Goal: Task Accomplishment & Management: Complete application form

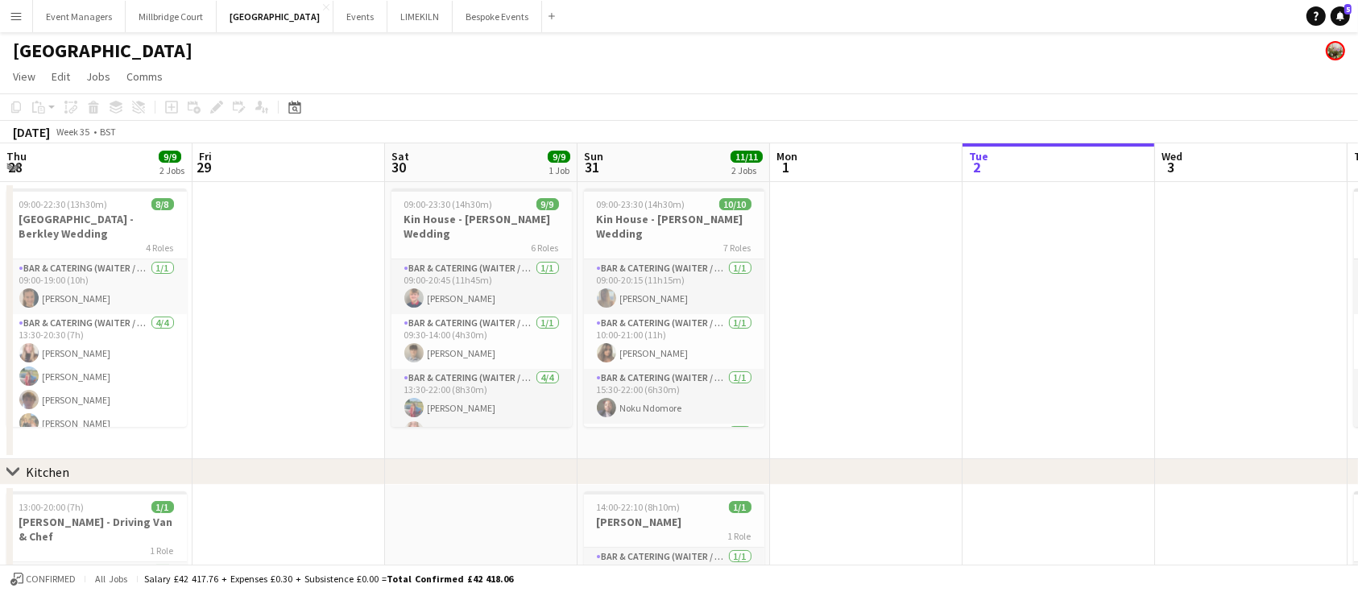
scroll to position [0, 769]
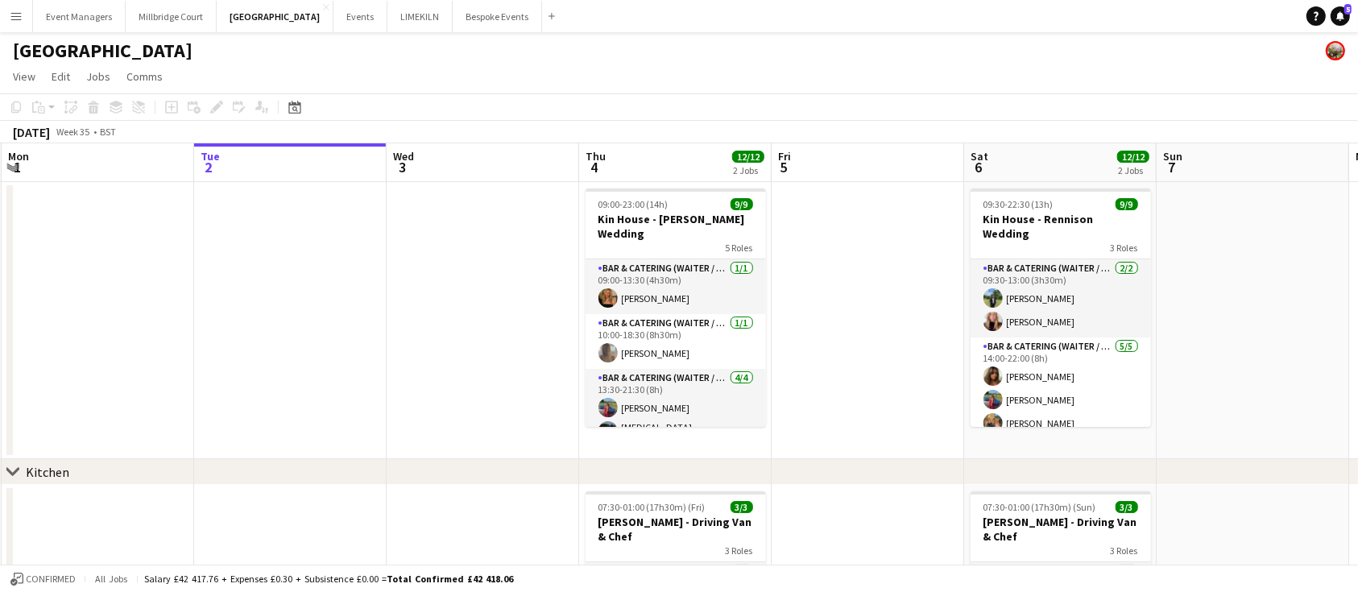
click at [895, 85] on app-page-menu "View Day view expanded Day view collapsed Month view Date picker Jump to [DATE]…" at bounding box center [679, 78] width 1358 height 31
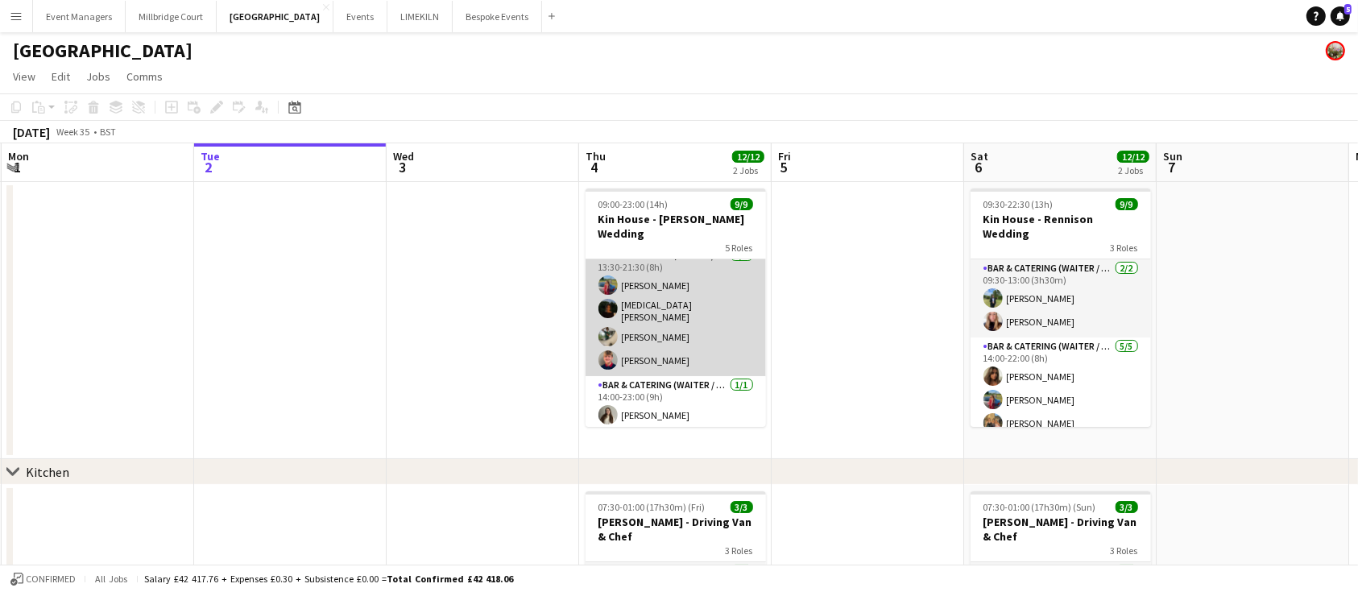
scroll to position [185, 0]
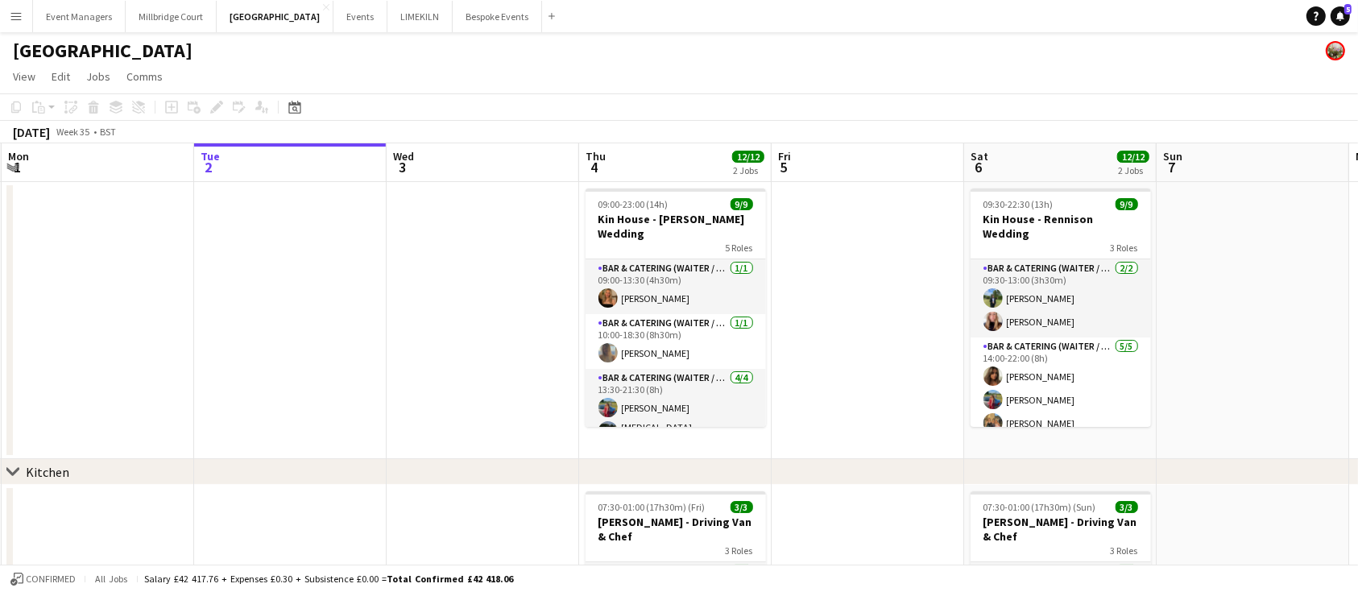
click at [780, 54] on div "[GEOGRAPHIC_DATA]" at bounding box center [679, 47] width 1358 height 31
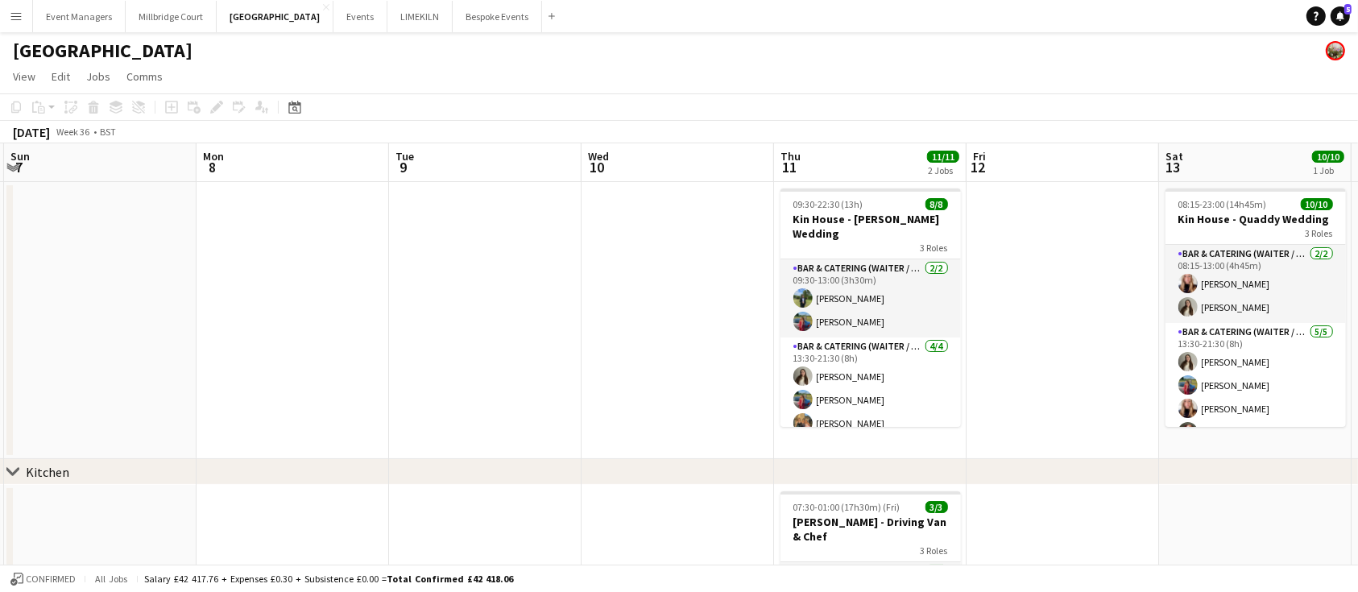
scroll to position [0, 579]
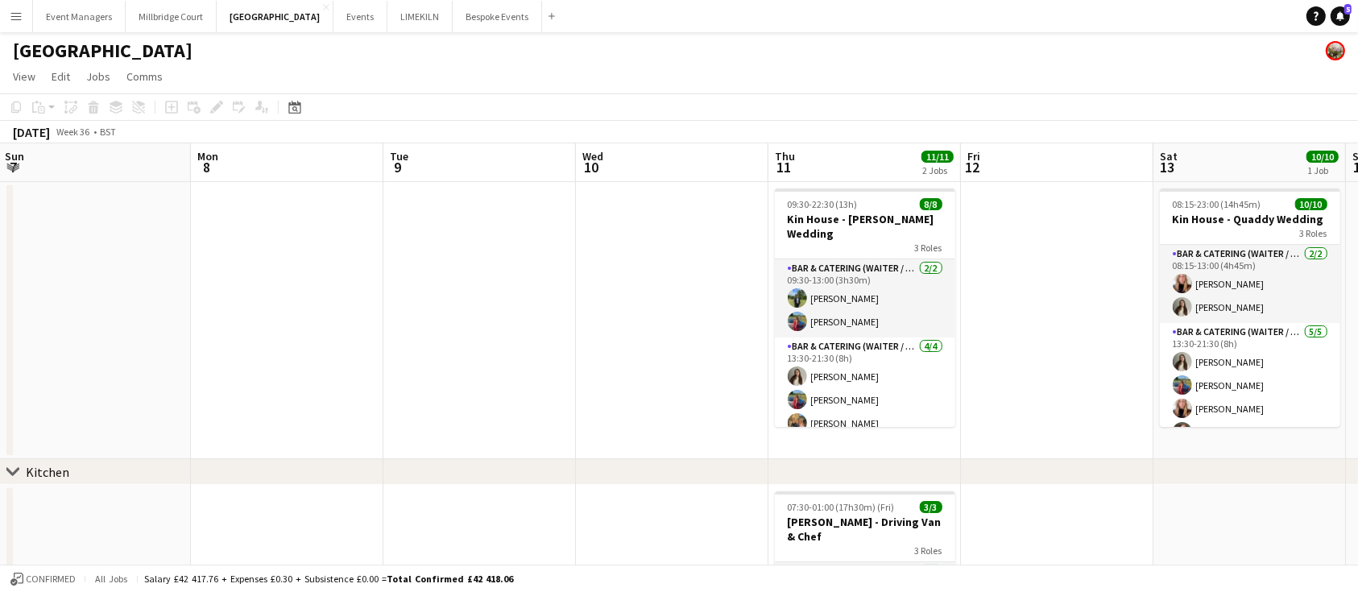
click at [504, 362] on app-date-cell at bounding box center [479, 320] width 193 height 277
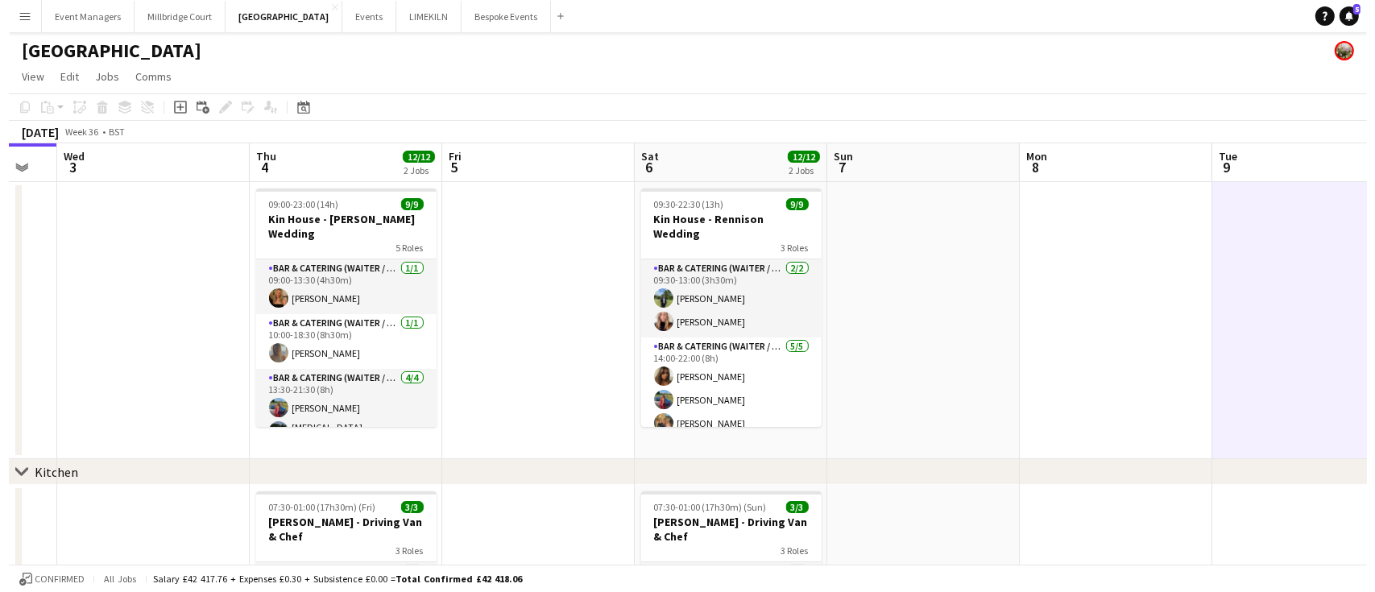
scroll to position [0, 338]
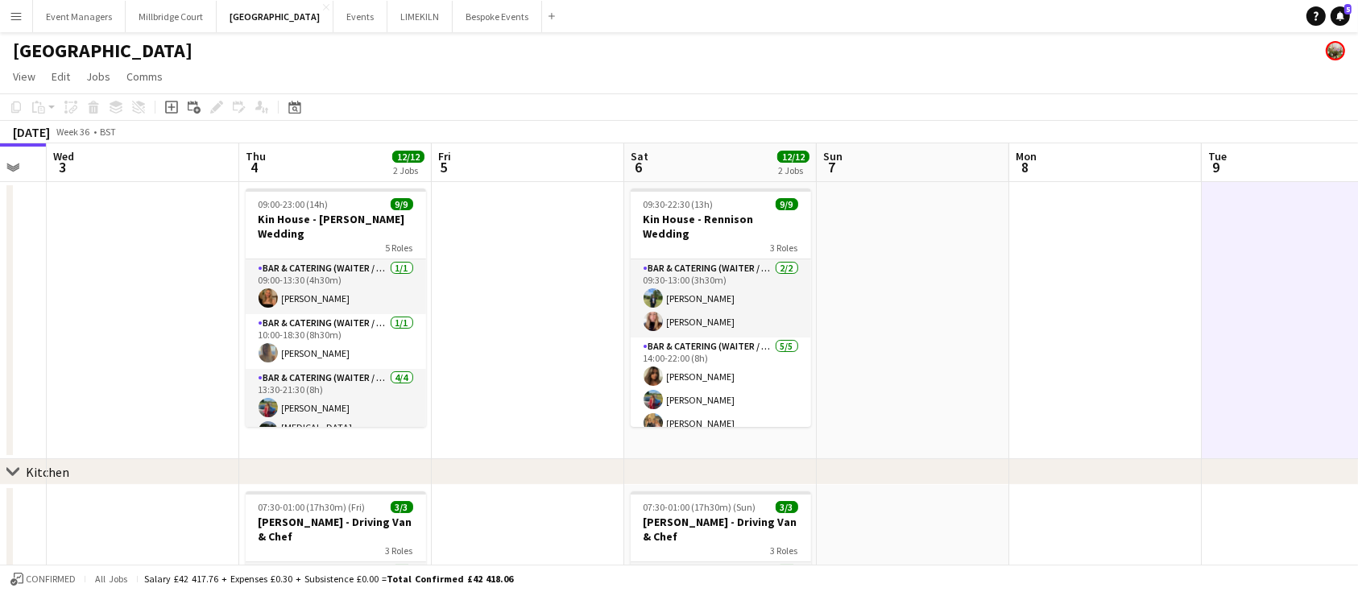
click at [492, 280] on app-date-cell at bounding box center [528, 320] width 193 height 277
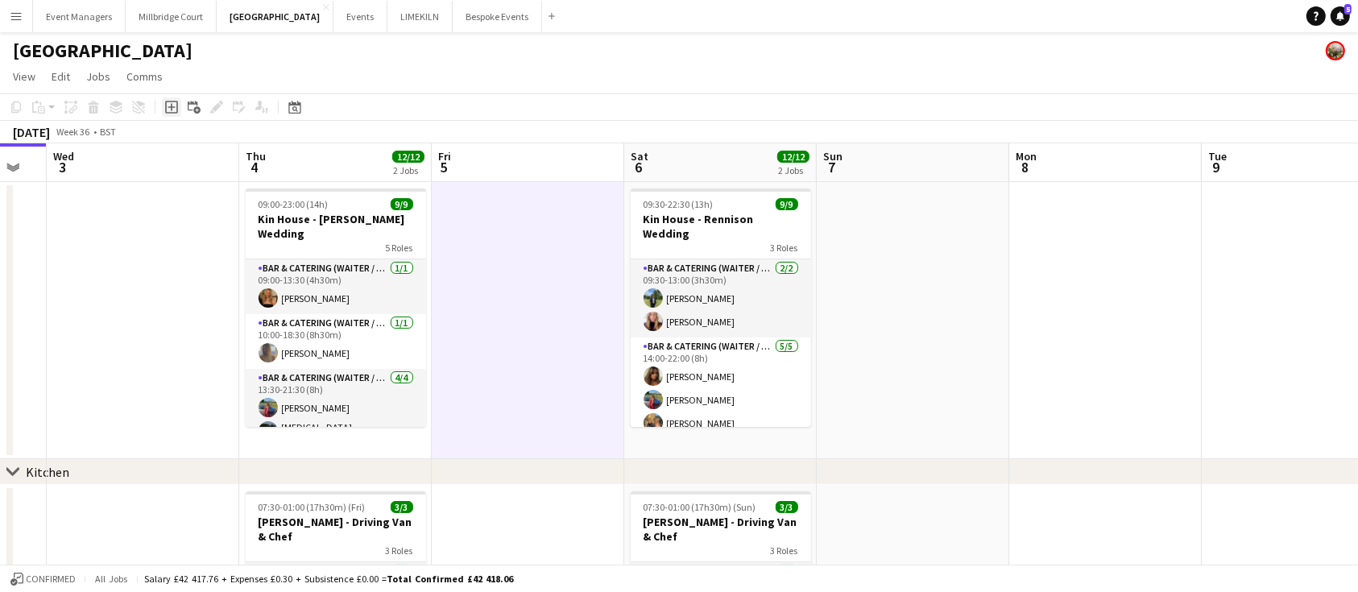
click at [172, 106] on icon "Add job" at bounding box center [171, 107] width 13 height 13
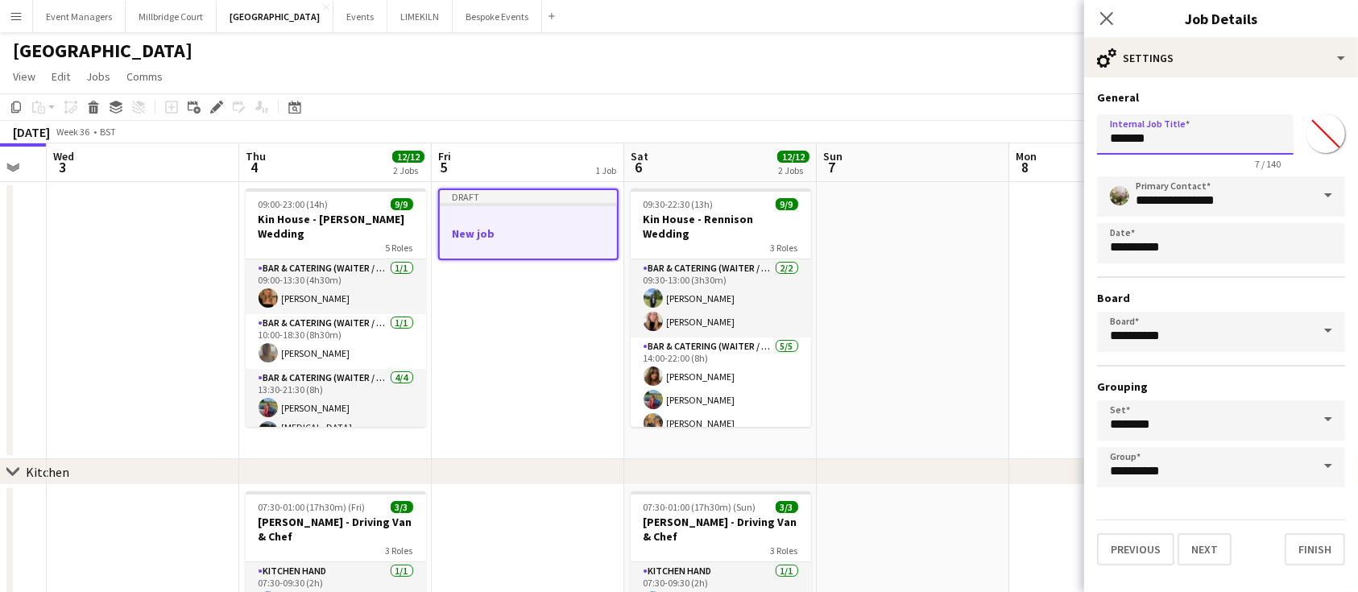
drag, startPoint x: 1240, startPoint y: 137, endPoint x: 867, endPoint y: 264, distance: 394.1
click at [867, 264] on body "Menu Boards Boards Boards All jobs Status Workforce Workforce My Workforce Recr…" at bounding box center [679, 431] width 1358 height 862
type input "**********"
click at [1214, 536] on button "Next" at bounding box center [1205, 549] width 54 height 32
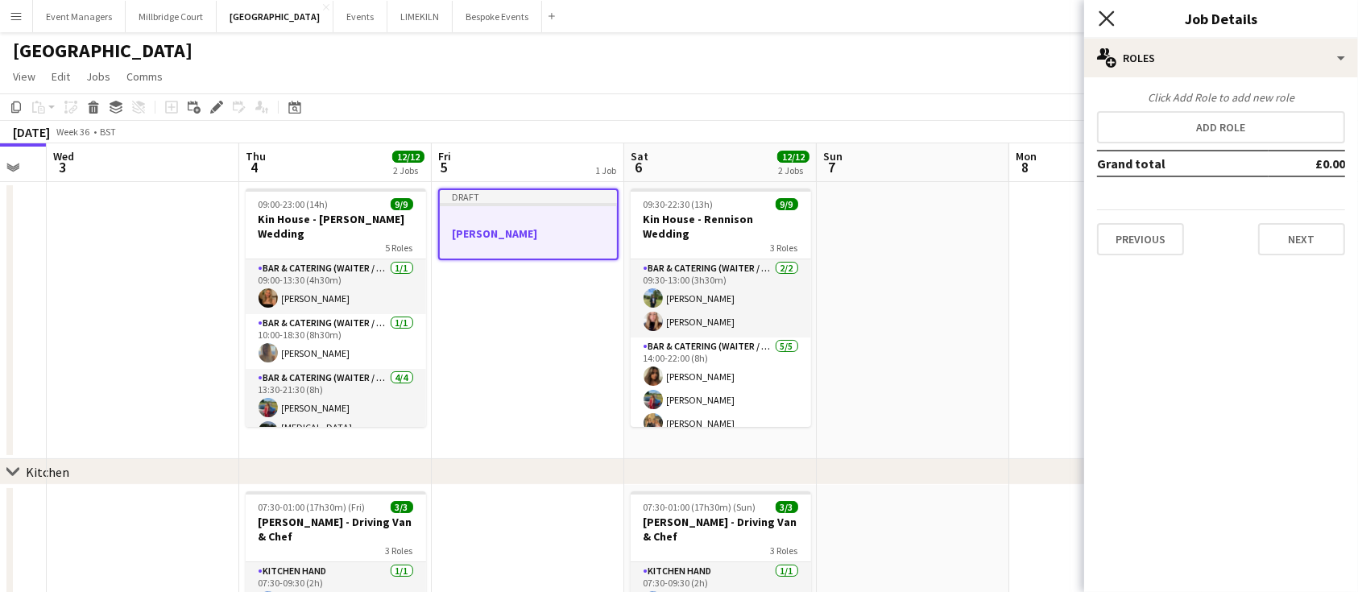
click at [1106, 15] on icon "Close pop-in" at bounding box center [1106, 17] width 15 height 15
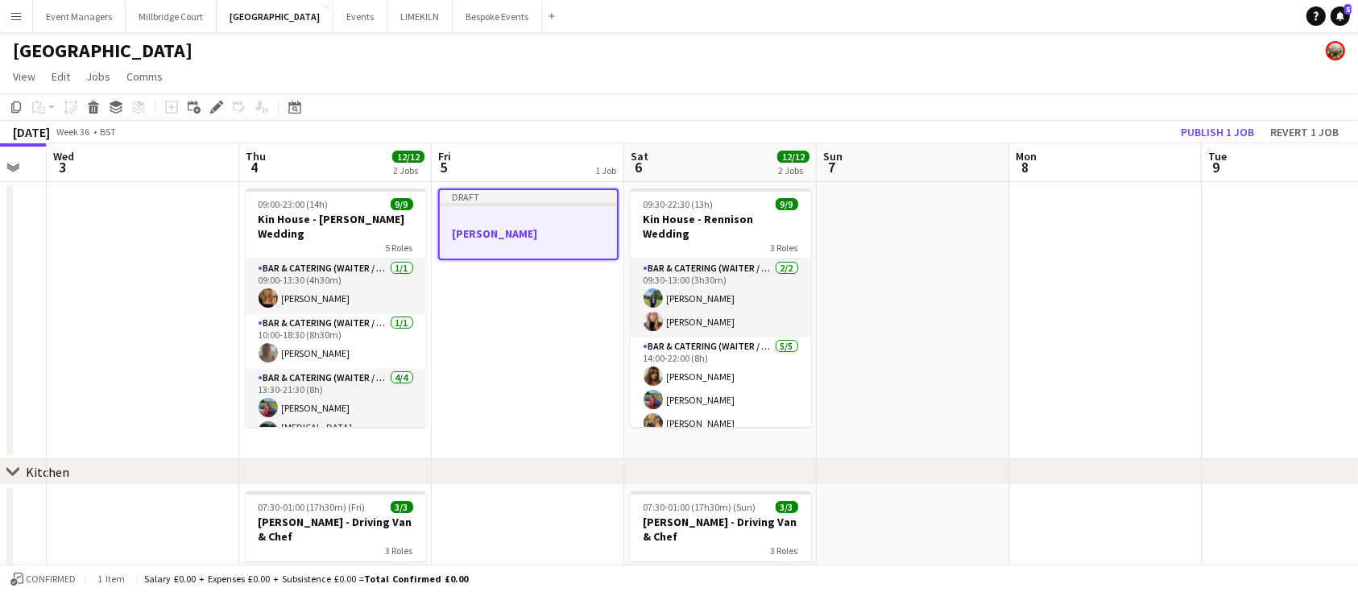
click at [524, 228] on h3 "Gina - wfh" at bounding box center [528, 233] width 177 height 15
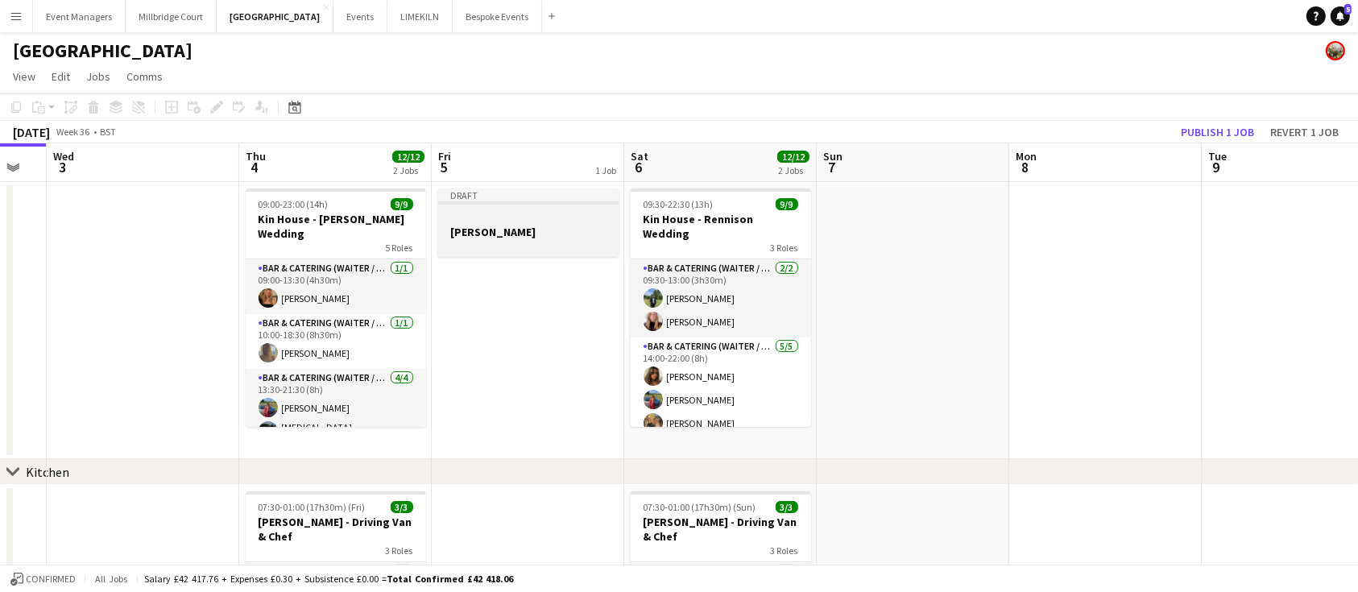
click at [524, 228] on h3 "Gina - wfh" at bounding box center [528, 232] width 180 height 15
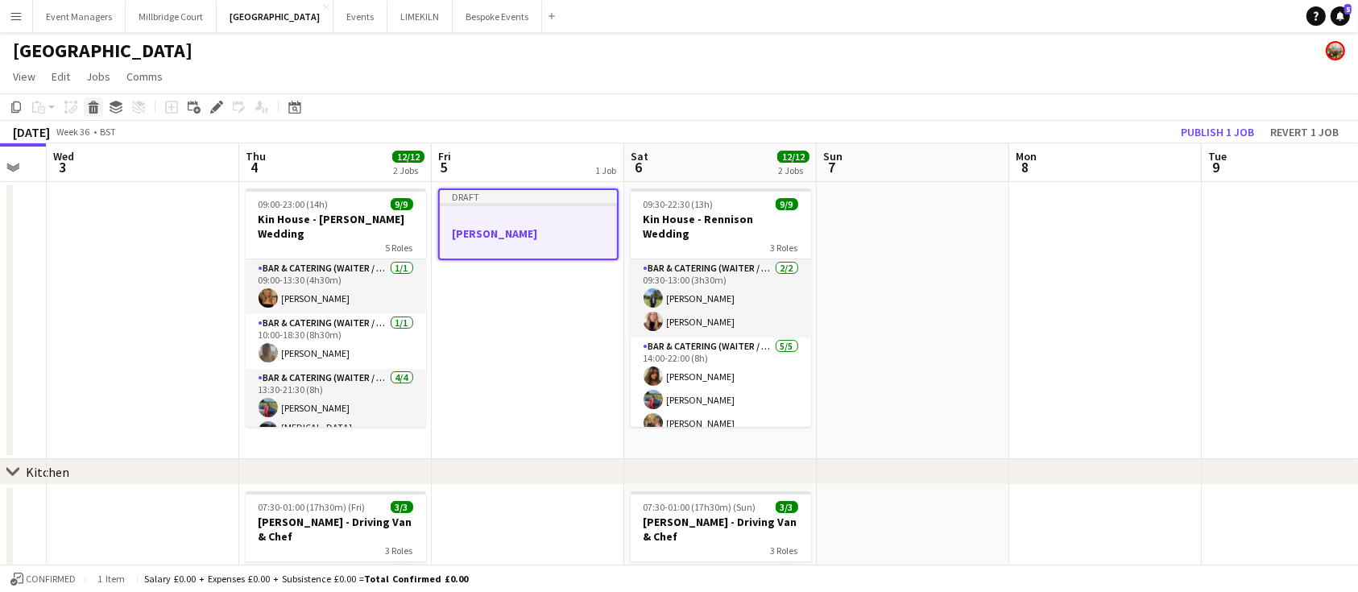
click at [90, 106] on icon at bounding box center [93, 110] width 9 height 8
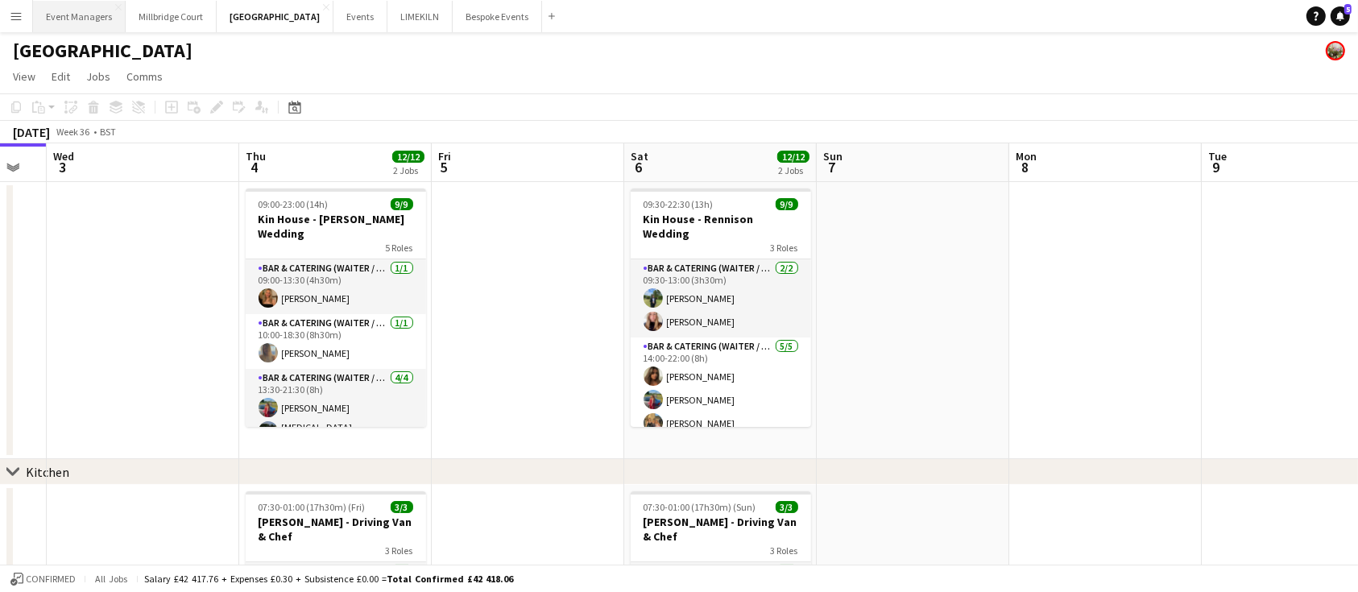
click at [67, 16] on button "Event Managers Close" at bounding box center [79, 16] width 93 height 31
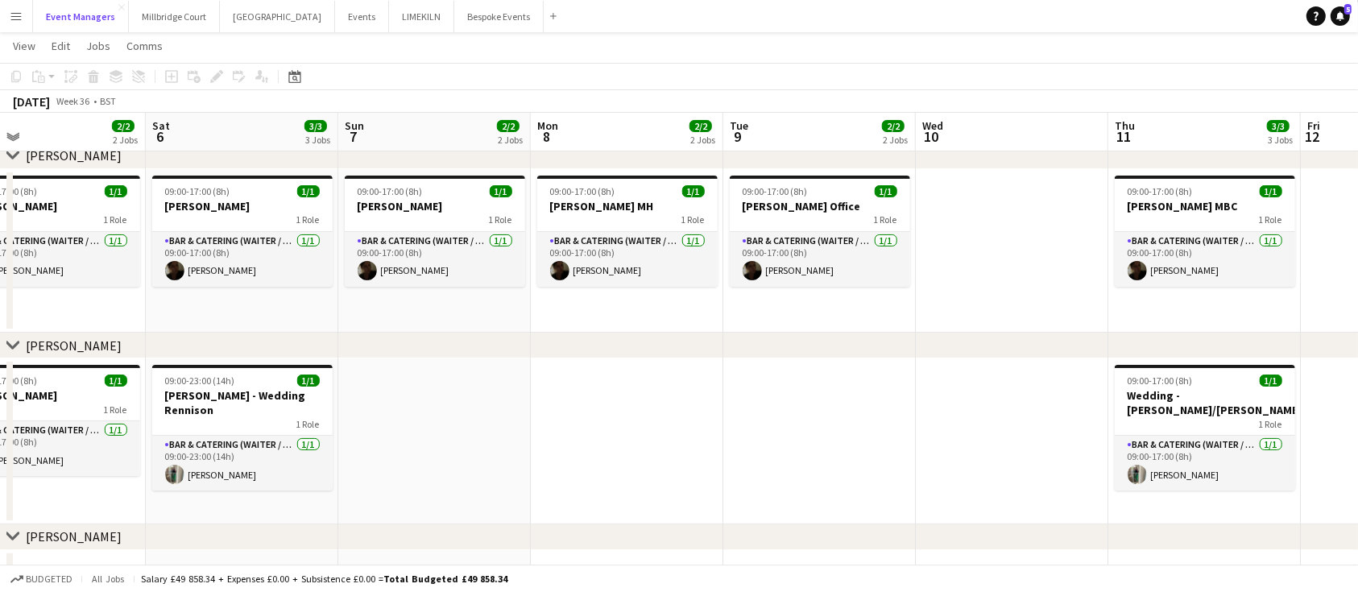
scroll to position [0, 719]
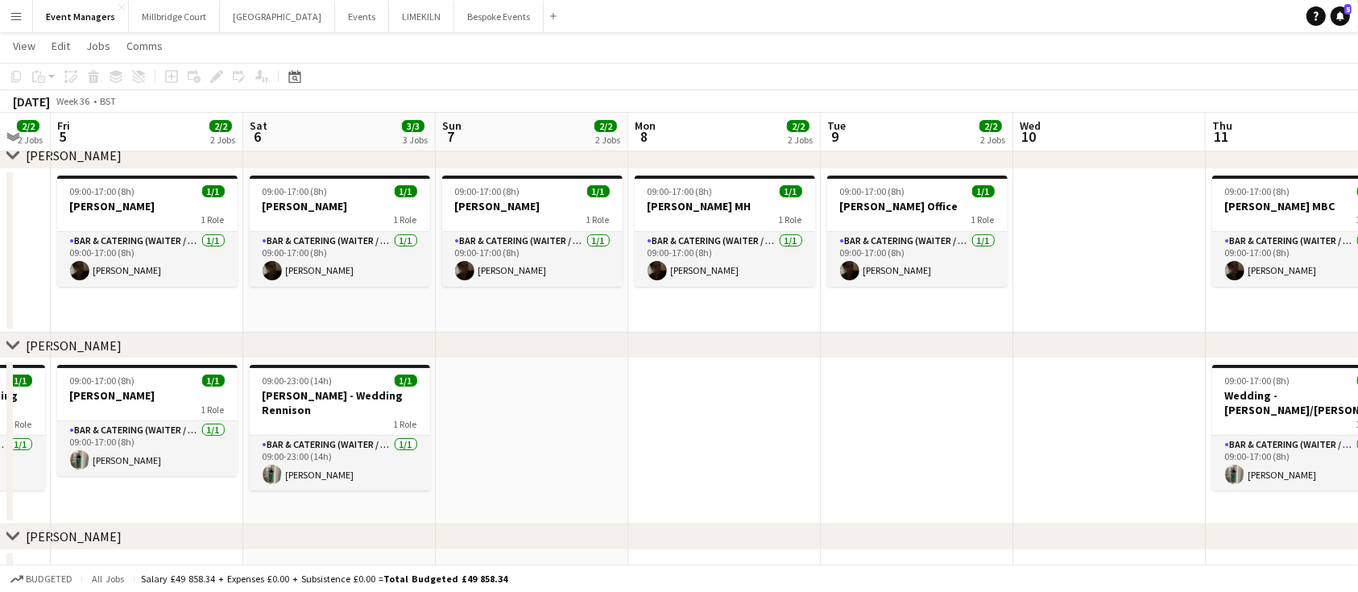
click at [874, 419] on app-date-cell at bounding box center [917, 441] width 193 height 166
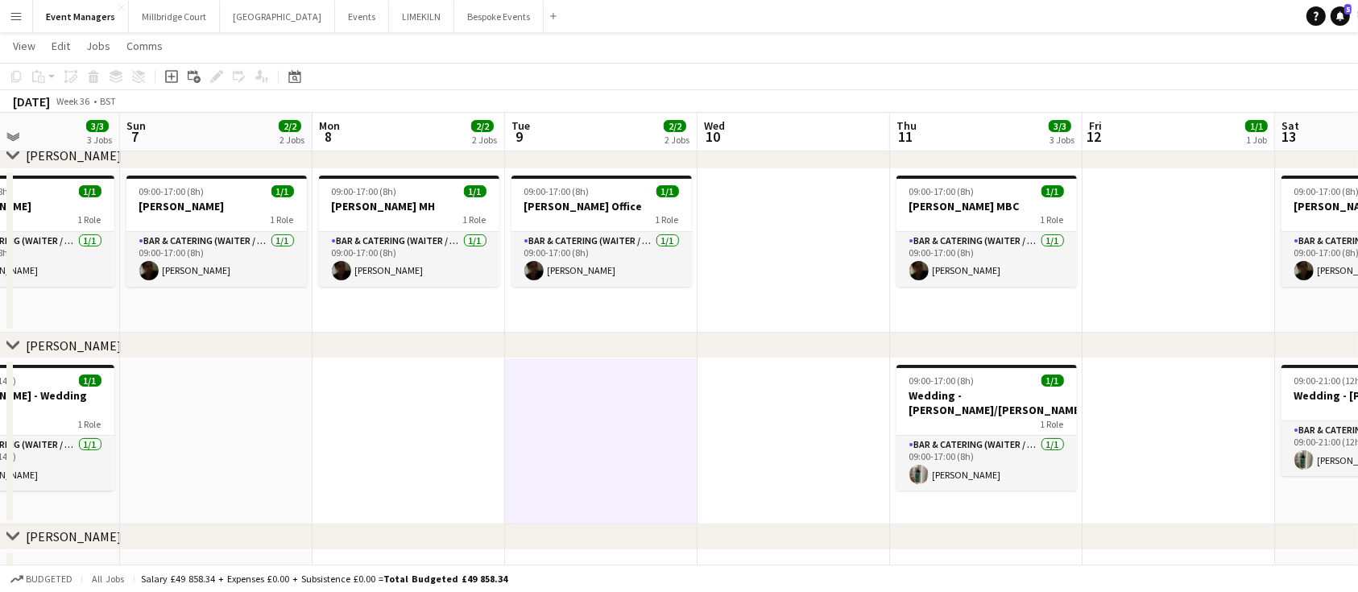
scroll to position [0, 671]
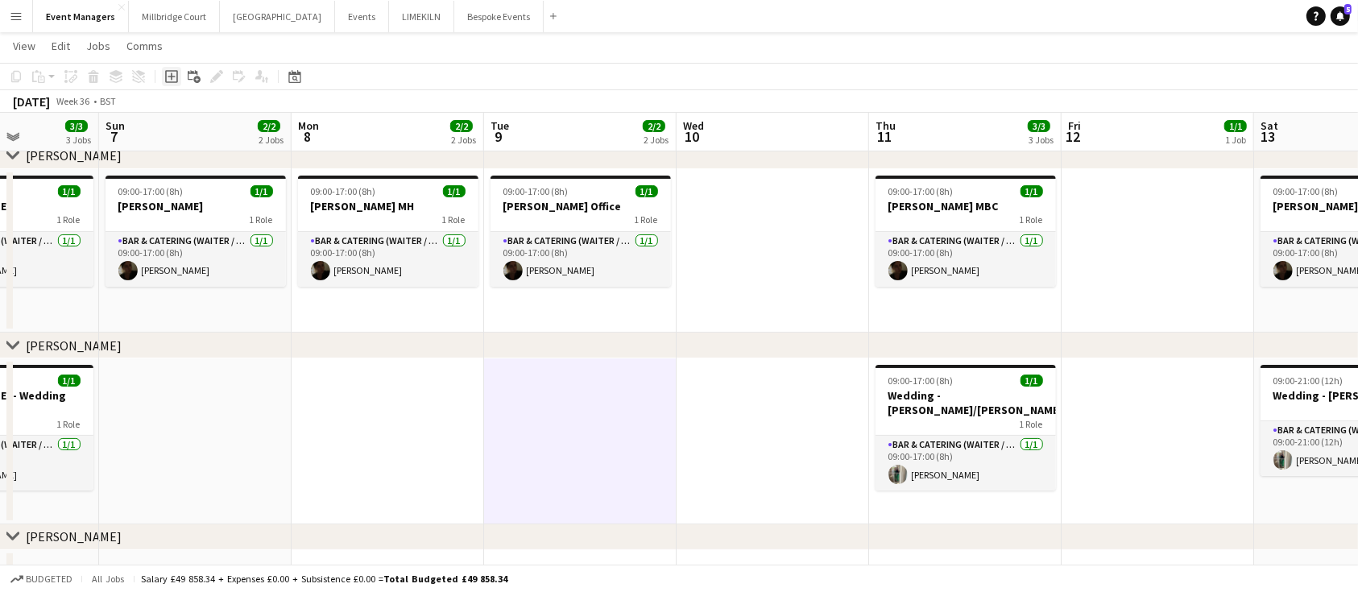
click at [168, 77] on icon at bounding box center [171, 76] width 7 height 7
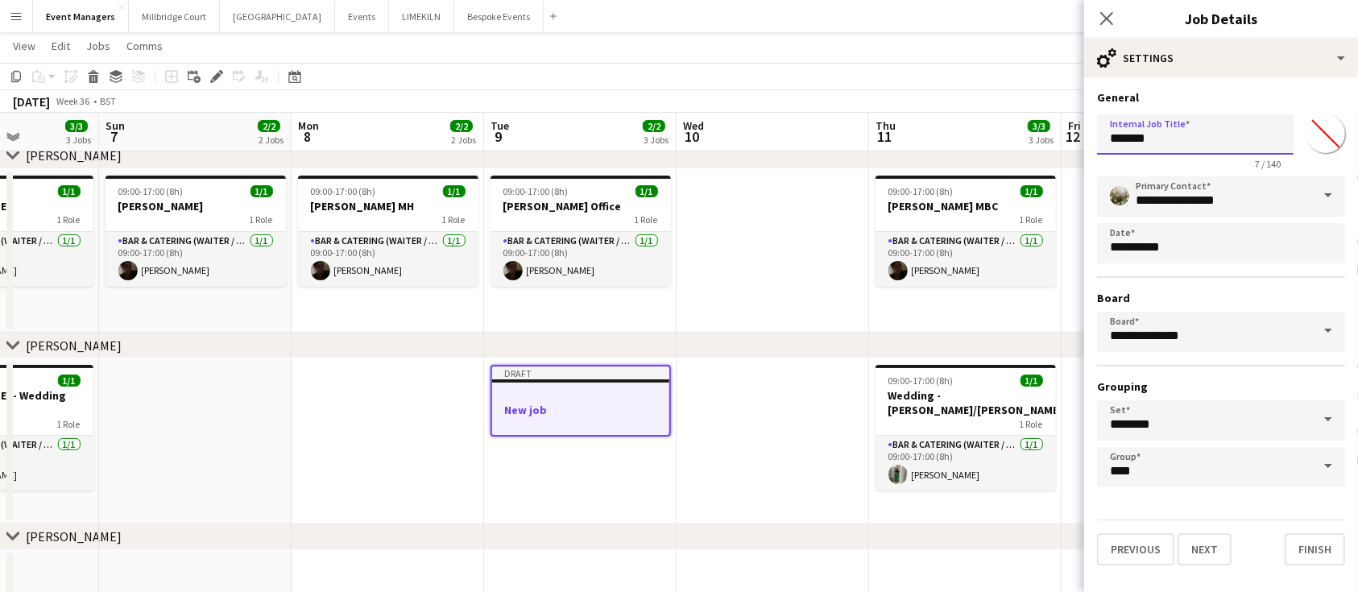
drag, startPoint x: 1176, startPoint y: 137, endPoint x: 700, endPoint y: 177, distance: 477.8
click at [700, 177] on body "Menu Boards Boards Boards All jobs Status Workforce Workforce My Workforce Recr…" at bounding box center [679, 262] width 1358 height 931
type input "**********"
click at [1204, 547] on button "Next" at bounding box center [1205, 549] width 54 height 32
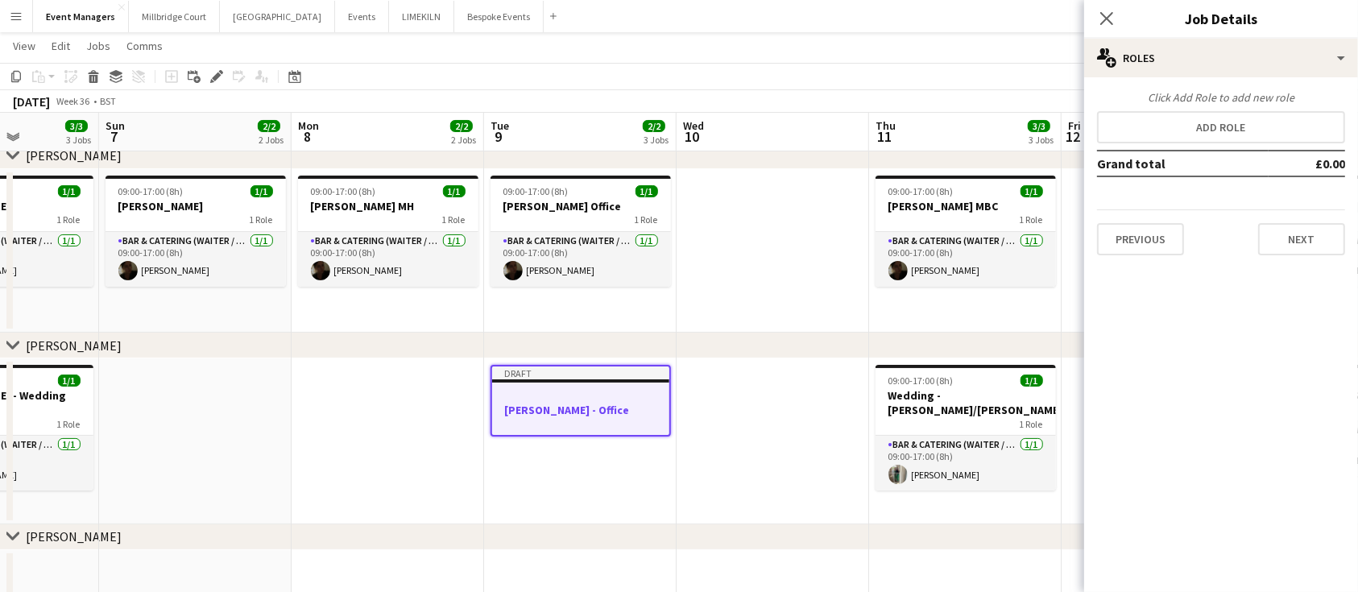
click at [1202, 100] on div "Click Add Role to add new role" at bounding box center [1221, 97] width 248 height 15
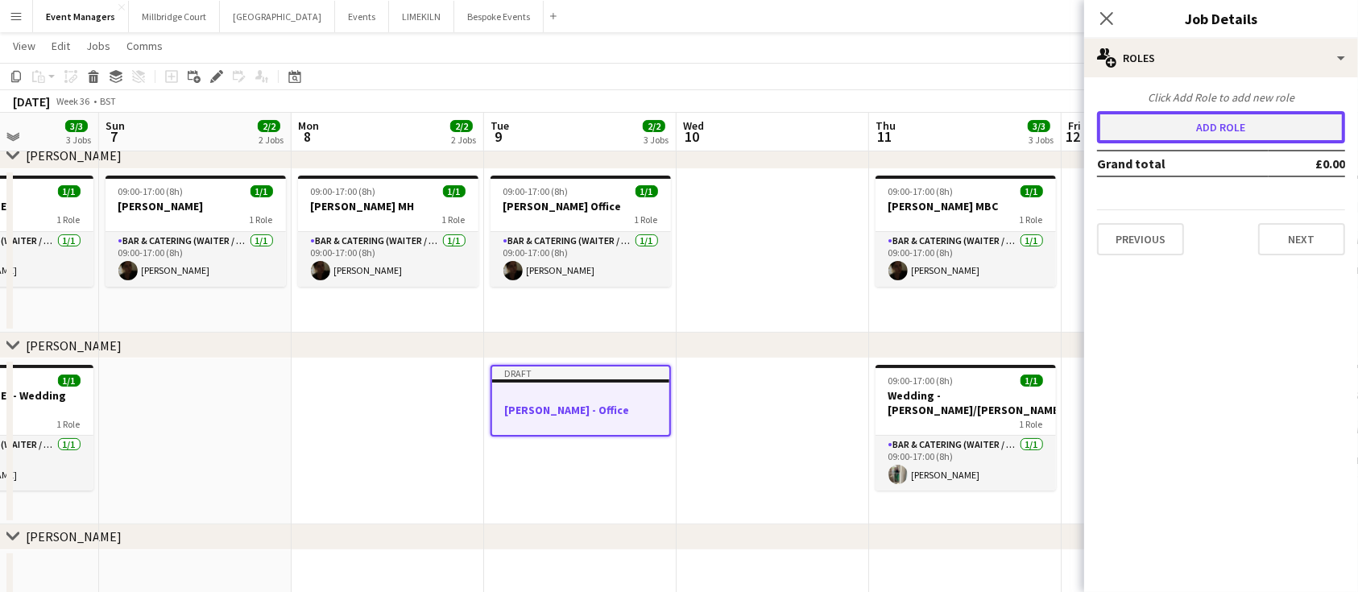
click at [1223, 124] on button "Add role" at bounding box center [1221, 127] width 248 height 32
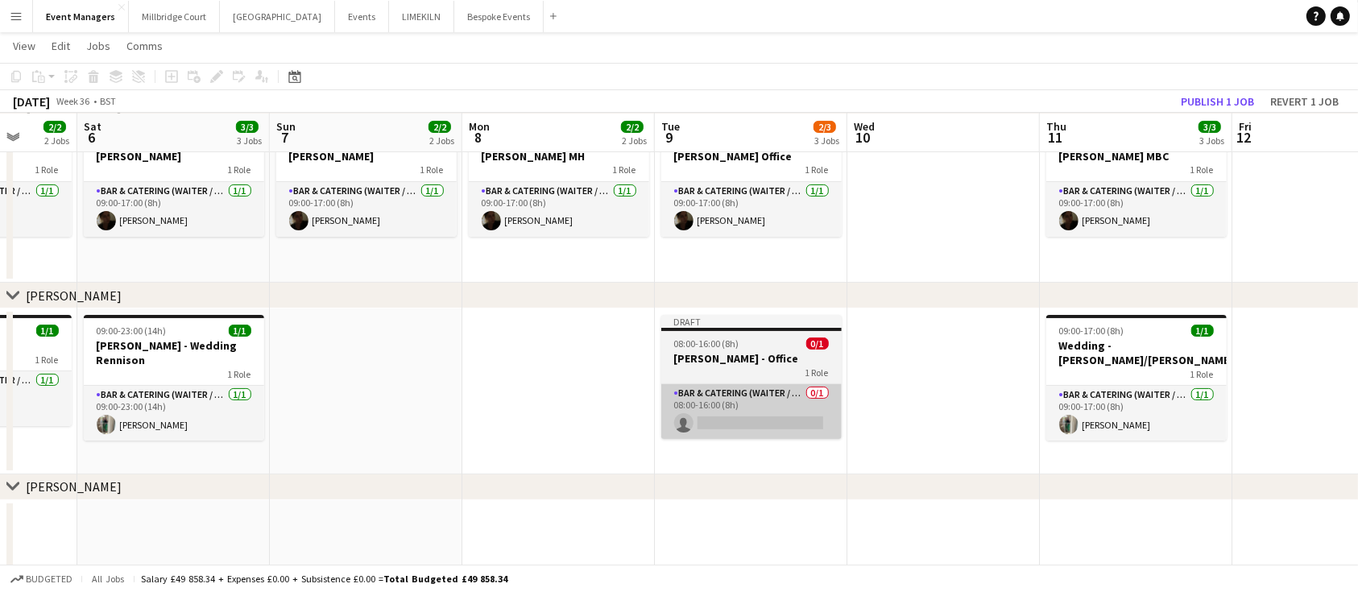
scroll to position [0, 742]
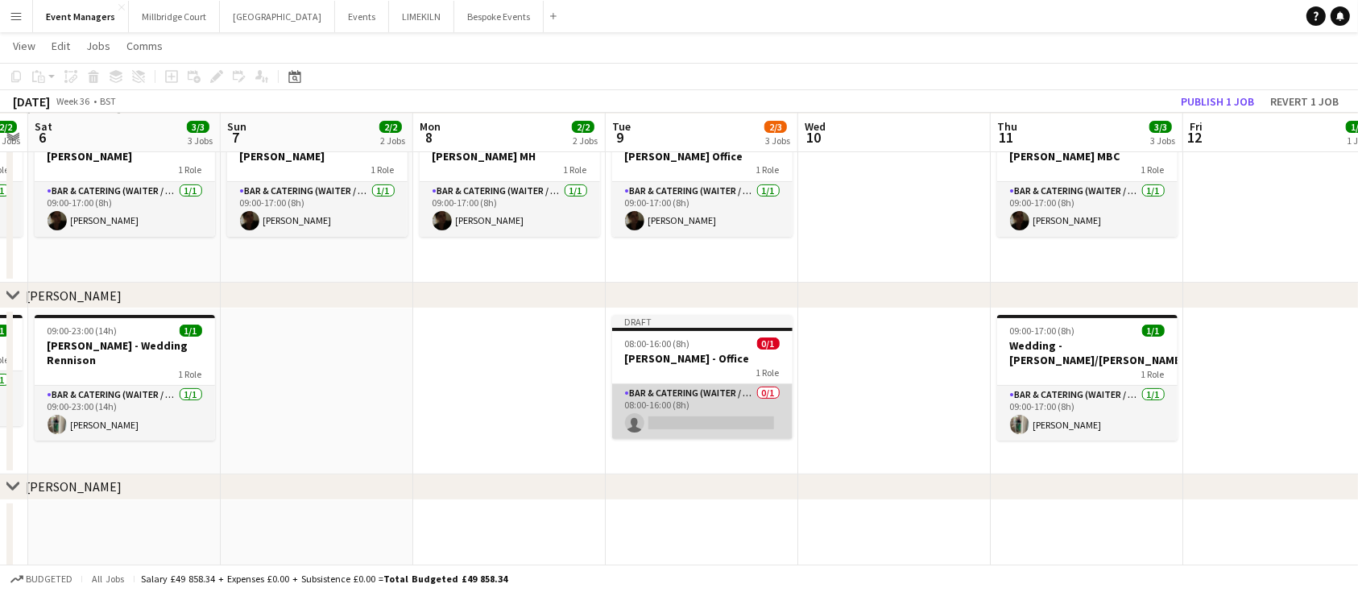
click at [688, 412] on app-card-role "Bar & Catering (Waiter / waitress) 0/1 08:00-16:00 (8h) single-neutral-actions" at bounding box center [702, 411] width 180 height 55
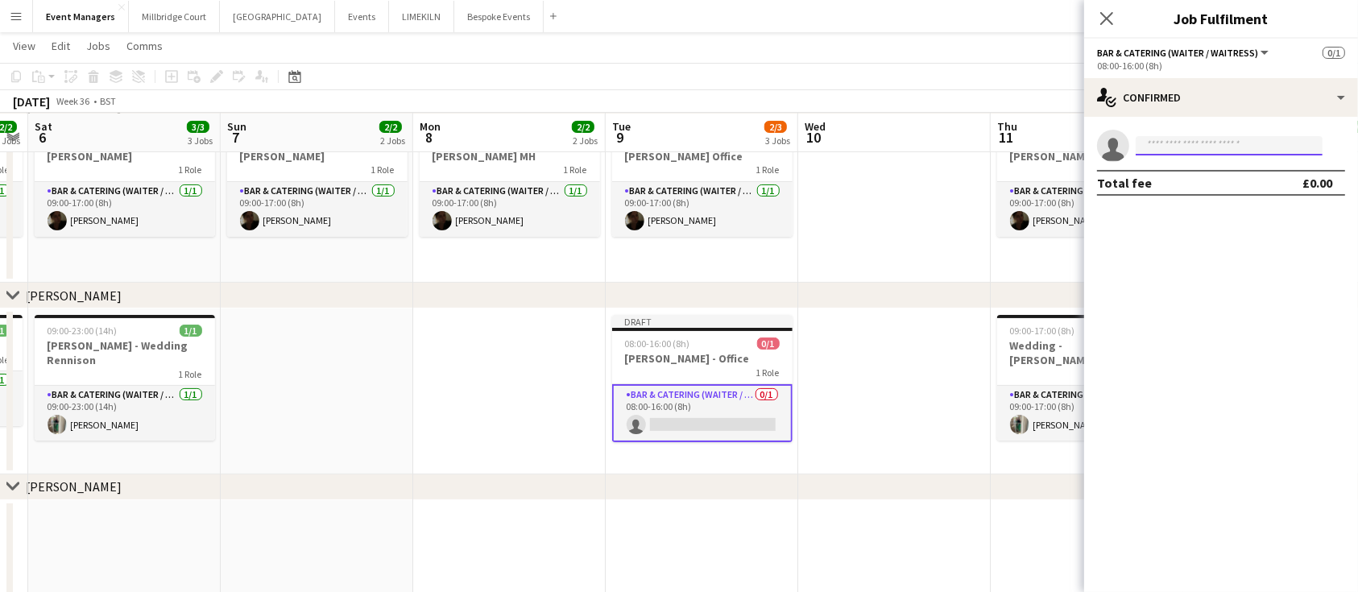
click at [1198, 144] on input at bounding box center [1229, 145] width 187 height 19
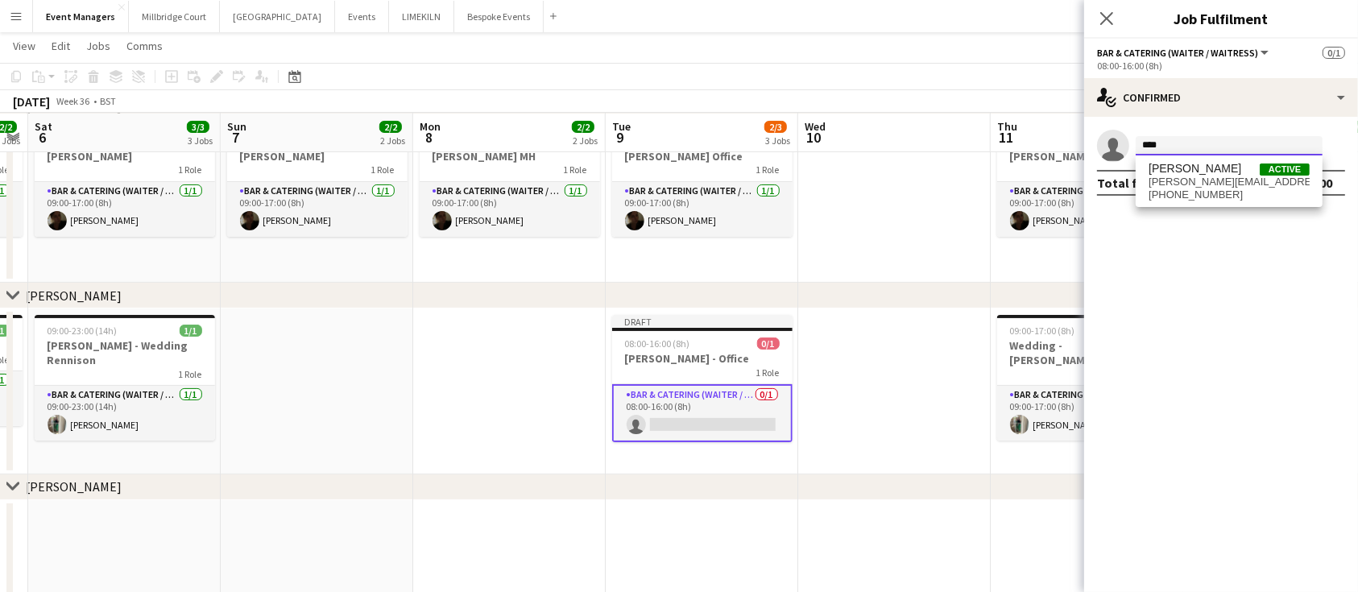
type input "****"
click at [1203, 160] on div "[PERSON_NAME] Active [PERSON_NAME][EMAIL_ADDRESS][DOMAIN_NAME] [PHONE_NUMBER]" at bounding box center [1229, 181] width 187 height 52
click at [1223, 183] on span "[PERSON_NAME][EMAIL_ADDRESS][DOMAIN_NAME]" at bounding box center [1229, 182] width 161 height 13
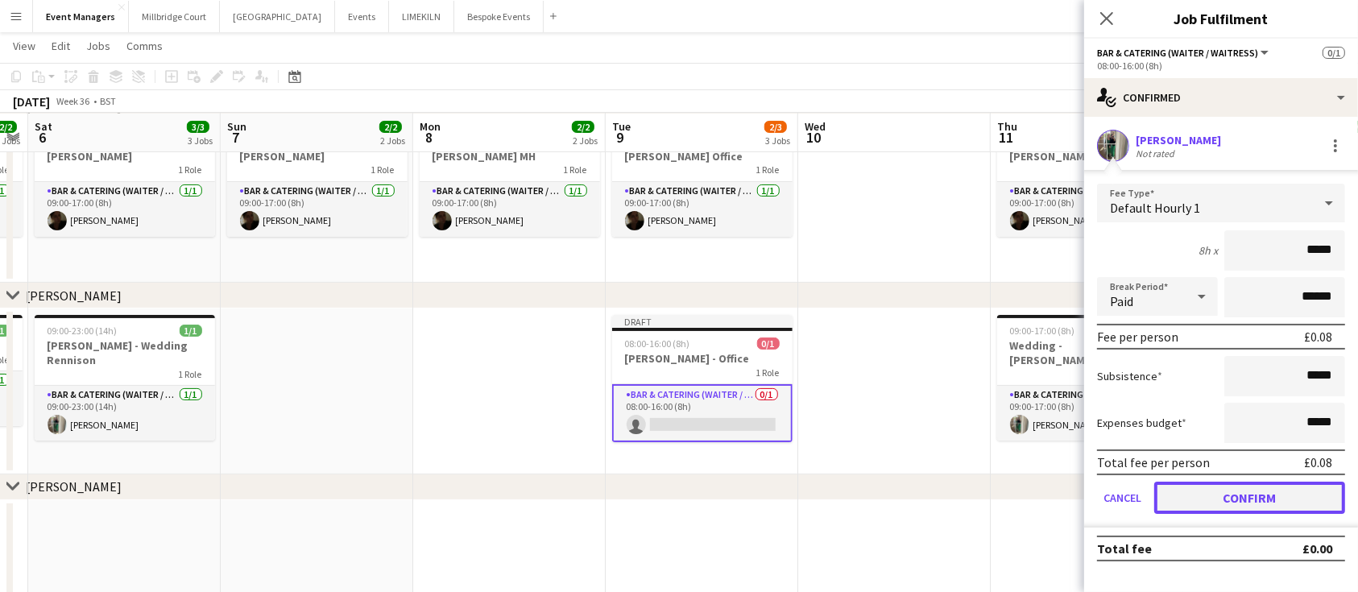
click at [1266, 493] on button "Confirm" at bounding box center [1249, 498] width 191 height 32
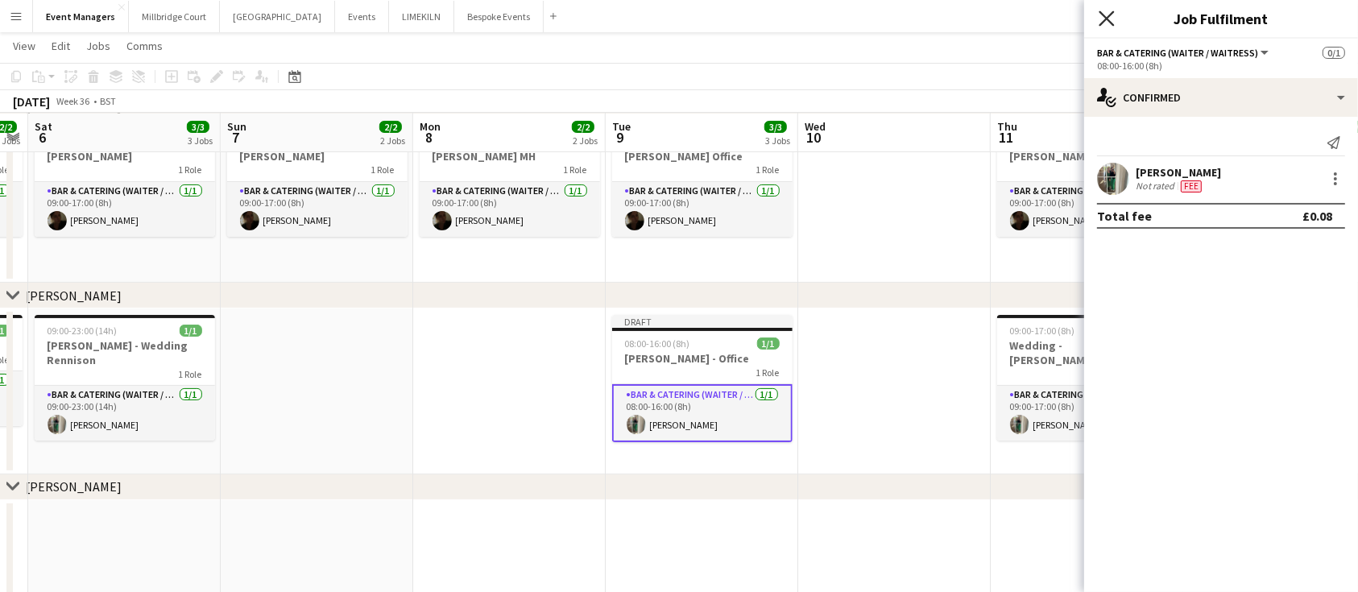
click at [1105, 19] on icon "Close pop-in" at bounding box center [1106, 17] width 15 height 15
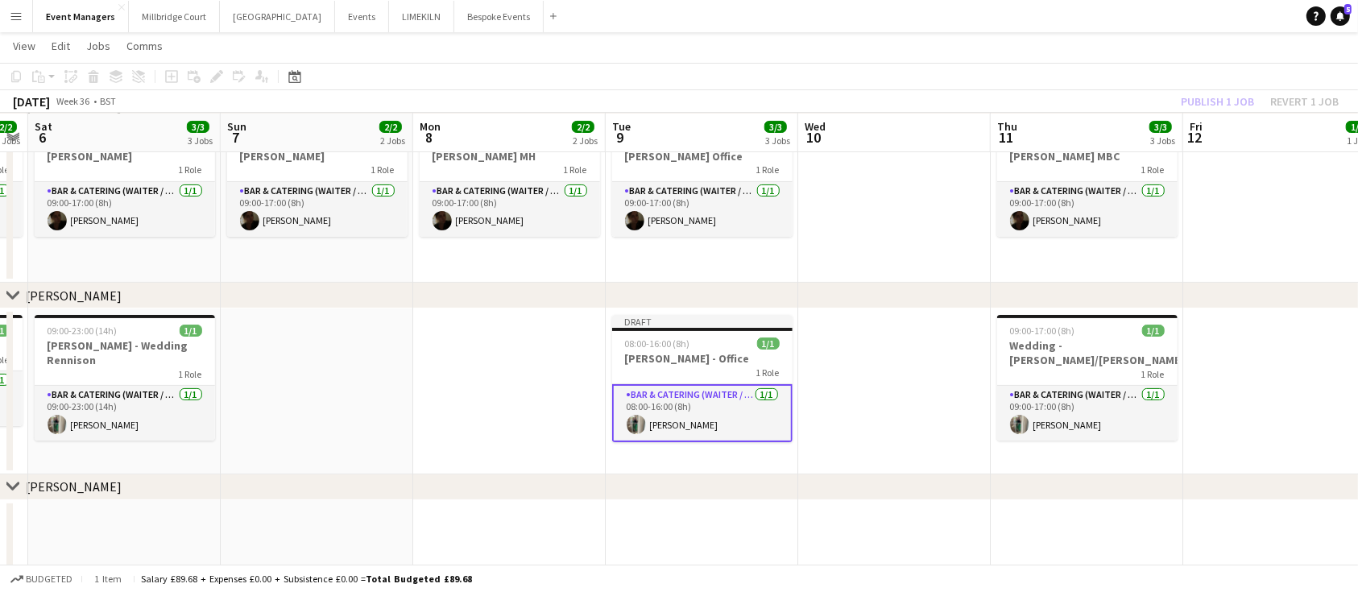
click at [922, 298] on div "chevron-right [PERSON_NAME]" at bounding box center [679, 296] width 1358 height 26
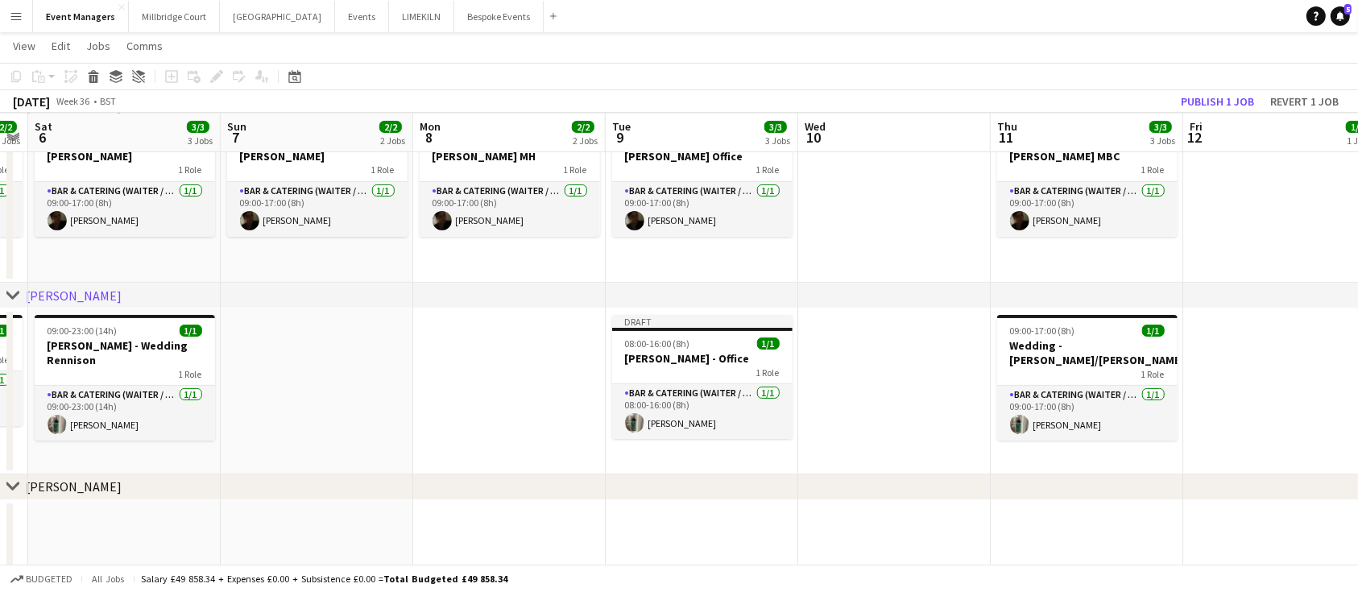
click at [931, 343] on app-date-cell at bounding box center [894, 392] width 193 height 166
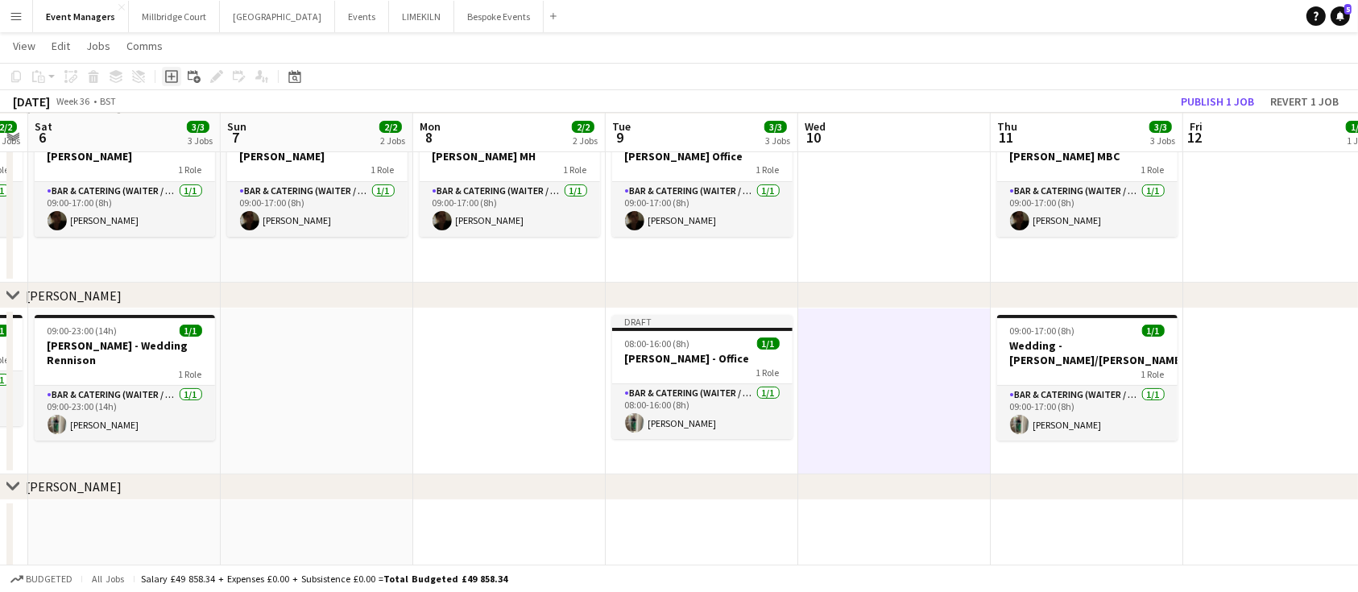
click at [173, 81] on icon at bounding box center [171, 76] width 13 height 13
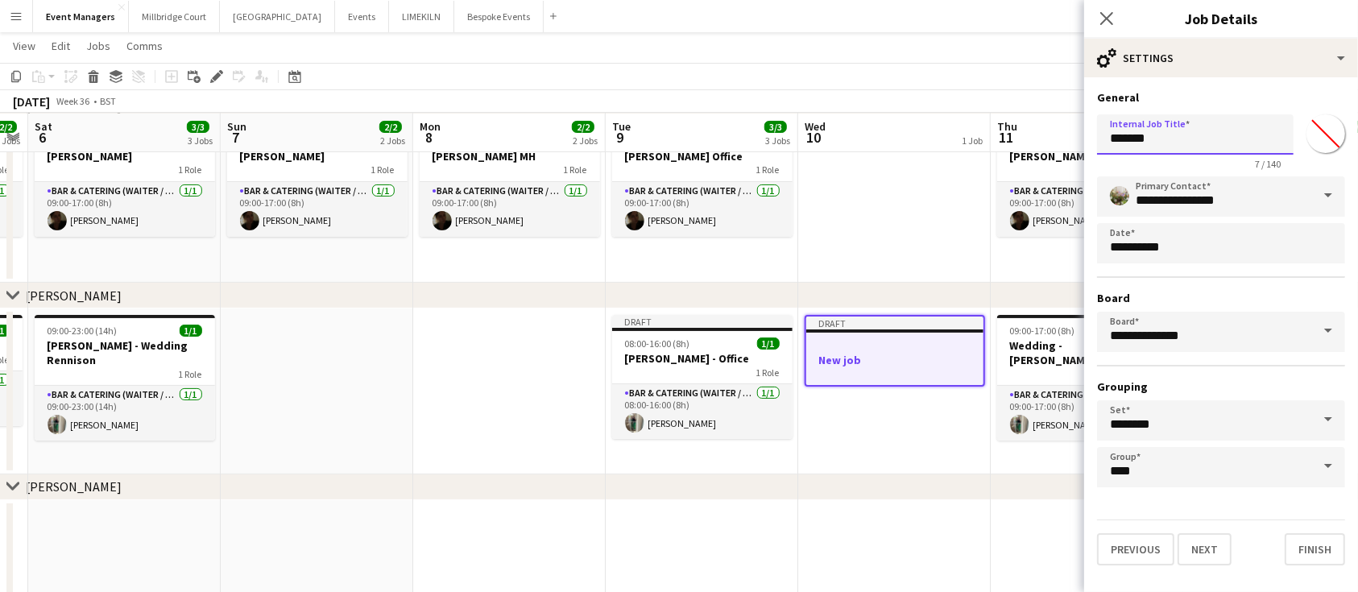
drag, startPoint x: 1160, startPoint y: 141, endPoint x: 883, endPoint y: 177, distance: 279.5
click at [883, 177] on body "Menu Boards Boards Boards All jobs Status Workforce Workforce My Workforce Recr…" at bounding box center [679, 212] width 1358 height 931
type input "**********"
click at [1212, 541] on button "Next" at bounding box center [1205, 549] width 54 height 32
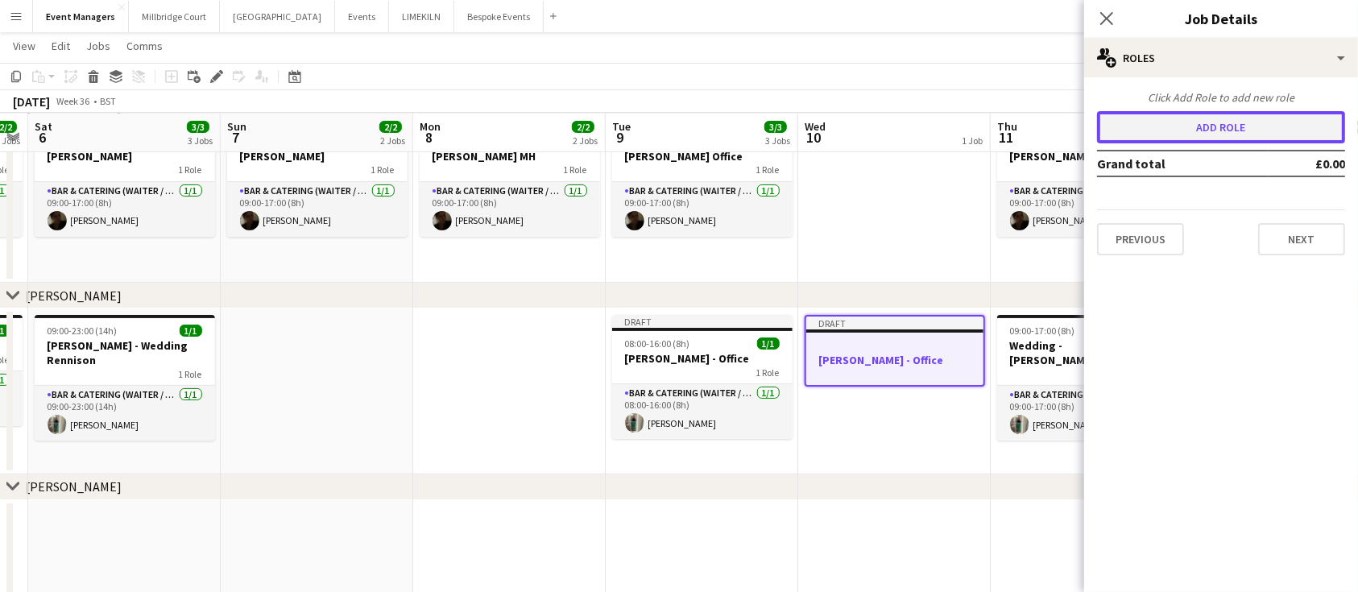
click at [1192, 128] on button "Add role" at bounding box center [1221, 127] width 248 height 32
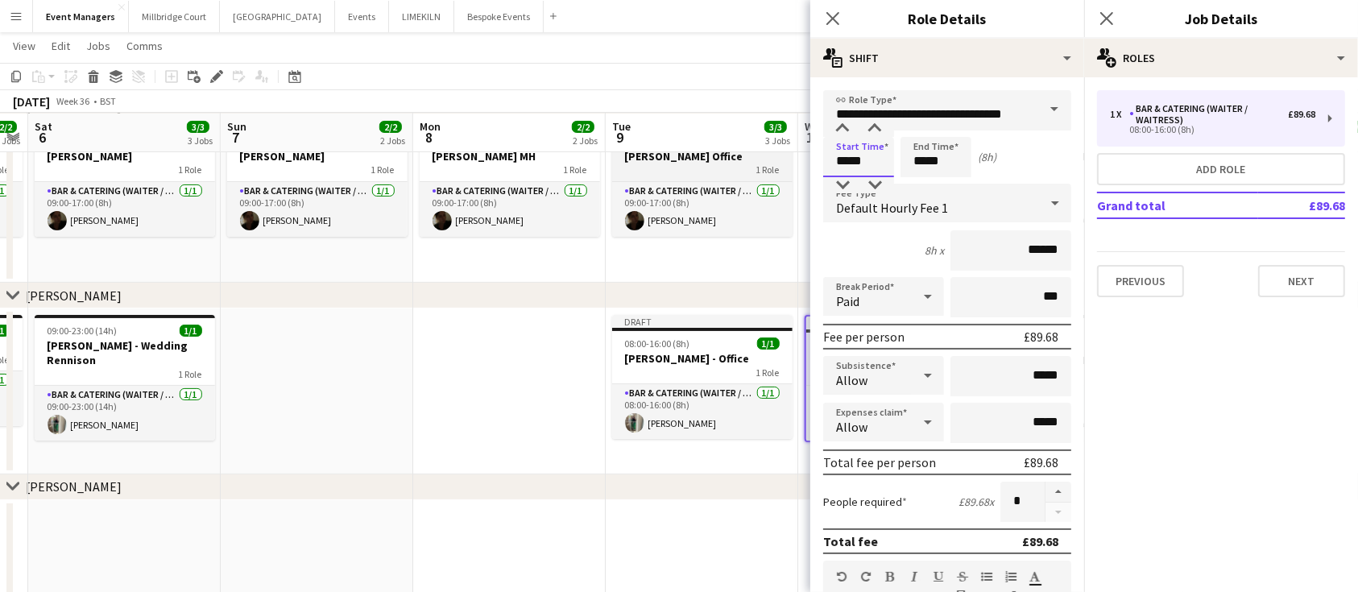
drag, startPoint x: 893, startPoint y: 164, endPoint x: 664, endPoint y: 175, distance: 229.8
click at [664, 175] on body "Menu Boards Boards Boards All jobs Status Workforce Workforce My Workforce Recr…" at bounding box center [679, 212] width 1358 height 931
type input "*****"
click at [842, 162] on input "*****" at bounding box center [858, 157] width 71 height 40
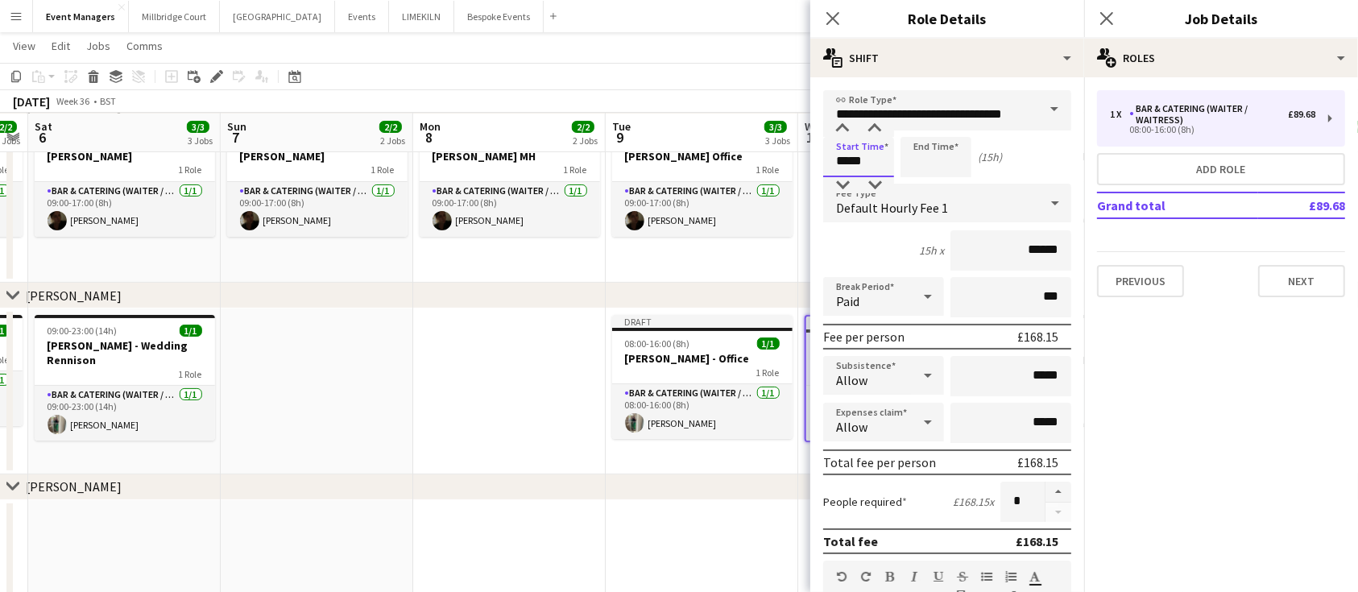
type input "*****"
click at [946, 164] on input at bounding box center [936, 157] width 71 height 40
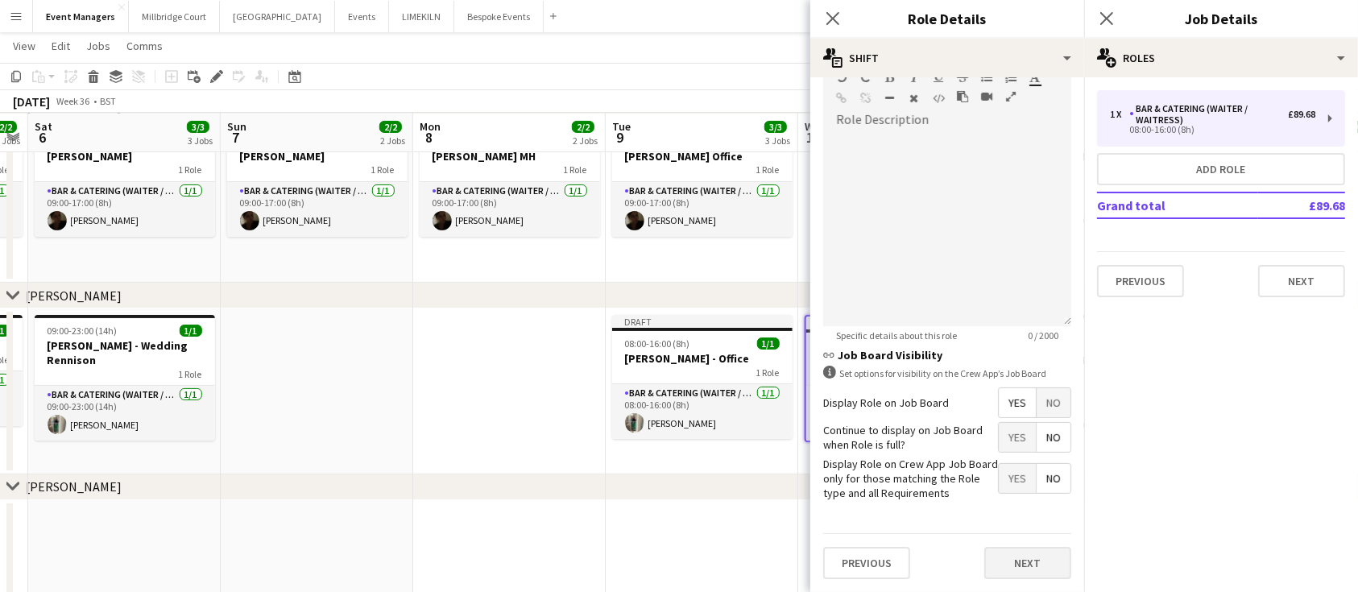
type input "*****"
click at [1008, 553] on button "Next" at bounding box center [1027, 563] width 87 height 32
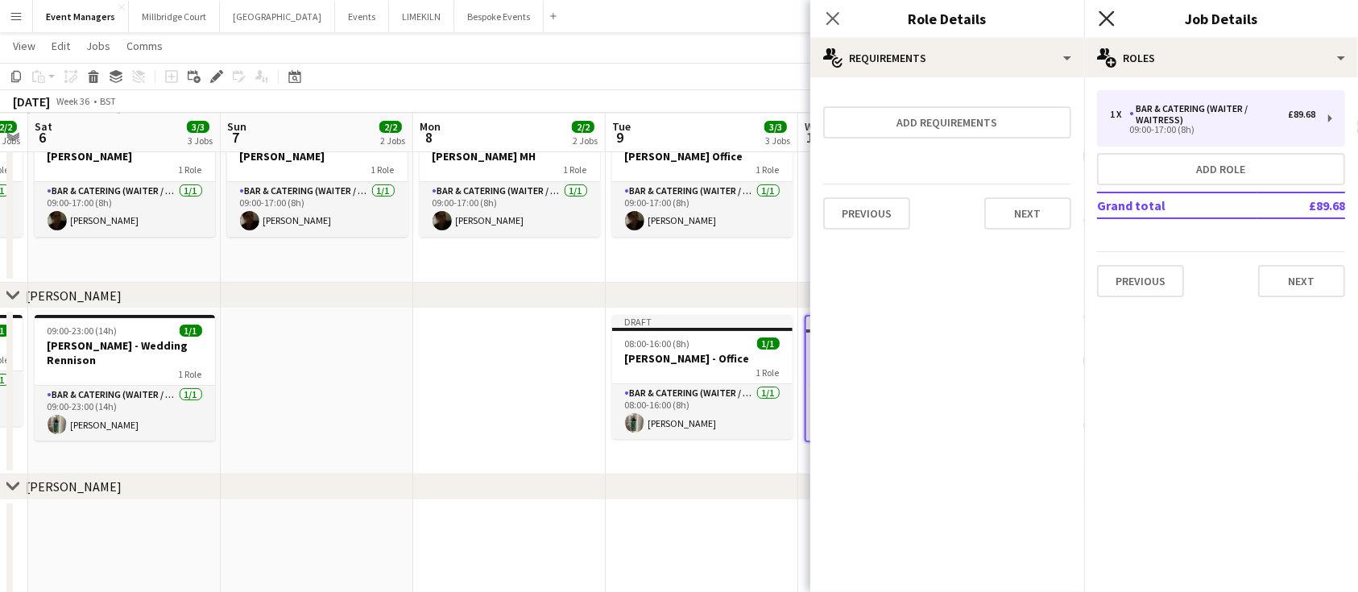
click at [1108, 23] on icon "Close pop-in" at bounding box center [1106, 17] width 15 height 15
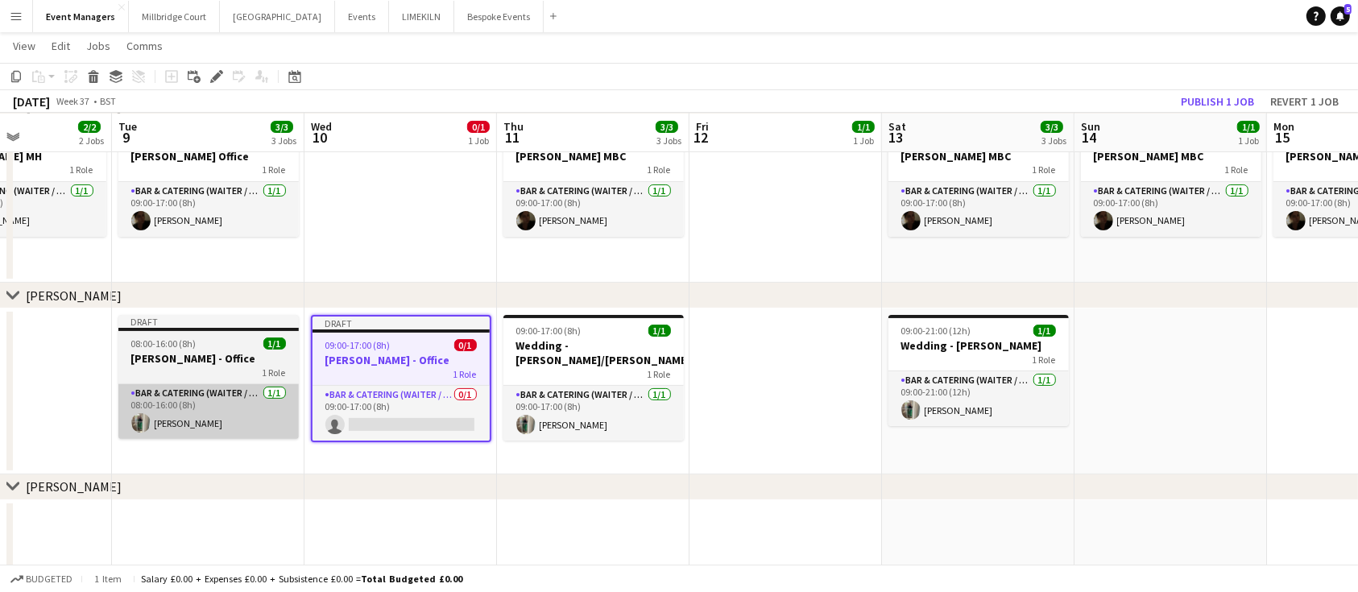
scroll to position [0, 470]
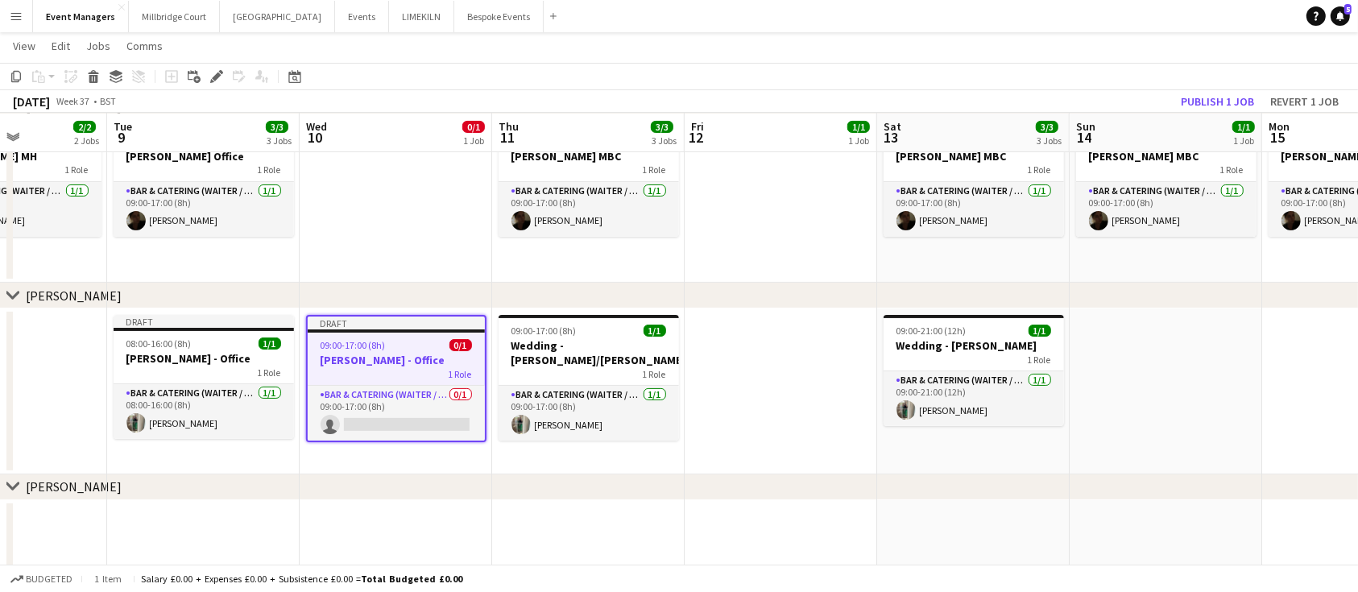
click at [735, 377] on app-date-cell at bounding box center [781, 392] width 193 height 166
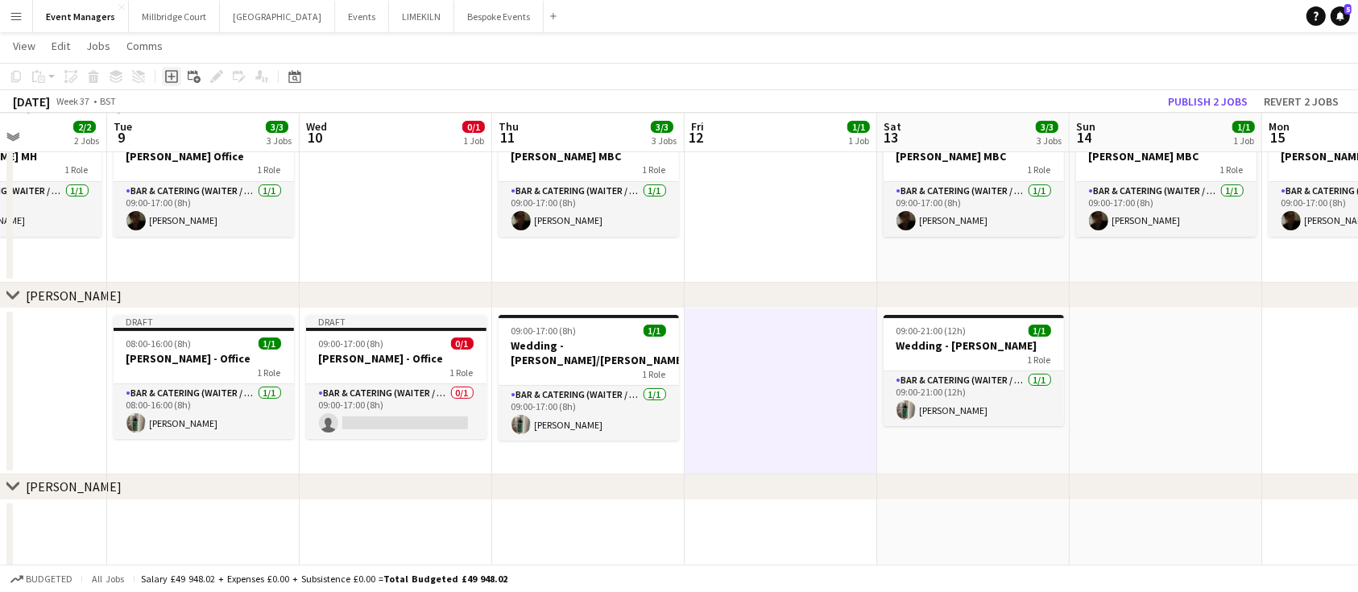
click at [176, 81] on icon at bounding box center [171, 76] width 13 height 13
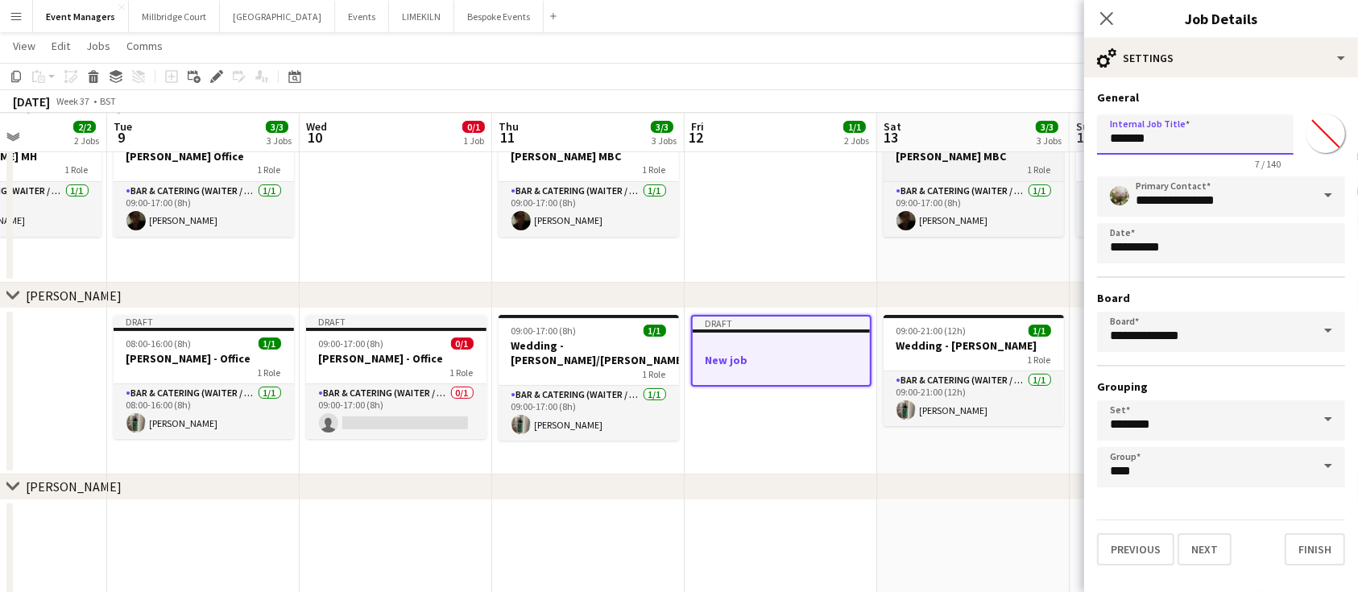
drag, startPoint x: 1194, startPoint y: 146, endPoint x: 917, endPoint y: 157, distance: 277.3
click at [917, 157] on body "Menu Boards Boards Boards All jobs Status Workforce Workforce My Workforce Recr…" at bounding box center [679, 212] width 1358 height 931
type input "**********"
click at [1211, 536] on button "Next" at bounding box center [1205, 549] width 54 height 32
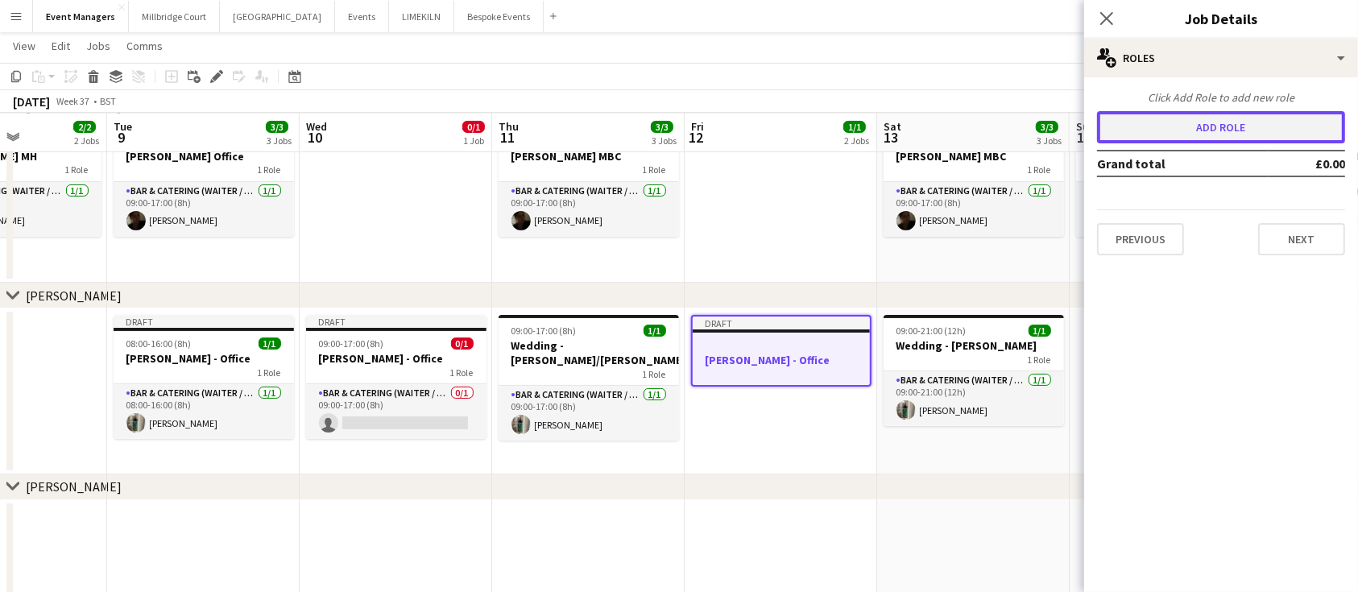
click at [1185, 111] on button "Add role" at bounding box center [1221, 127] width 248 height 32
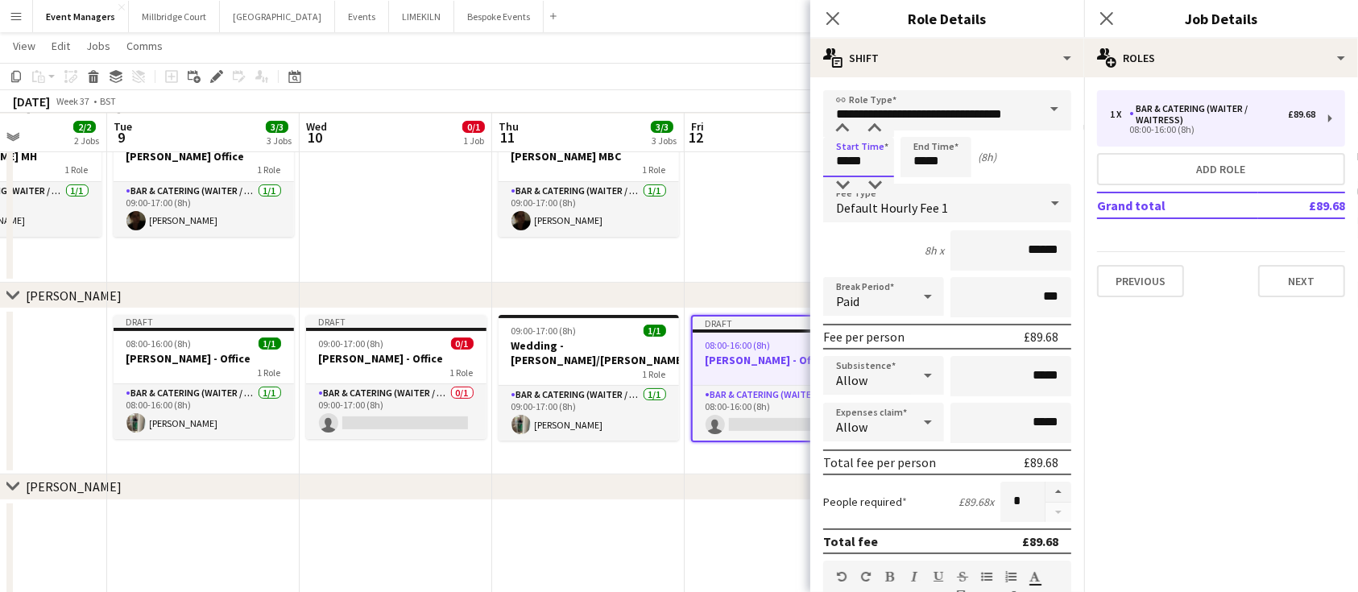
drag, startPoint x: 872, startPoint y: 160, endPoint x: 618, endPoint y: 292, distance: 287.2
click at [618, 292] on body "Menu Boards Boards Boards All jobs Status Workforce Workforce My Workforce Recr…" at bounding box center [679, 212] width 1358 height 931
type input "*****"
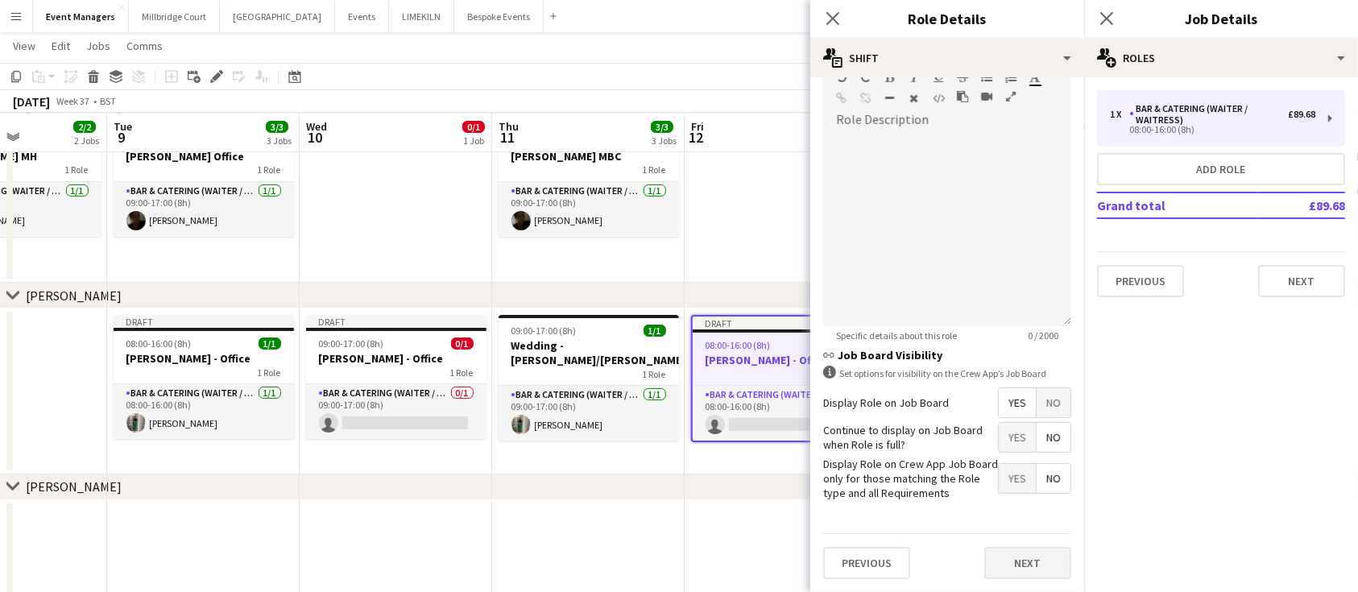
type input "*****"
click at [1011, 553] on button "Next" at bounding box center [1027, 563] width 87 height 32
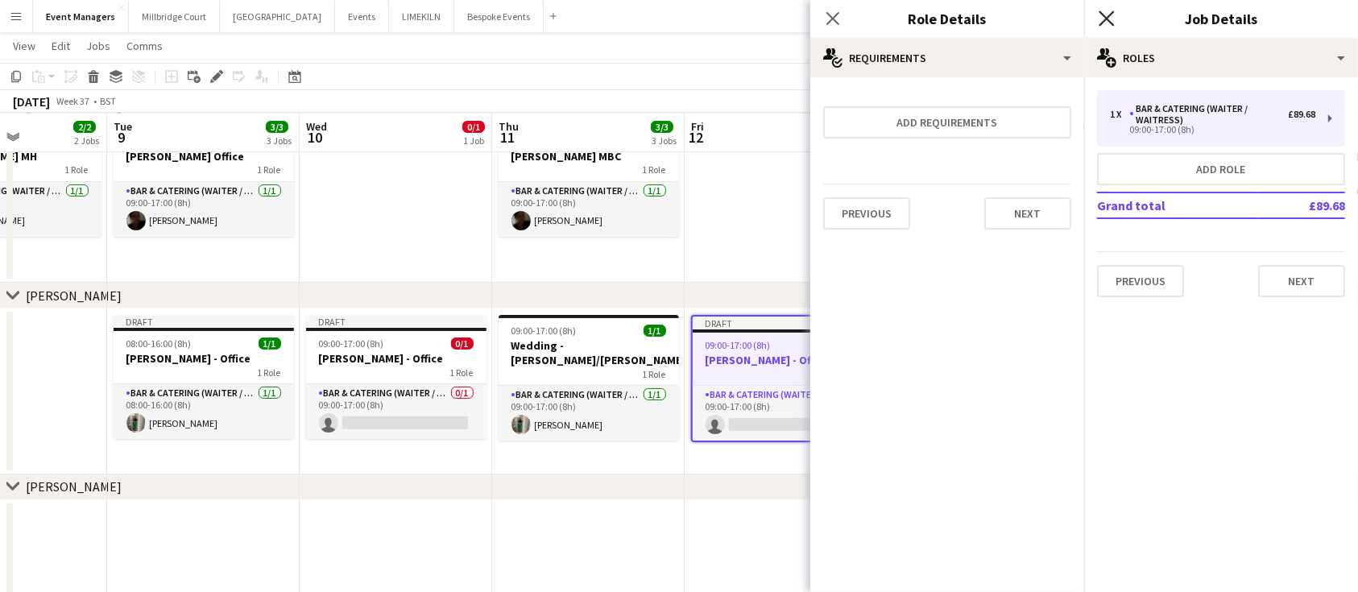
click at [1109, 13] on icon "Close pop-in" at bounding box center [1106, 17] width 15 height 15
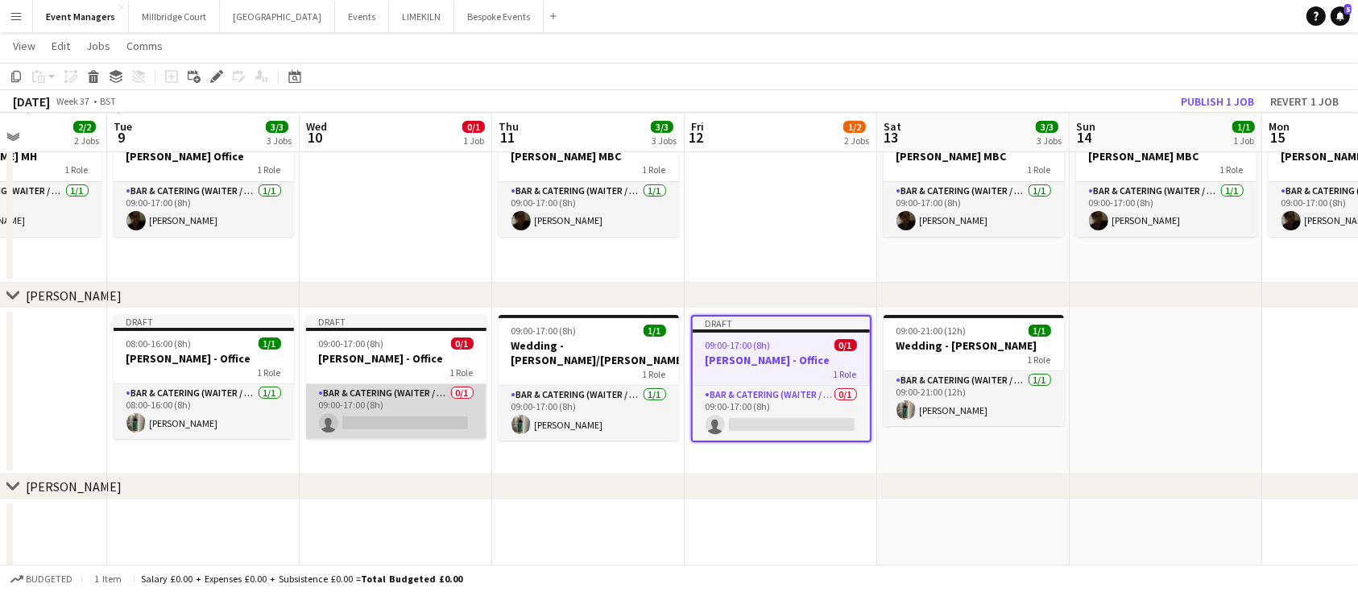
click at [420, 404] on app-card-role "Bar & Catering (Waiter / waitress) 0/1 09:00-17:00 (8h) single-neutral-actions" at bounding box center [396, 411] width 180 height 55
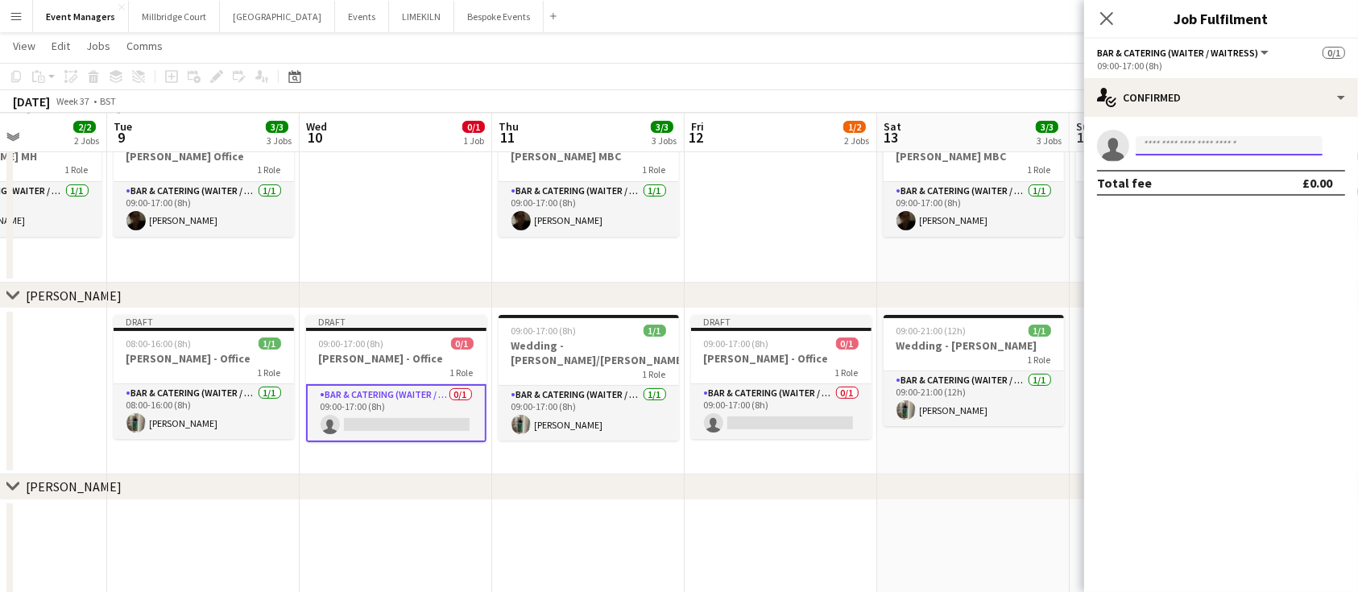
click at [1214, 142] on input at bounding box center [1229, 145] width 187 height 19
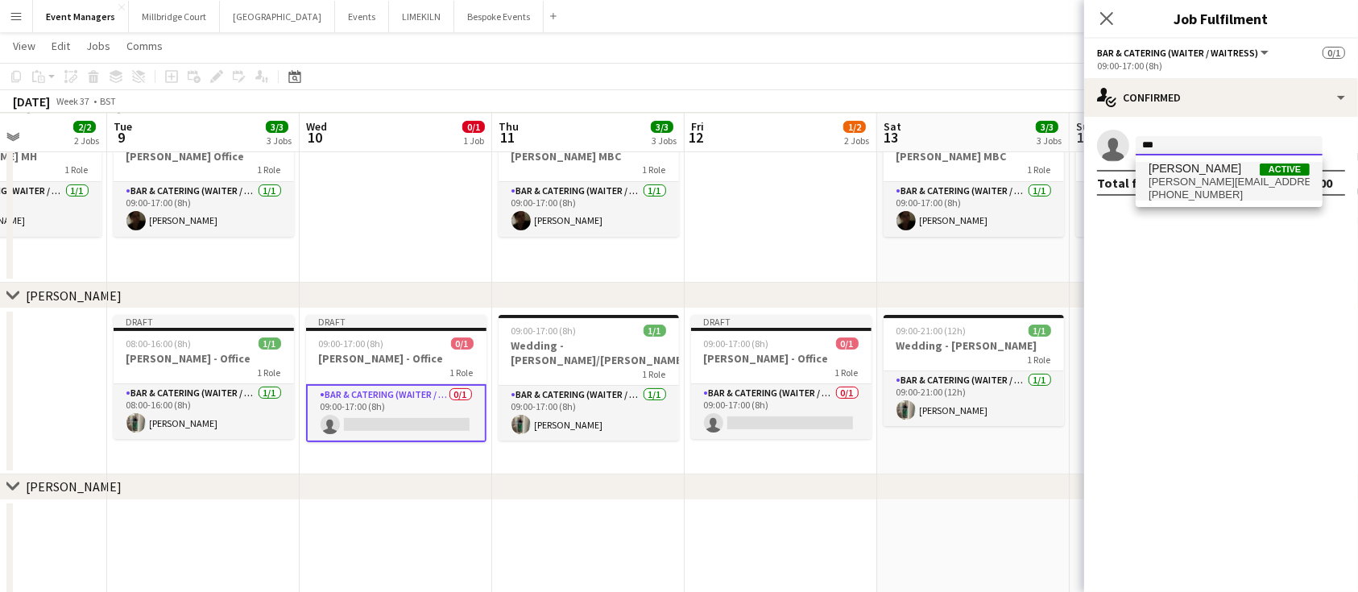
type input "***"
click at [1215, 171] on span "[PERSON_NAME]" at bounding box center [1195, 169] width 93 height 14
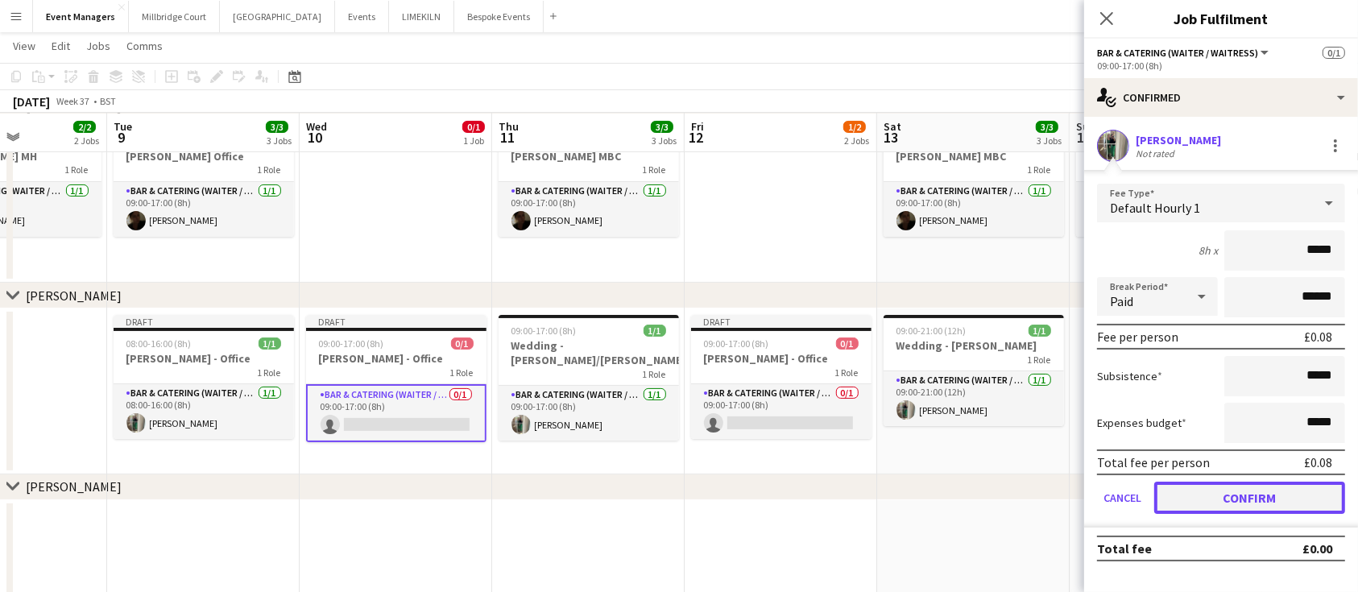
click at [1286, 493] on button "Confirm" at bounding box center [1249, 498] width 191 height 32
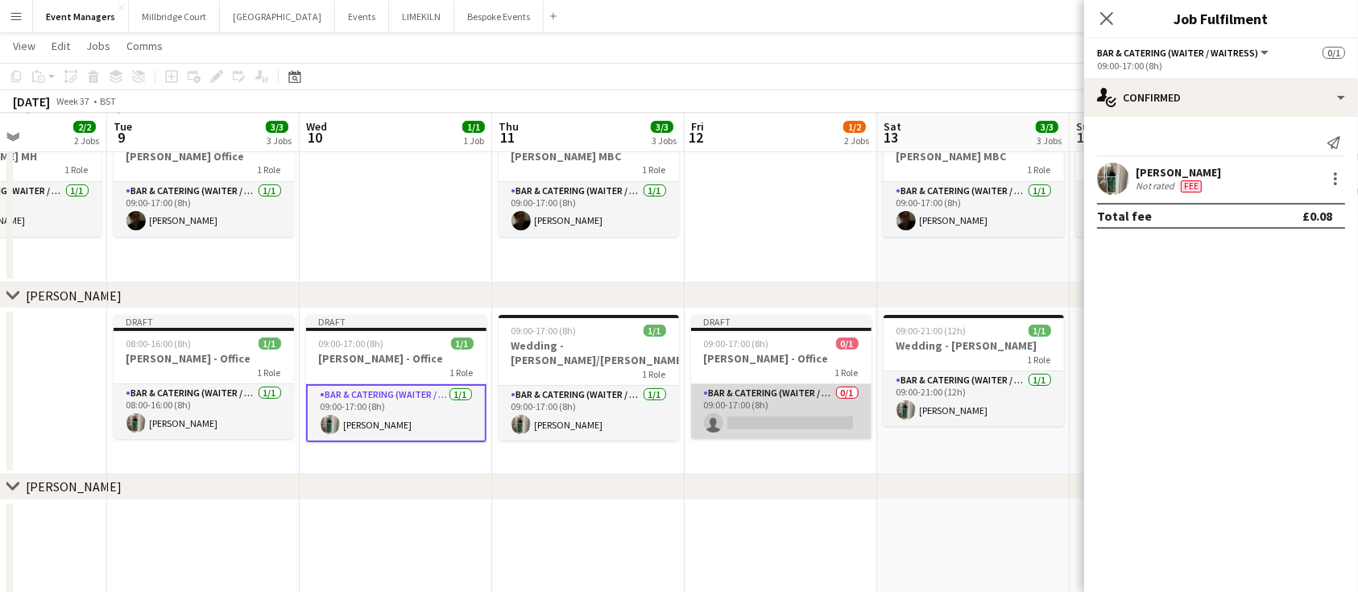
click at [744, 393] on app-card-role "Bar & Catering (Waiter / waitress) 0/1 09:00-17:00 (8h) single-neutral-actions" at bounding box center [781, 411] width 180 height 55
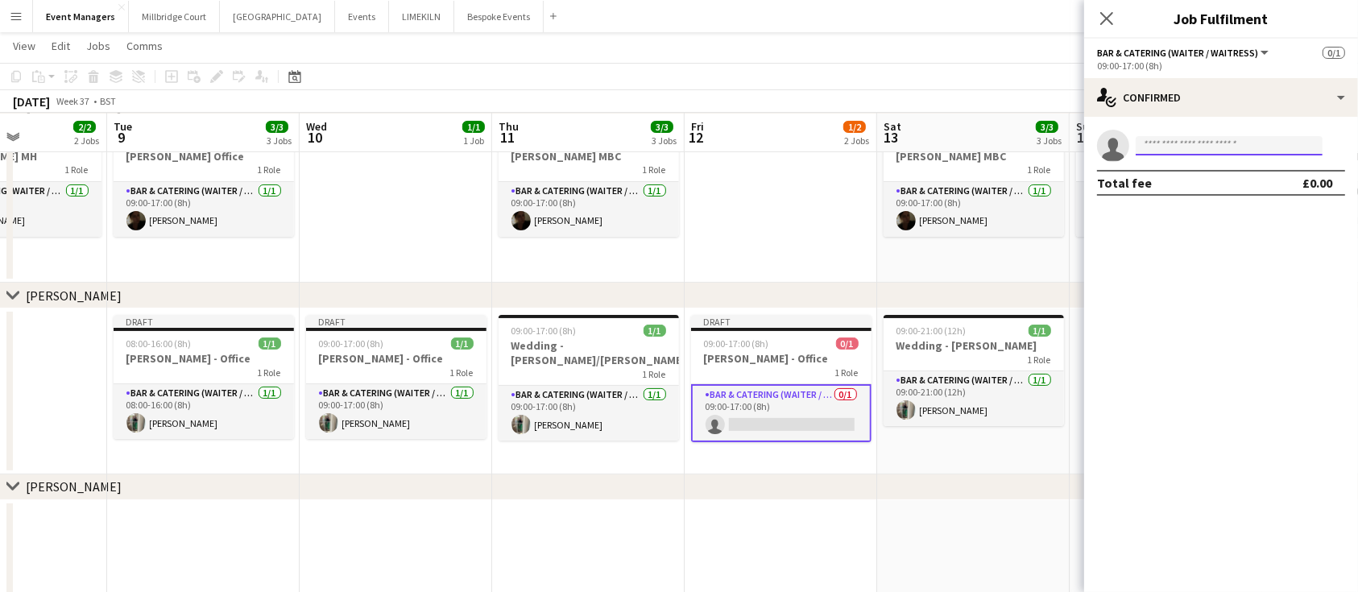
click at [1253, 150] on input at bounding box center [1229, 145] width 187 height 19
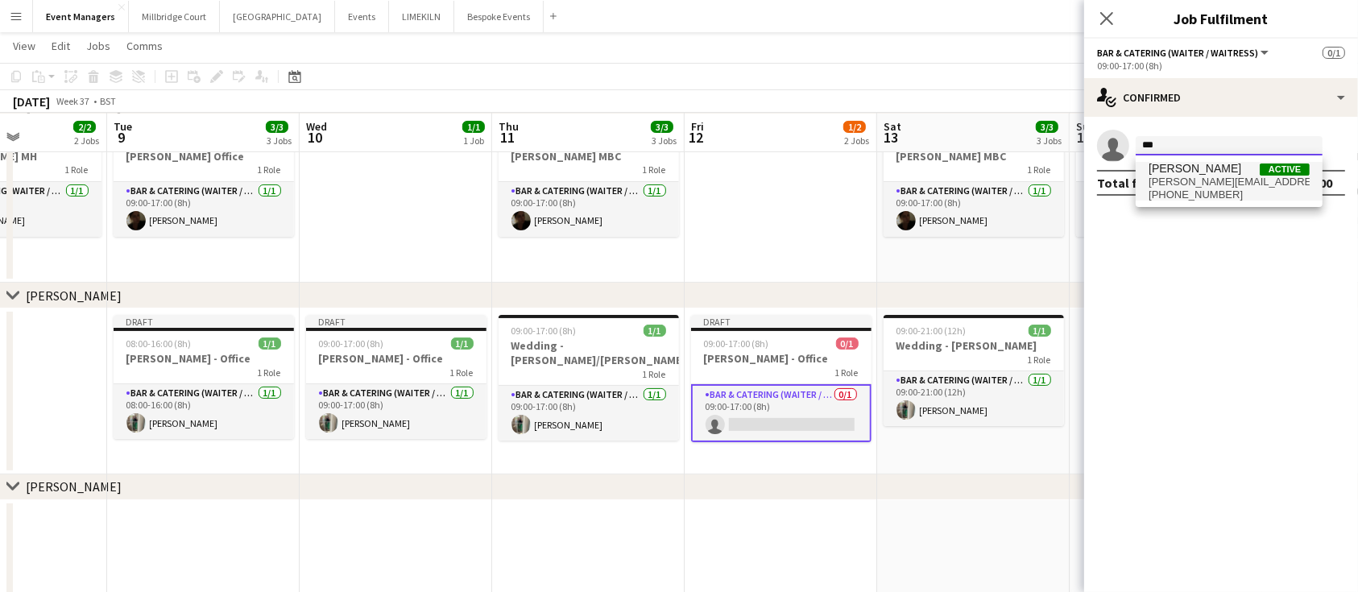
type input "***"
click at [1246, 176] on span "[PERSON_NAME][EMAIL_ADDRESS][DOMAIN_NAME]" at bounding box center [1229, 182] width 161 height 13
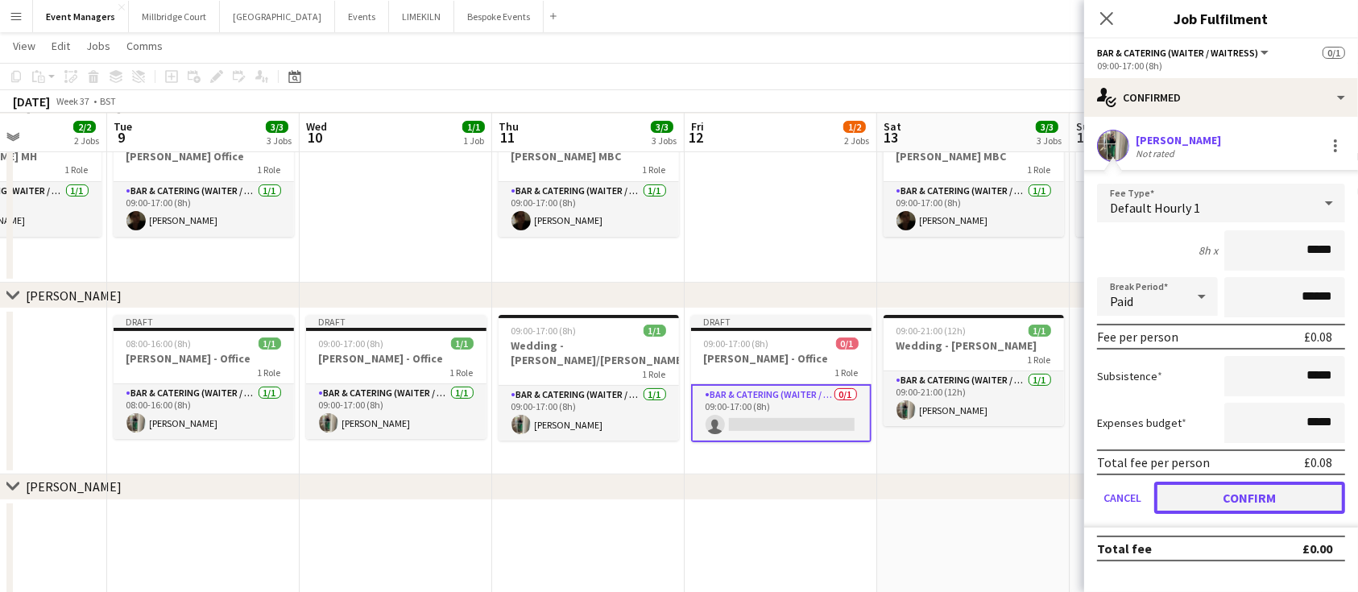
click at [1311, 497] on button "Confirm" at bounding box center [1249, 498] width 191 height 32
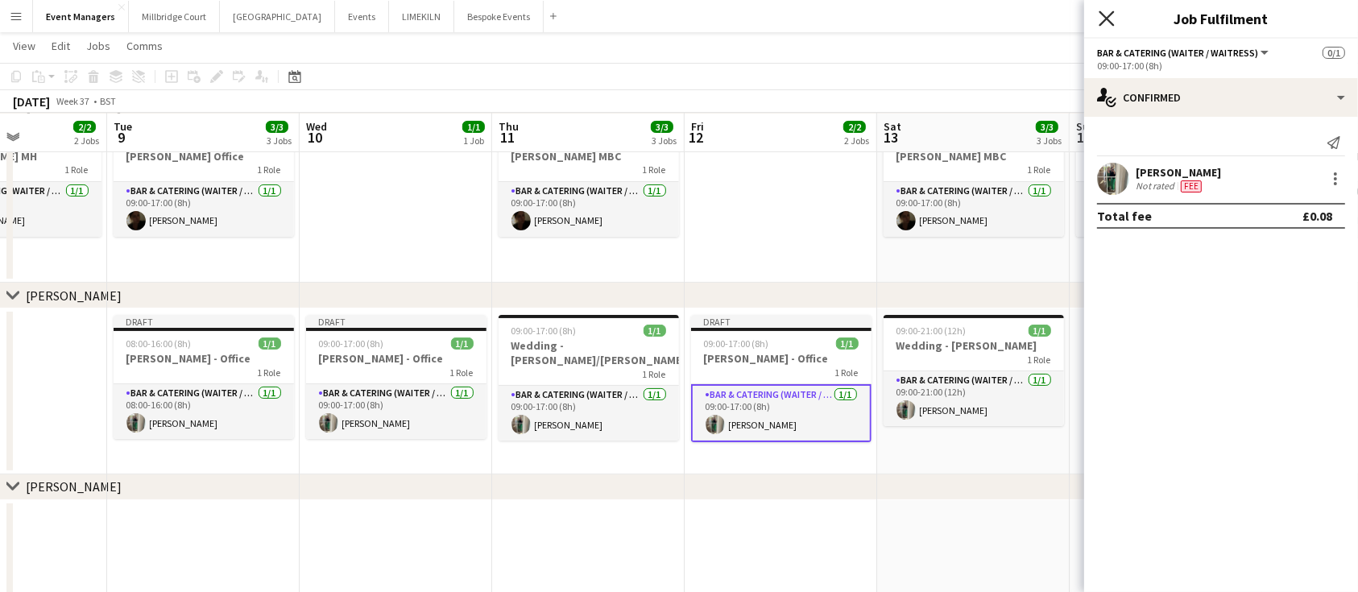
click at [1110, 18] on icon "Close pop-in" at bounding box center [1106, 17] width 15 height 15
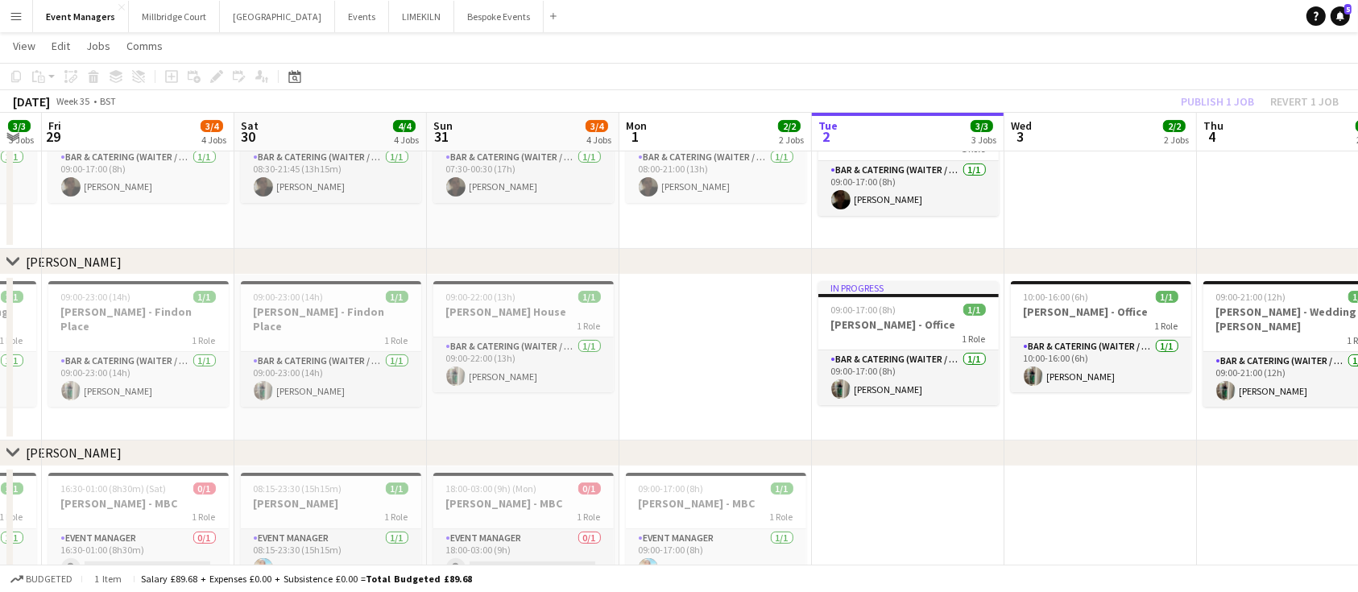
scroll to position [0, 403]
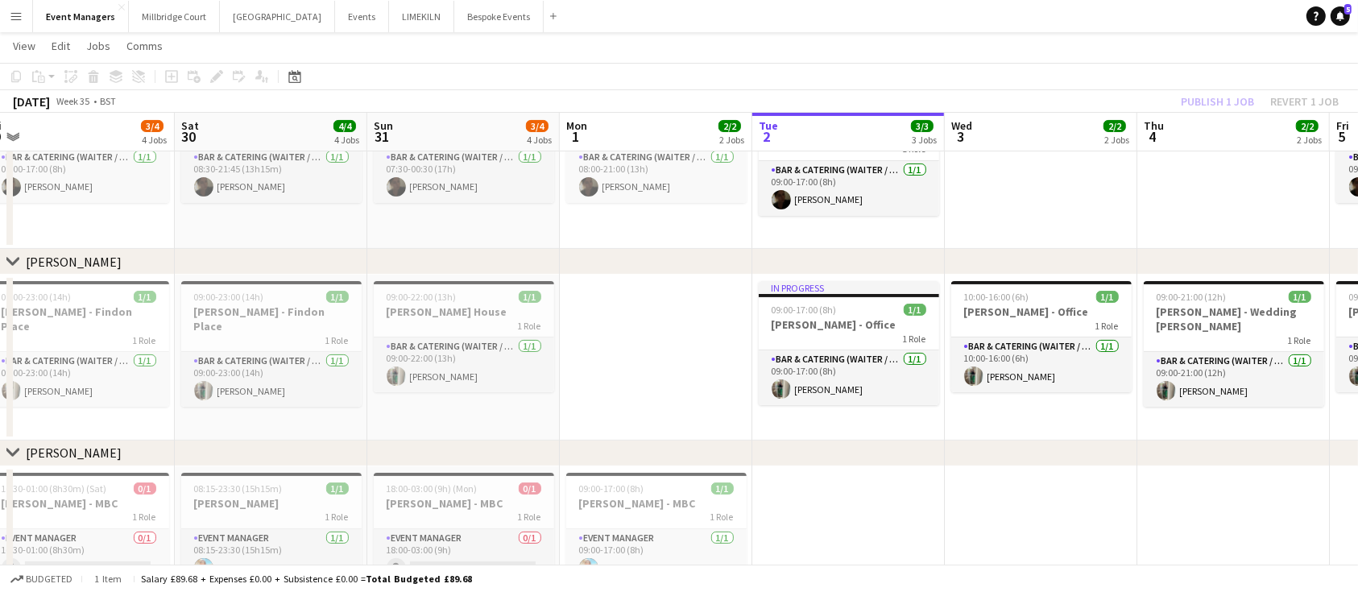
click at [1225, 101] on div "Publish 1 job Revert 1 job" at bounding box center [1260, 101] width 197 height 21
click at [1225, 101] on button "Publish 1 job" at bounding box center [1218, 101] width 86 height 21
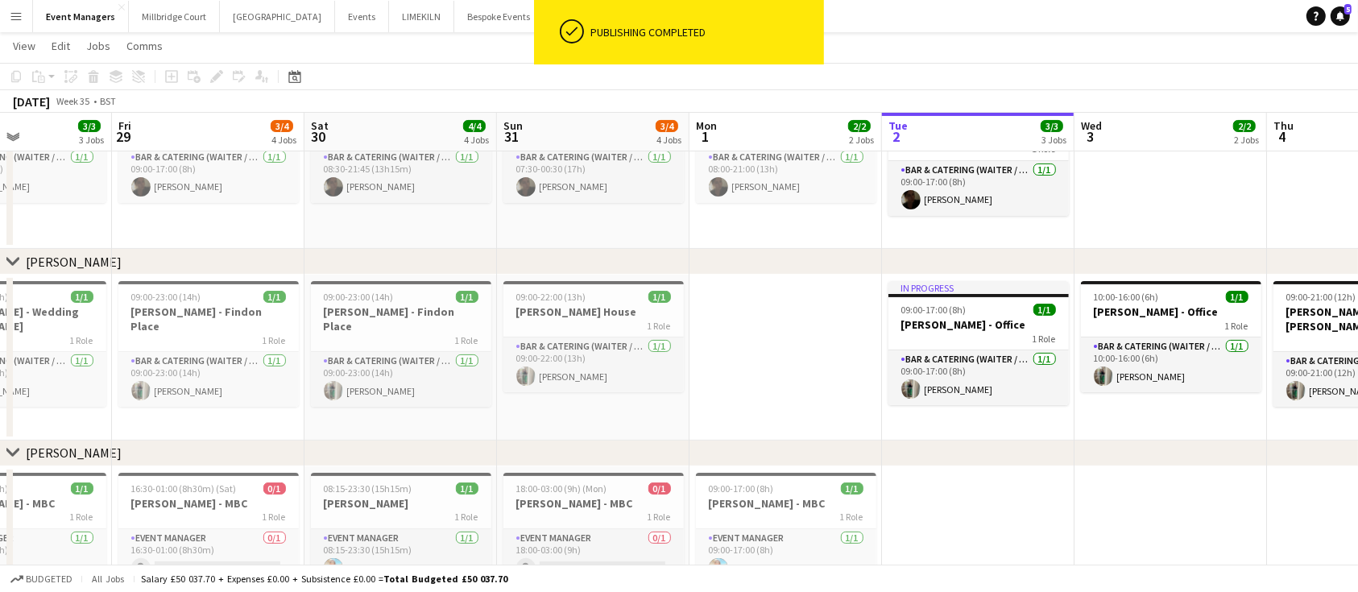
scroll to position [0, 464]
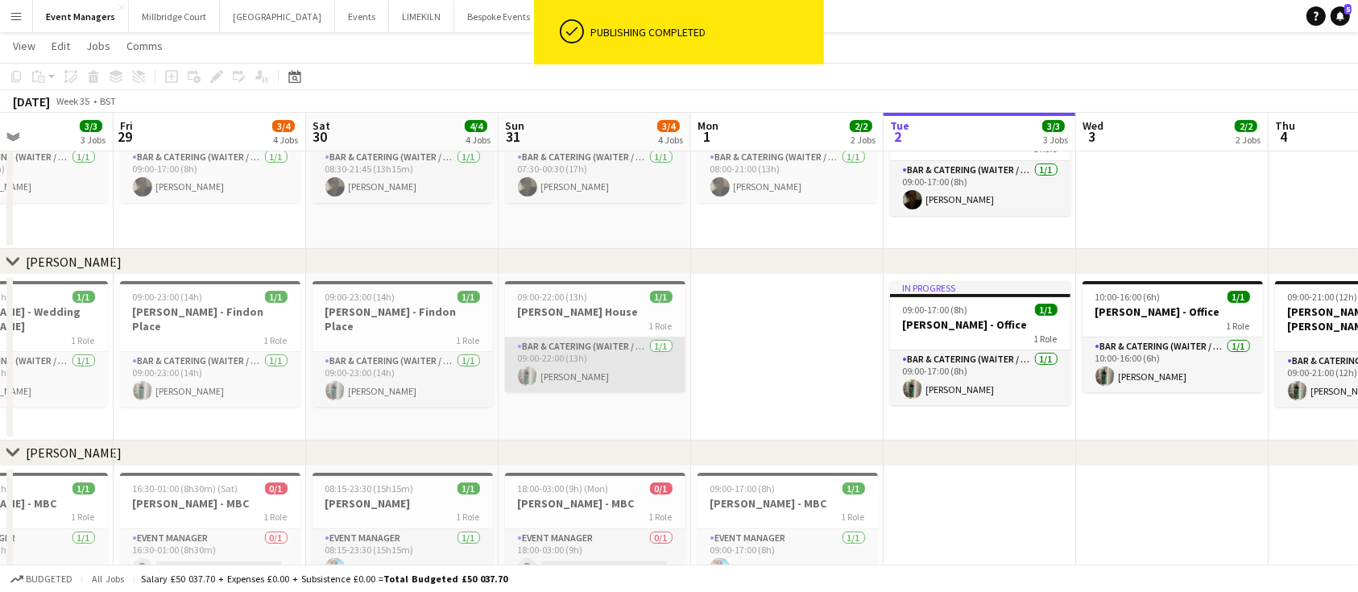
click at [587, 370] on app-card-role "Bar & Catering (Waiter / waitress) [DATE] 09:00-22:00 (13h) [PERSON_NAME]" at bounding box center [595, 365] width 180 height 55
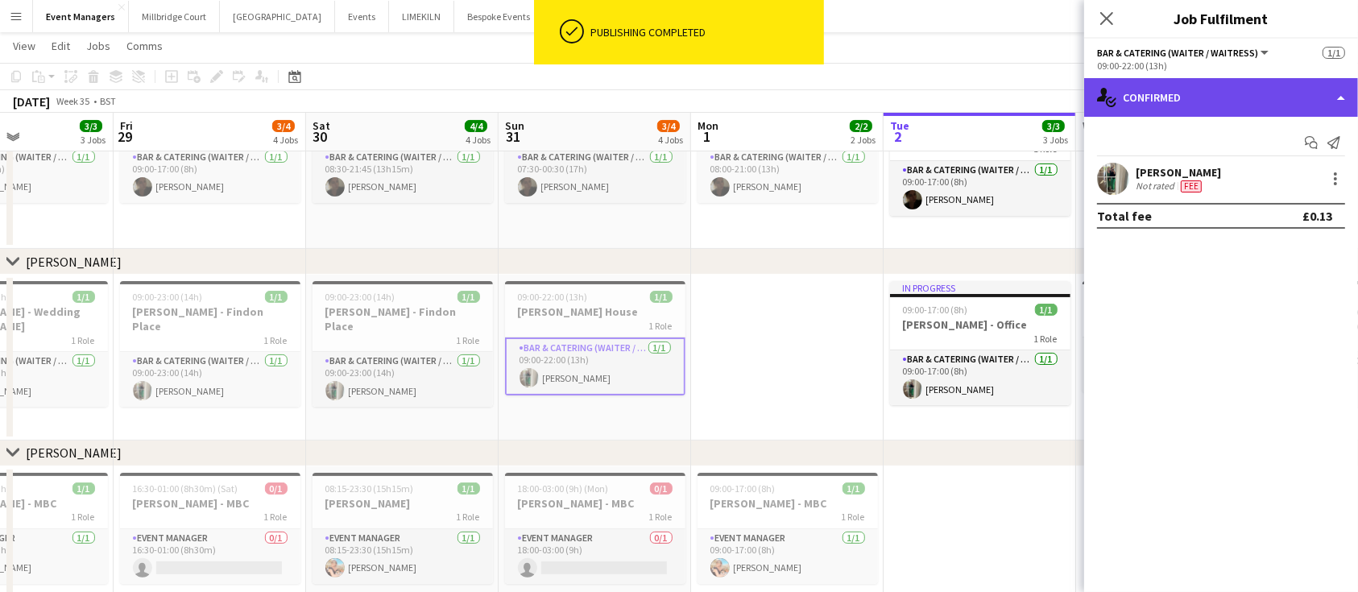
click at [1289, 106] on div "single-neutral-actions-check-2 Confirmed" at bounding box center [1221, 97] width 274 height 39
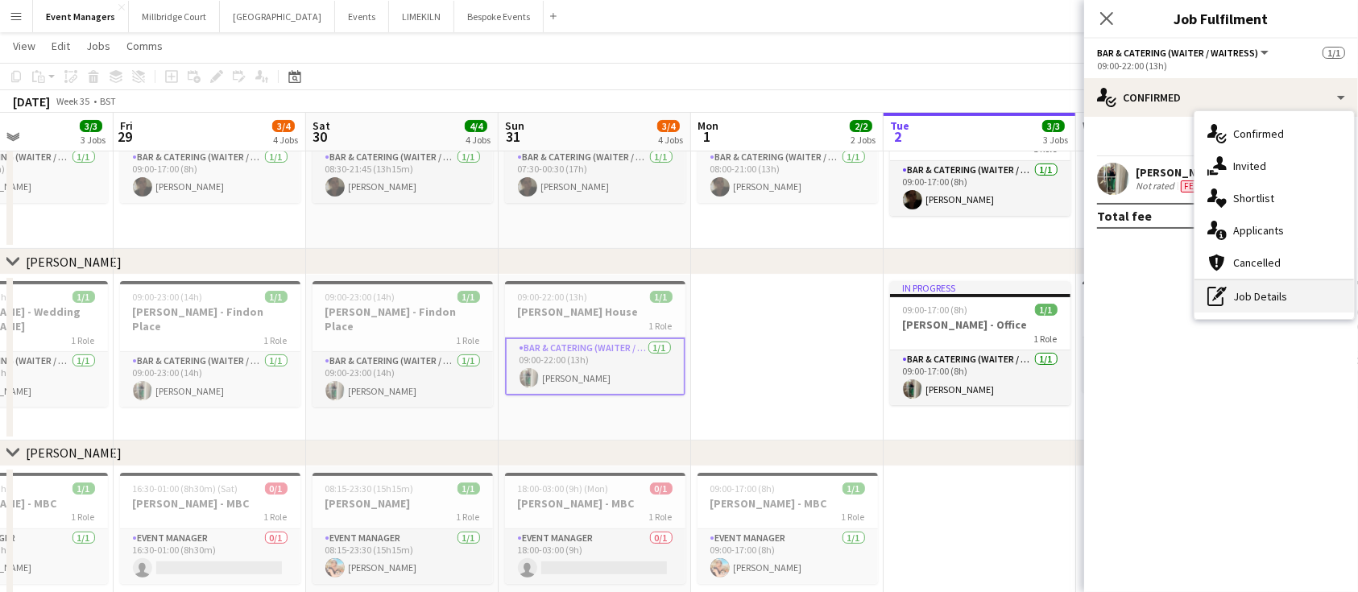
click at [1291, 297] on div "pen-write Job Details" at bounding box center [1275, 296] width 160 height 32
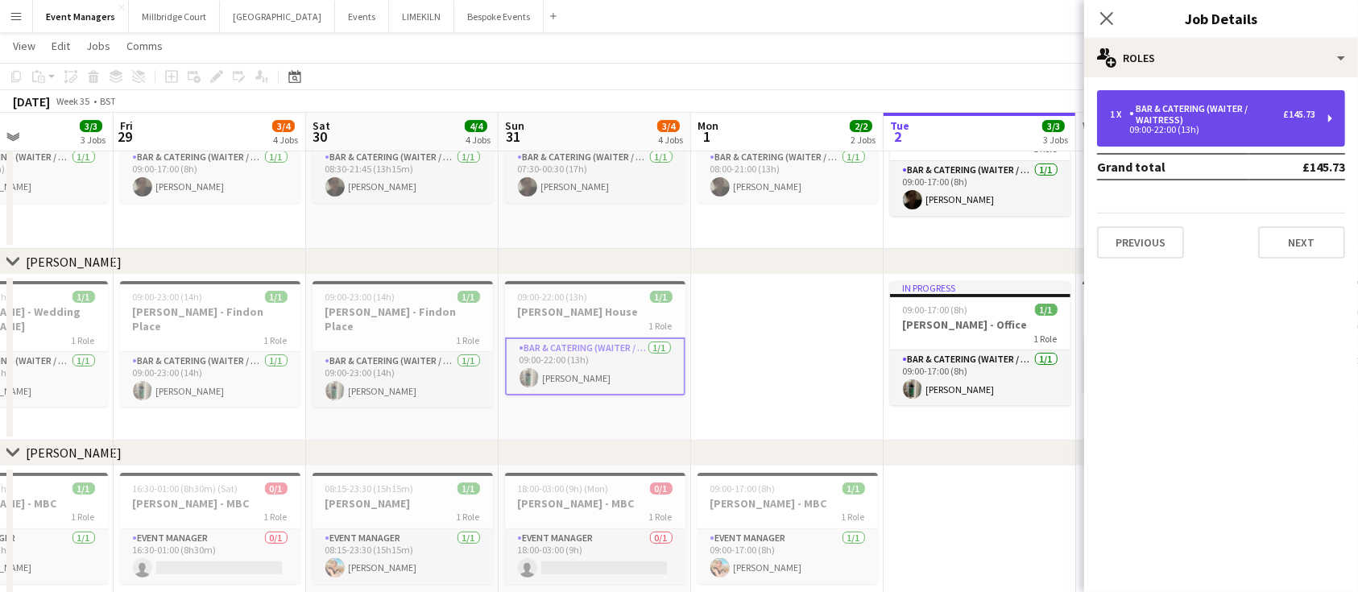
click at [1222, 132] on div "09:00-22:00 (13h)" at bounding box center [1212, 130] width 205 height 8
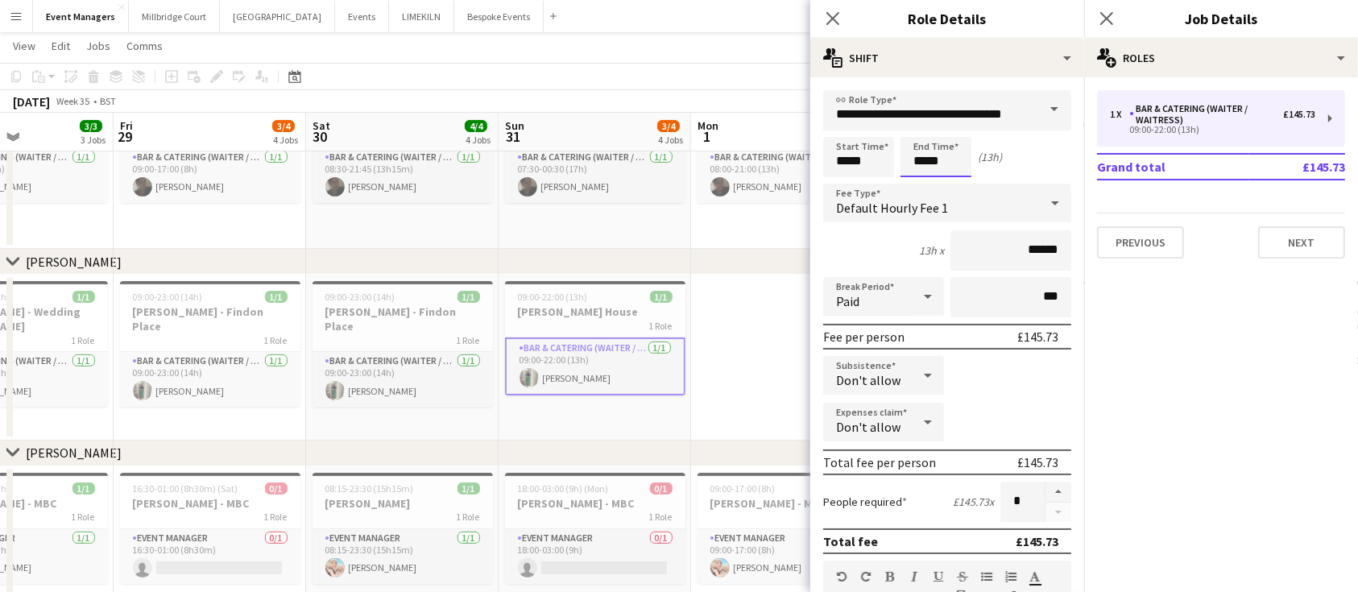
click at [946, 163] on body "Menu Boards Boards Boards All jobs Status Workforce Workforce My Workforce Recr…" at bounding box center [679, 178] width 1358 height 931
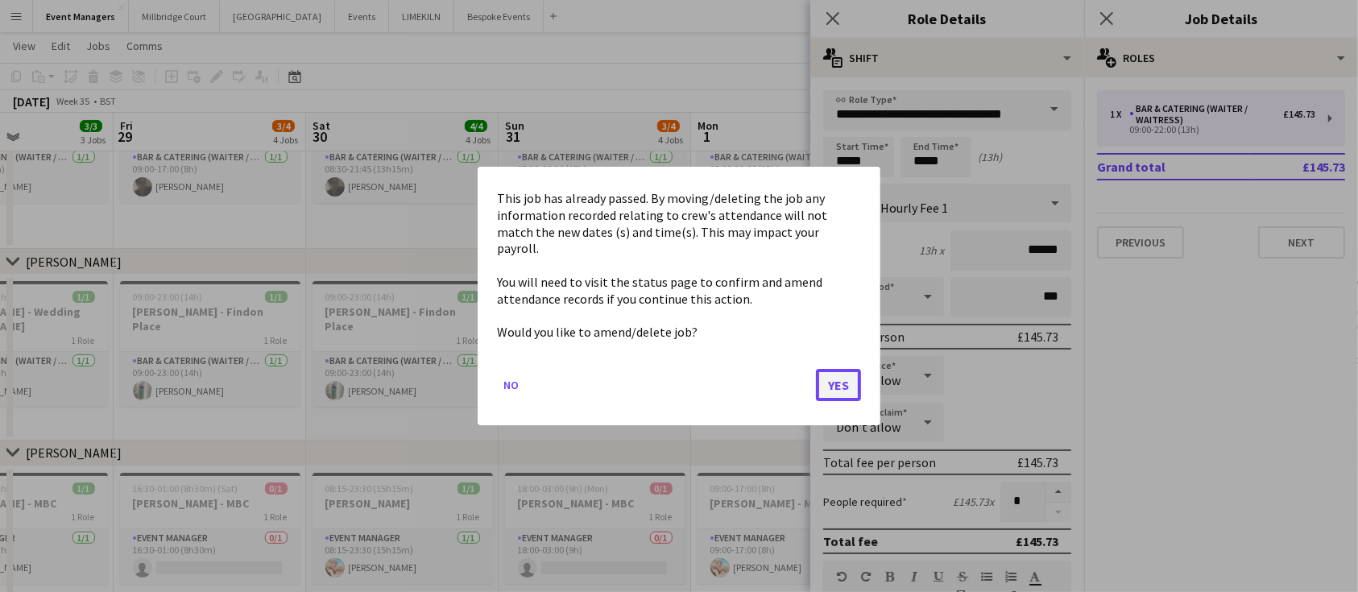
click at [838, 375] on button "Yes" at bounding box center [838, 385] width 45 height 32
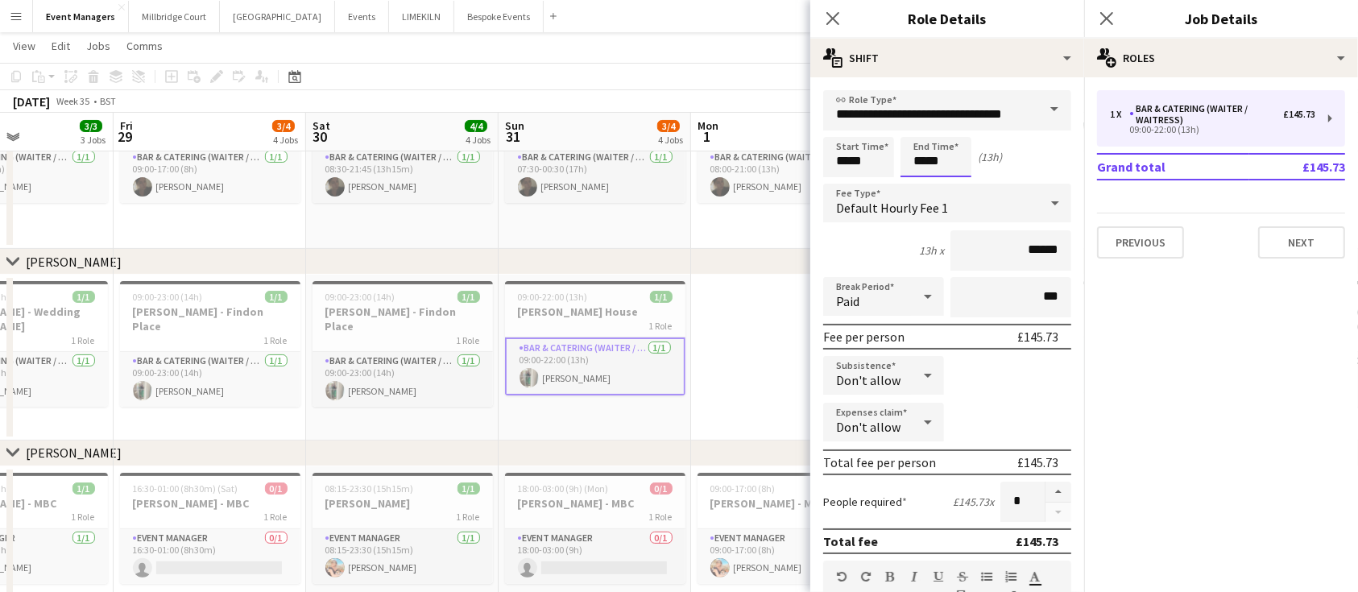
scroll to position [287, 0]
type input "*****"
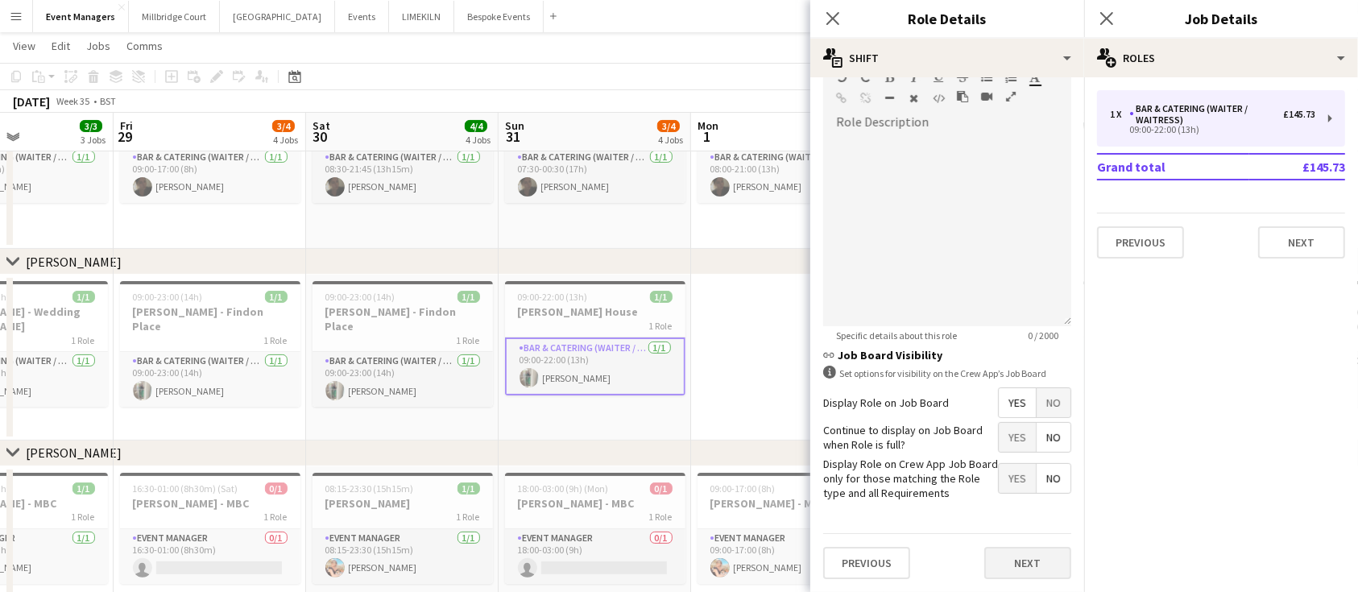
type input "*****"
click at [992, 549] on button "Next" at bounding box center [1027, 563] width 87 height 32
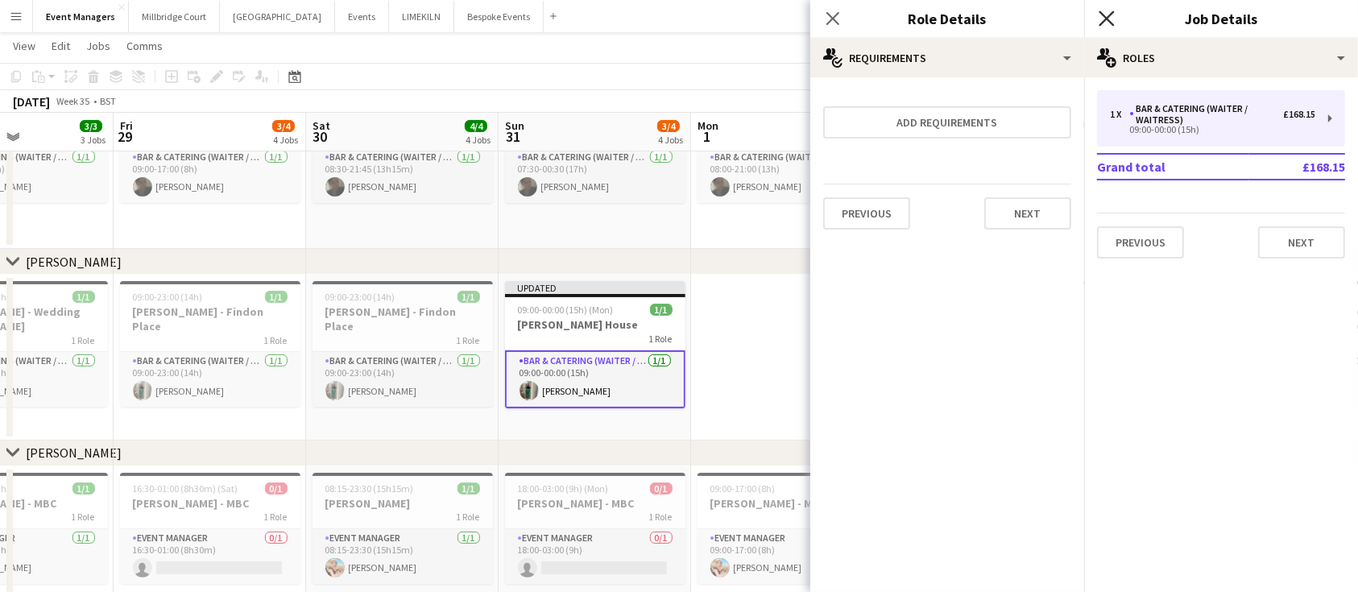
click at [1108, 10] on icon "Close pop-in" at bounding box center [1106, 17] width 15 height 15
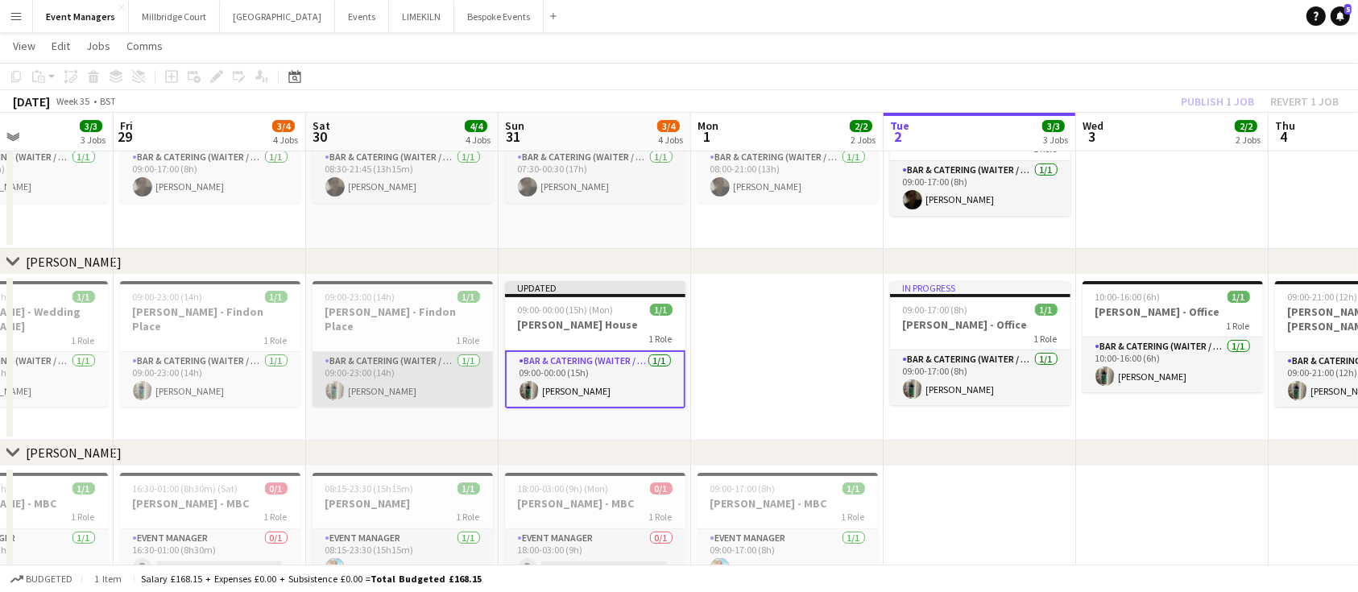
click at [370, 358] on app-card-role "Bar & Catering (Waiter / waitress) [DATE] 09:00-23:00 (14h) [PERSON_NAME]" at bounding box center [403, 379] width 180 height 55
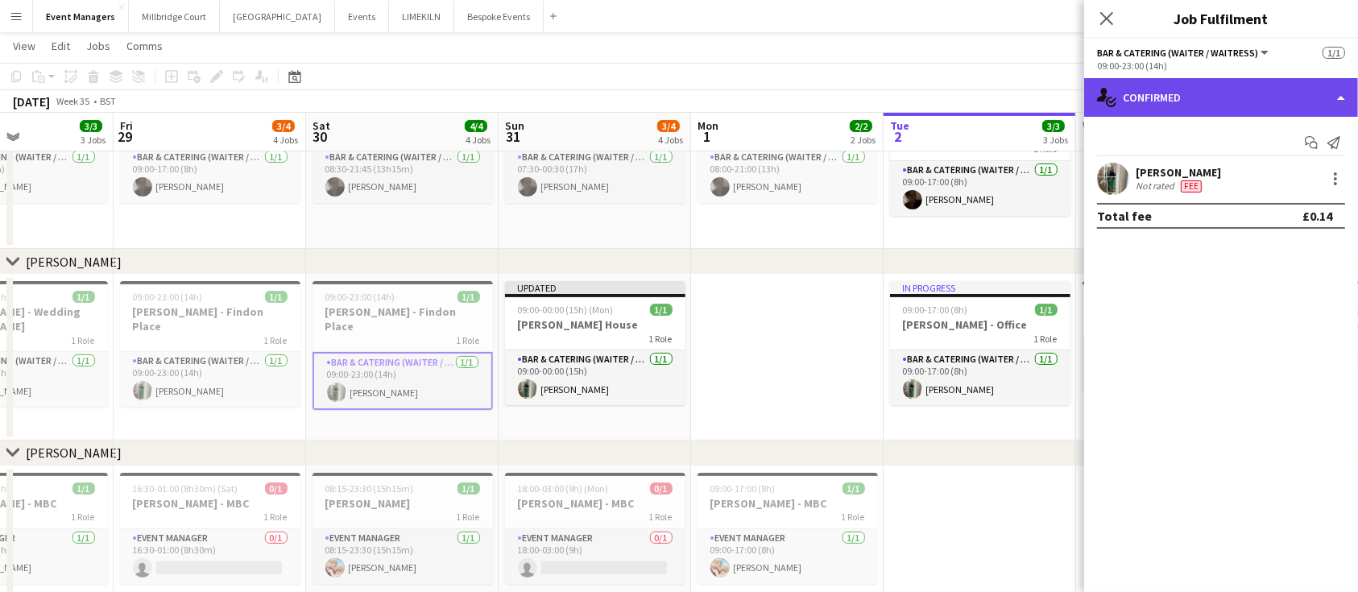
click at [1225, 96] on div "single-neutral-actions-check-2 Confirmed" at bounding box center [1221, 97] width 274 height 39
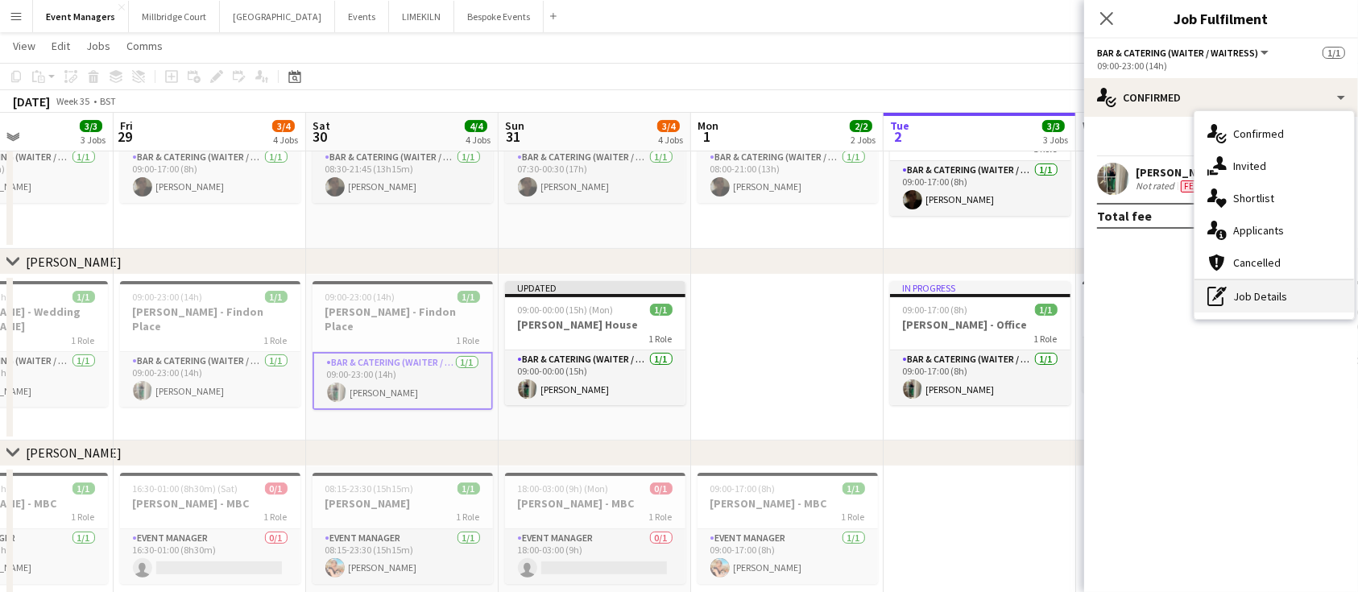
click at [1306, 301] on div "pen-write Job Details" at bounding box center [1275, 296] width 160 height 32
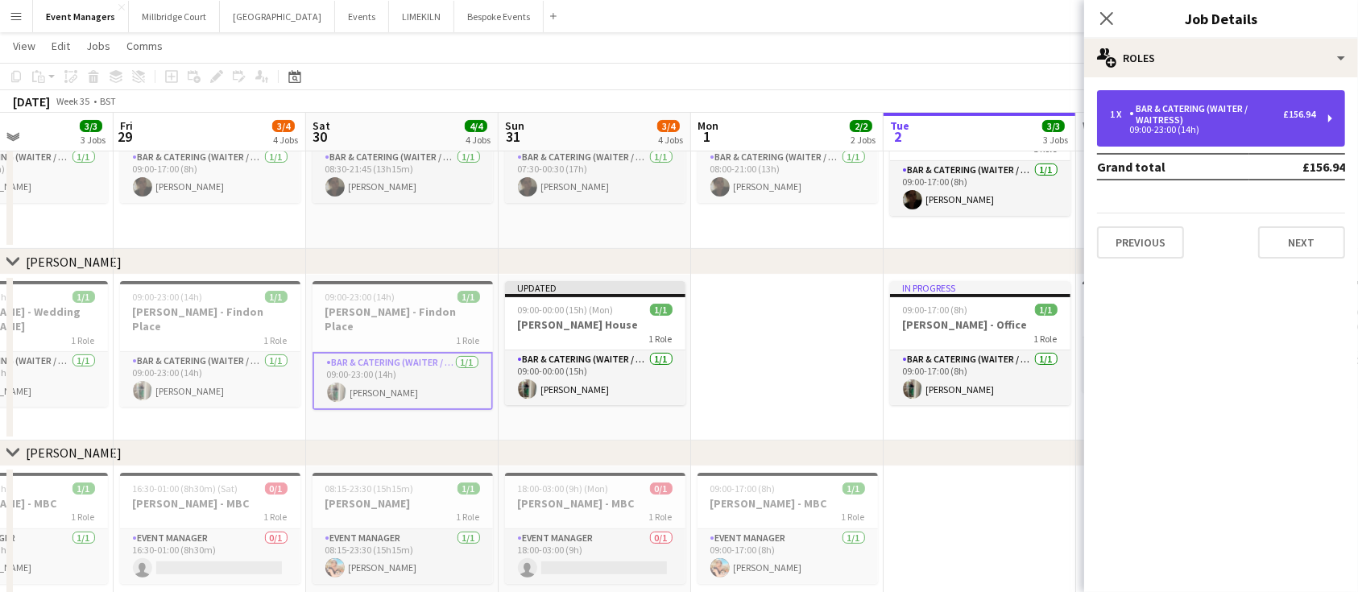
click at [1137, 126] on div "09:00-23:00 (14h)" at bounding box center [1212, 130] width 205 height 8
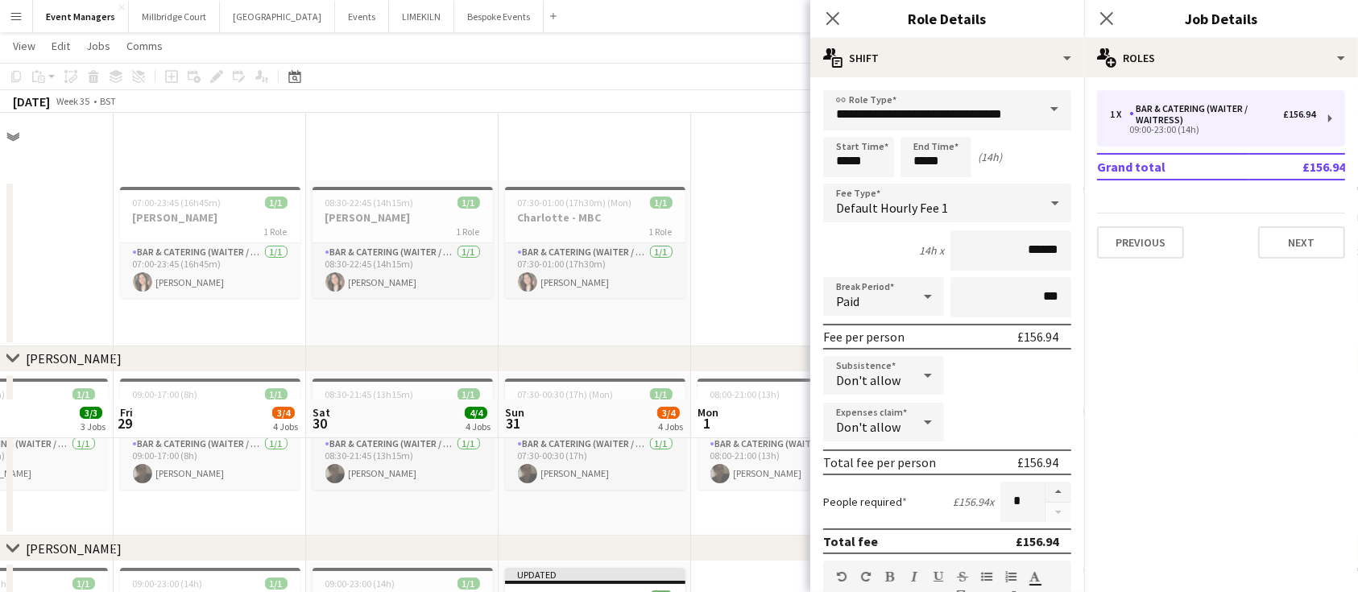
click at [694, 184] on body "Menu Boards Boards Boards All jobs Status Workforce Workforce My Workforce Recr…" at bounding box center [679, 465] width 1358 height 931
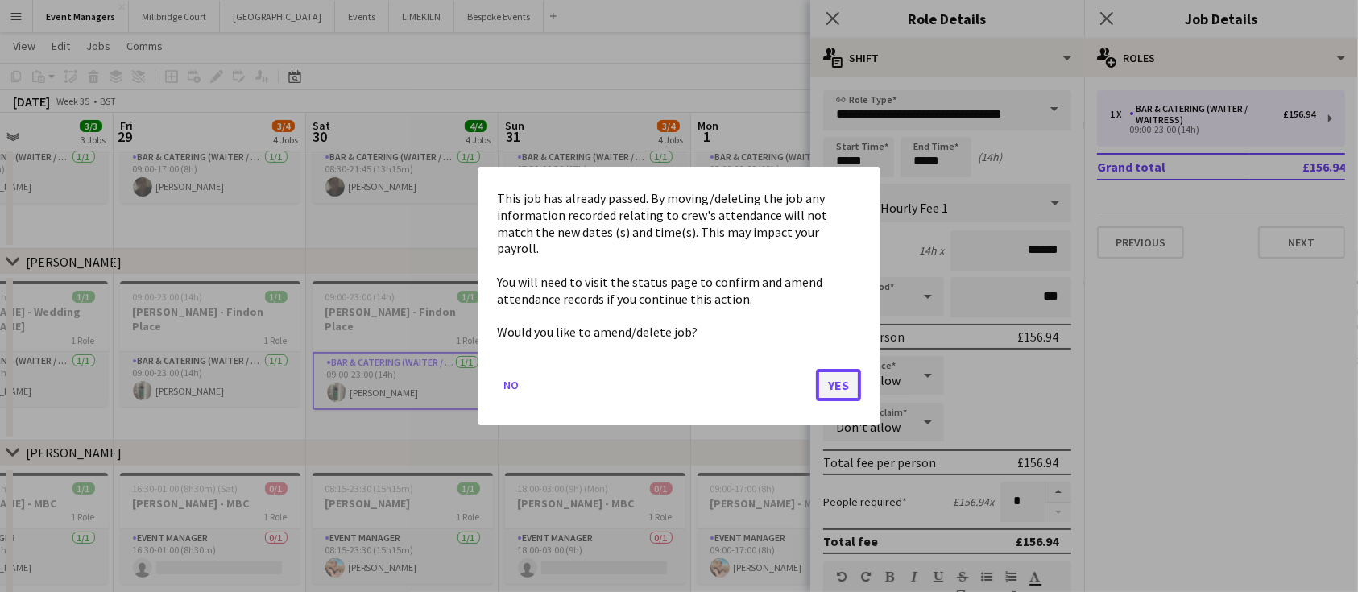
click at [842, 375] on button "Yes" at bounding box center [838, 385] width 45 height 32
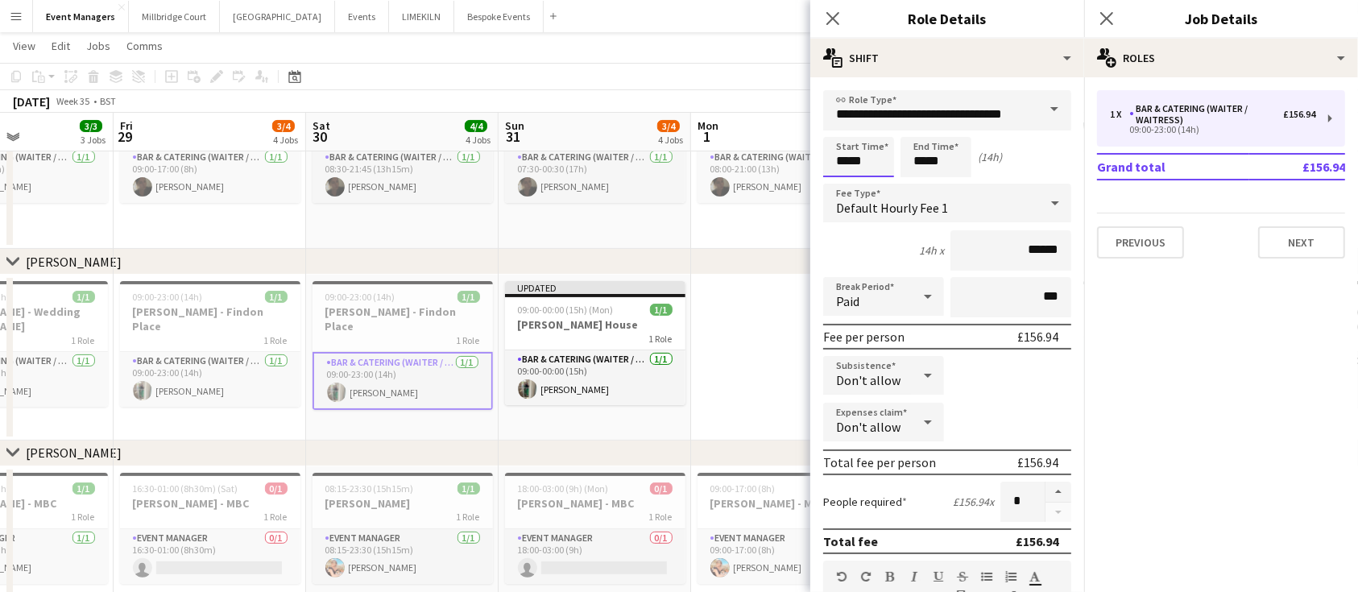
scroll to position [287, 0]
drag, startPoint x: 876, startPoint y: 169, endPoint x: 628, endPoint y: 169, distance: 248.9
click at [628, 169] on body "Menu Boards Boards Boards All jobs Status Workforce Workforce My Workforce Recr…" at bounding box center [679, 178] width 1358 height 931
type input "*****"
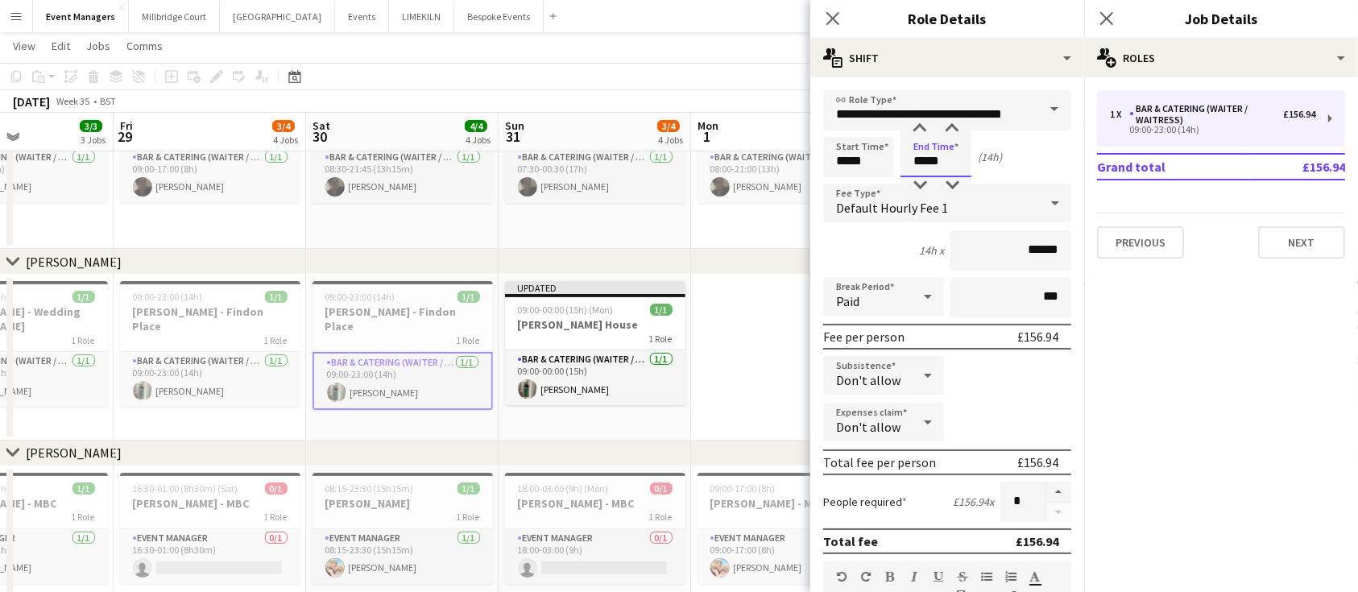
scroll to position [512, 0]
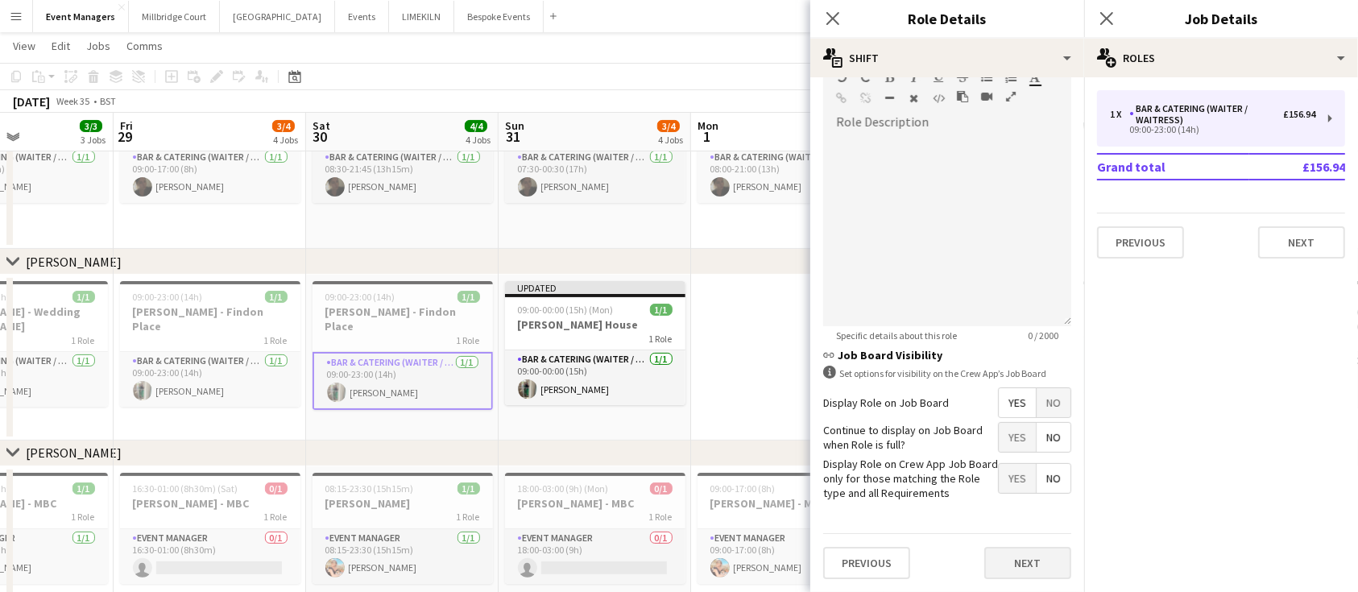
type input "*****"
click at [1017, 577] on button "Next" at bounding box center [1027, 563] width 87 height 32
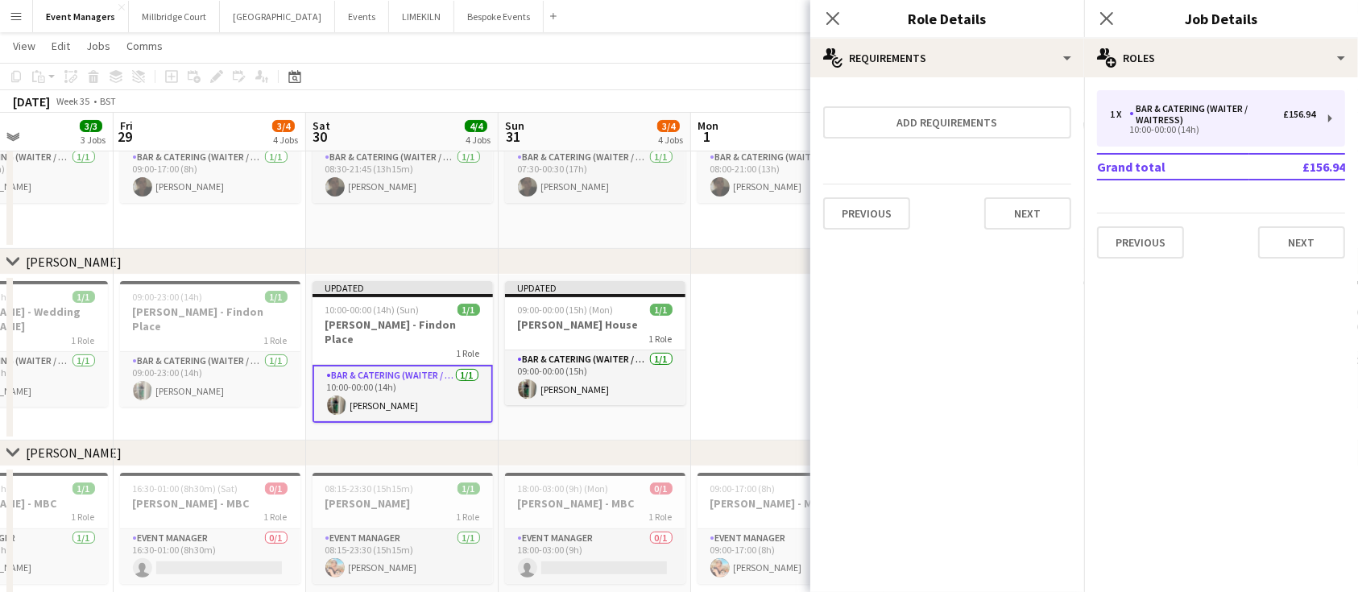
scroll to position [0, 0]
click at [1108, 20] on icon at bounding box center [1106, 17] width 15 height 15
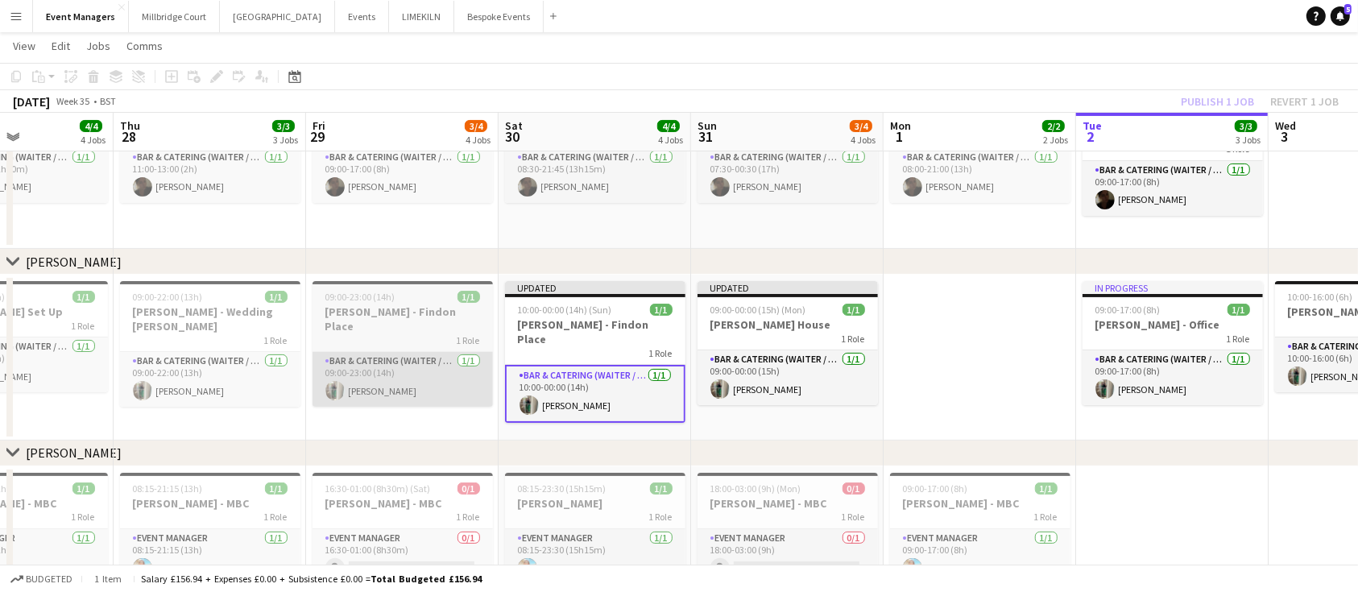
scroll to position [0, 434]
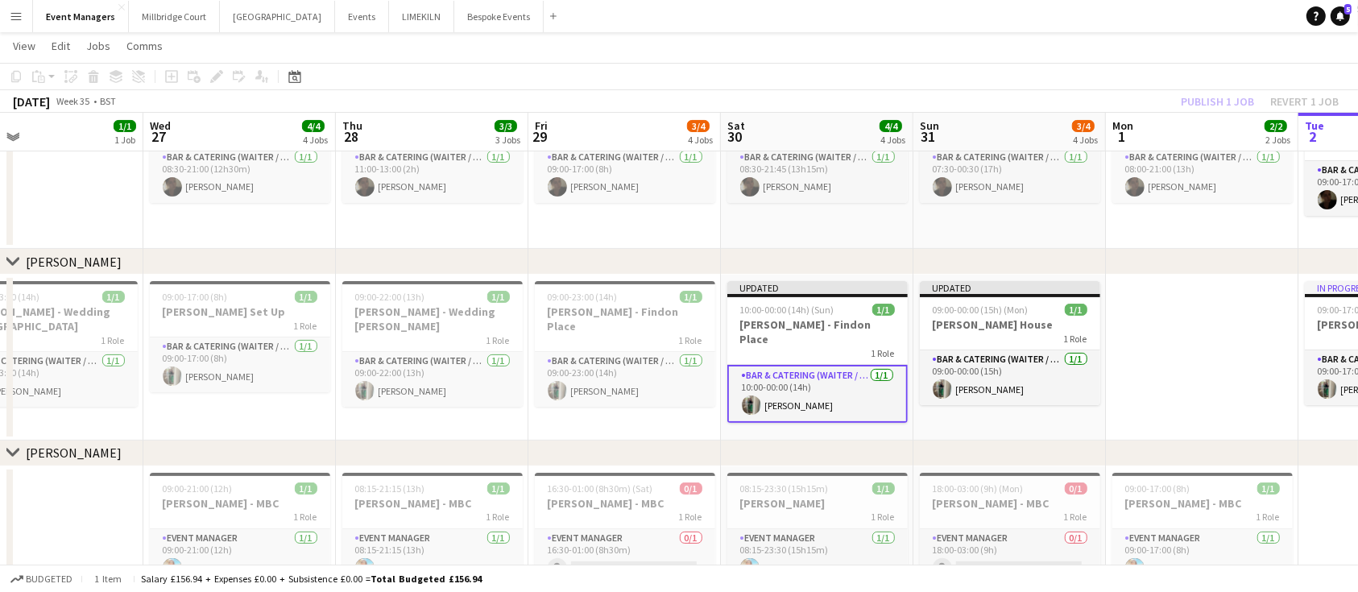
click at [1233, 99] on div "Publish 1 job Revert 1 job" at bounding box center [1260, 101] width 197 height 21
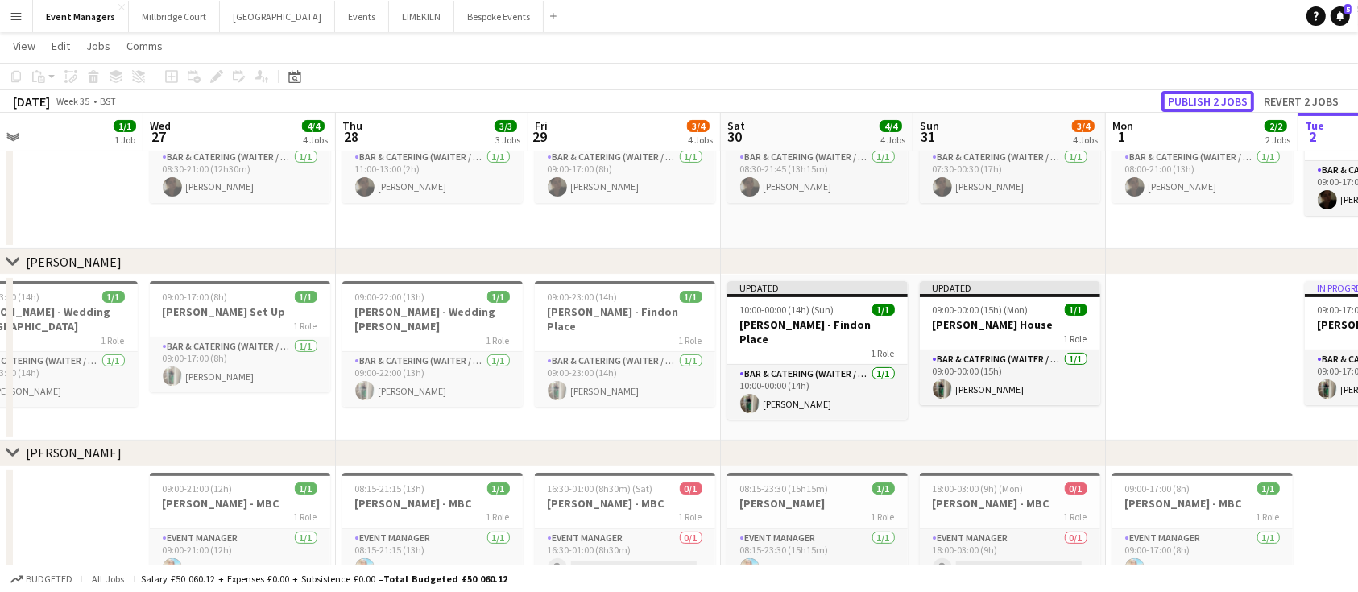
click at [1233, 99] on button "Publish 2 jobs" at bounding box center [1208, 101] width 93 height 21
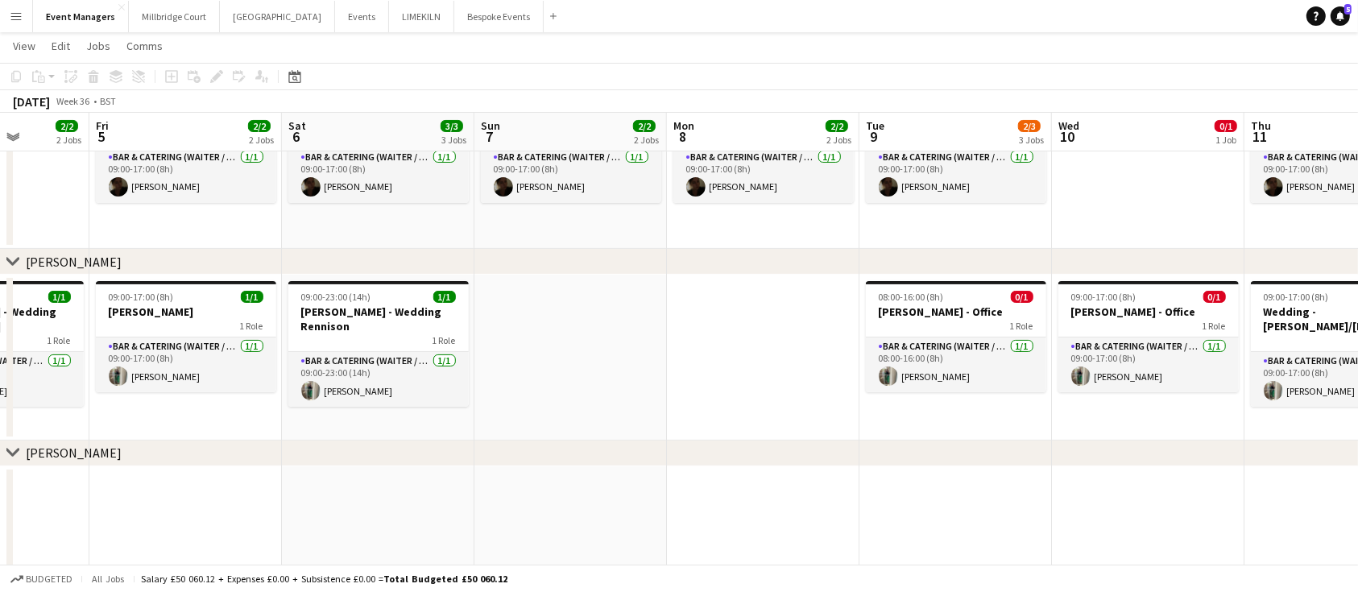
scroll to position [0, 775]
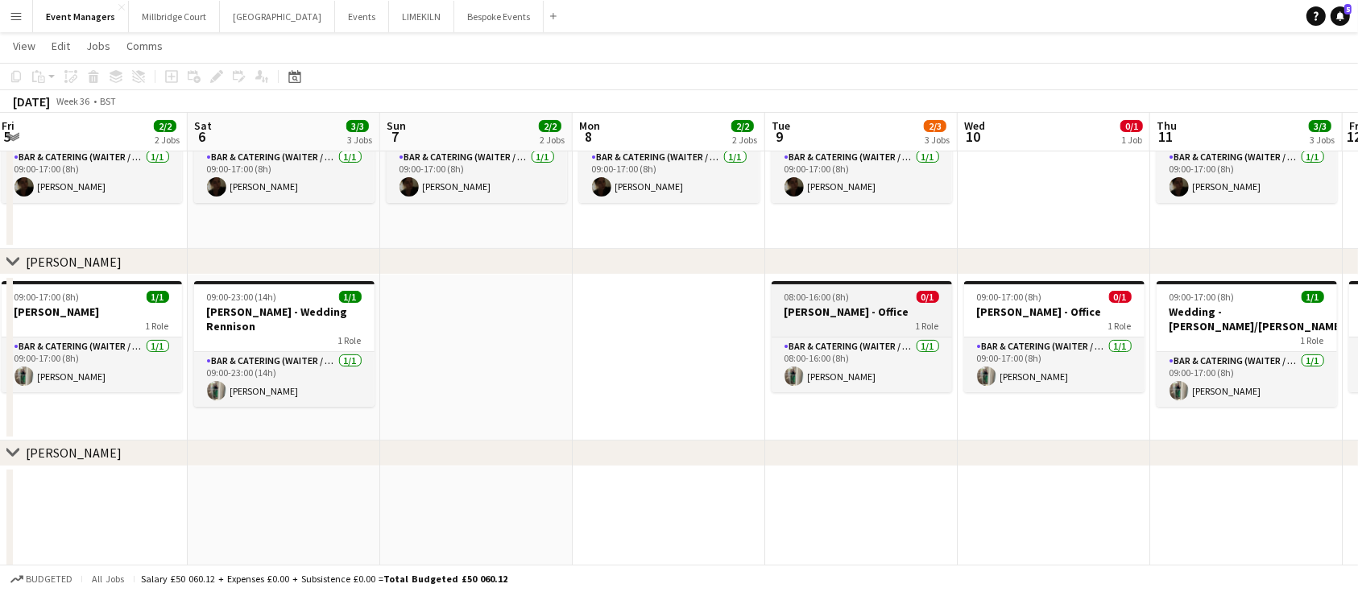
click at [856, 316] on h3 "[PERSON_NAME] - Office" at bounding box center [862, 312] width 180 height 15
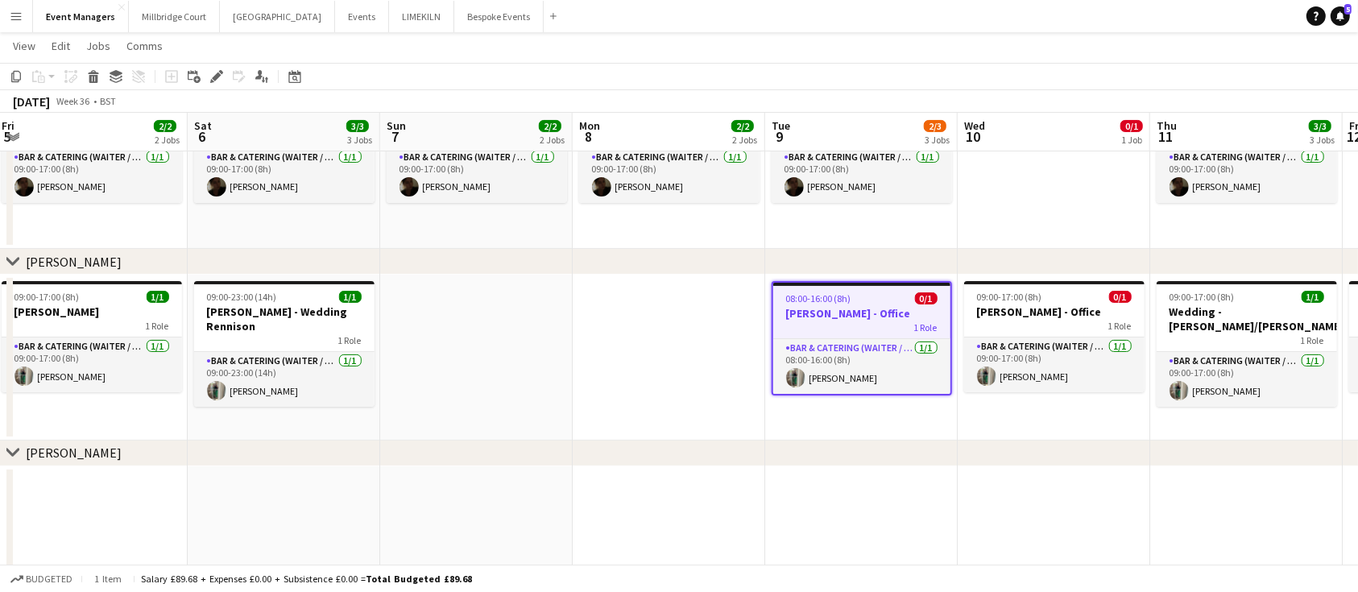
click at [887, 421] on app-date-cell "08:00-16:00 (8h) 0/1 [PERSON_NAME] - Office 1 Role Bar & Catering (Waiter / wai…" at bounding box center [861, 358] width 193 height 166
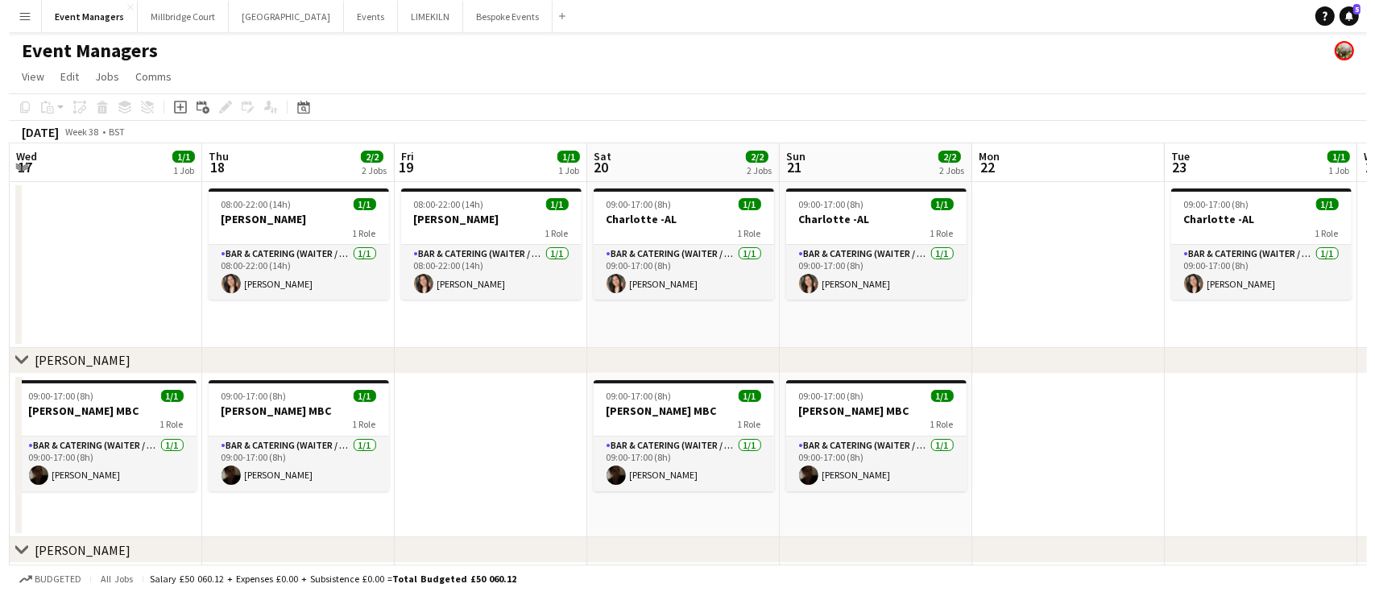
scroll to position [0, 363]
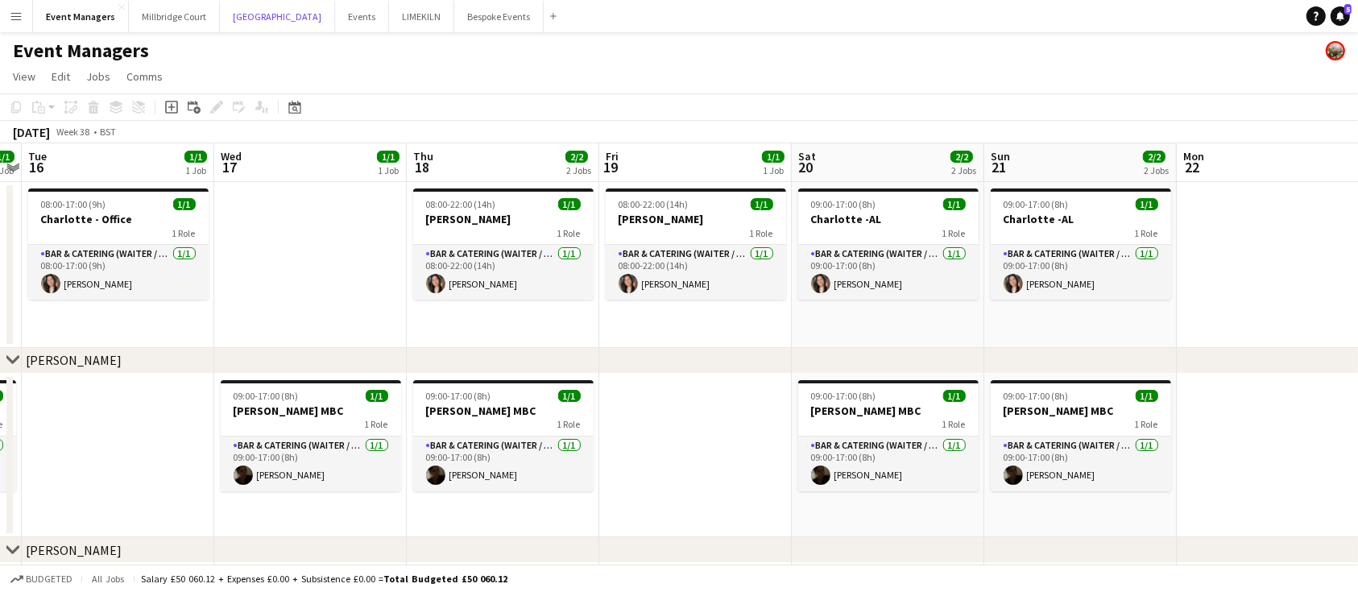
click at [258, 22] on button "[GEOGRAPHIC_DATA] Close" at bounding box center [277, 16] width 115 height 31
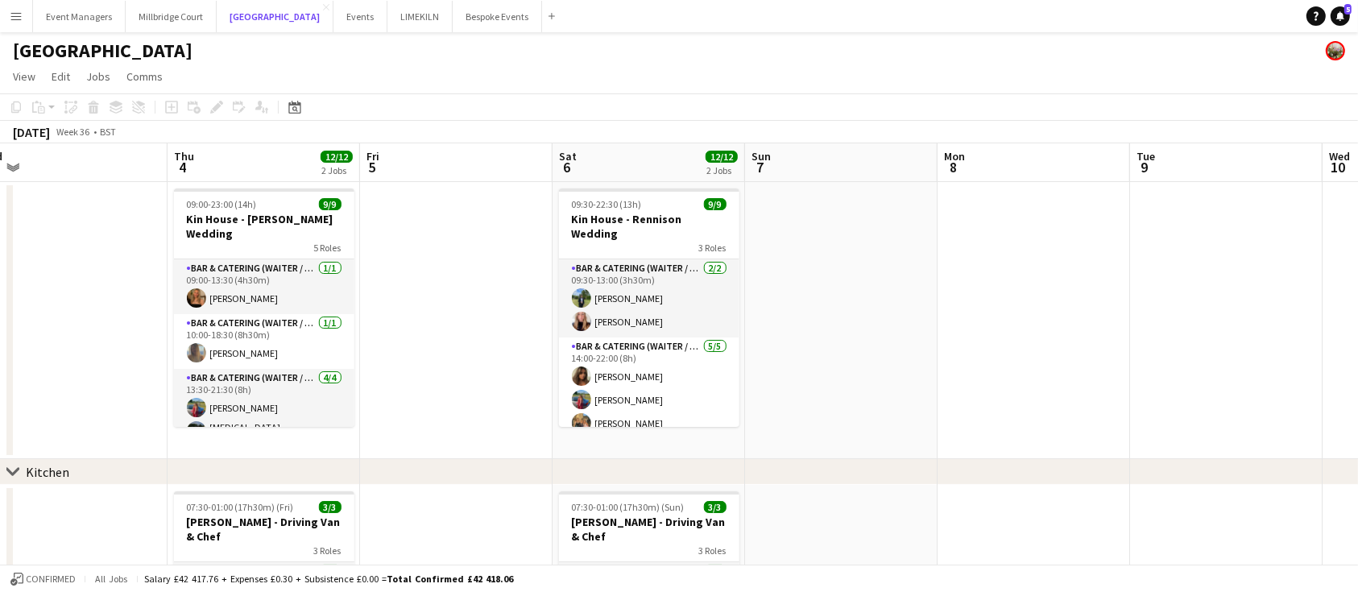
scroll to position [122, 0]
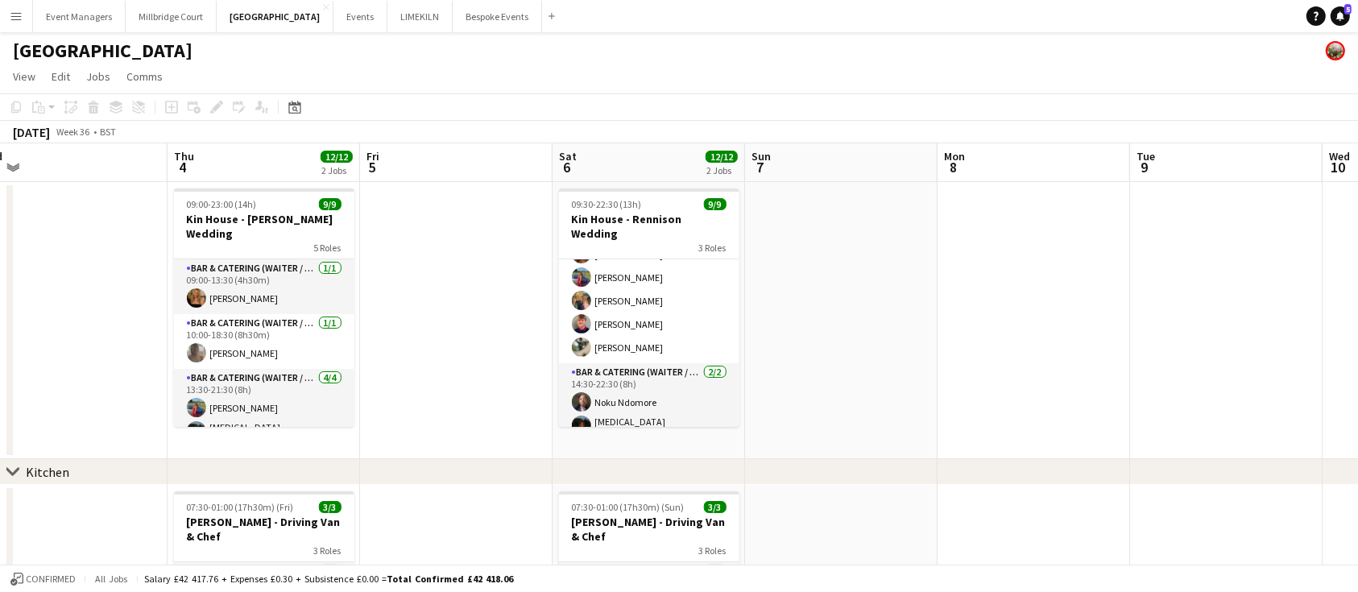
click at [545, 19] on button "Add" at bounding box center [551, 16] width 13 height 13
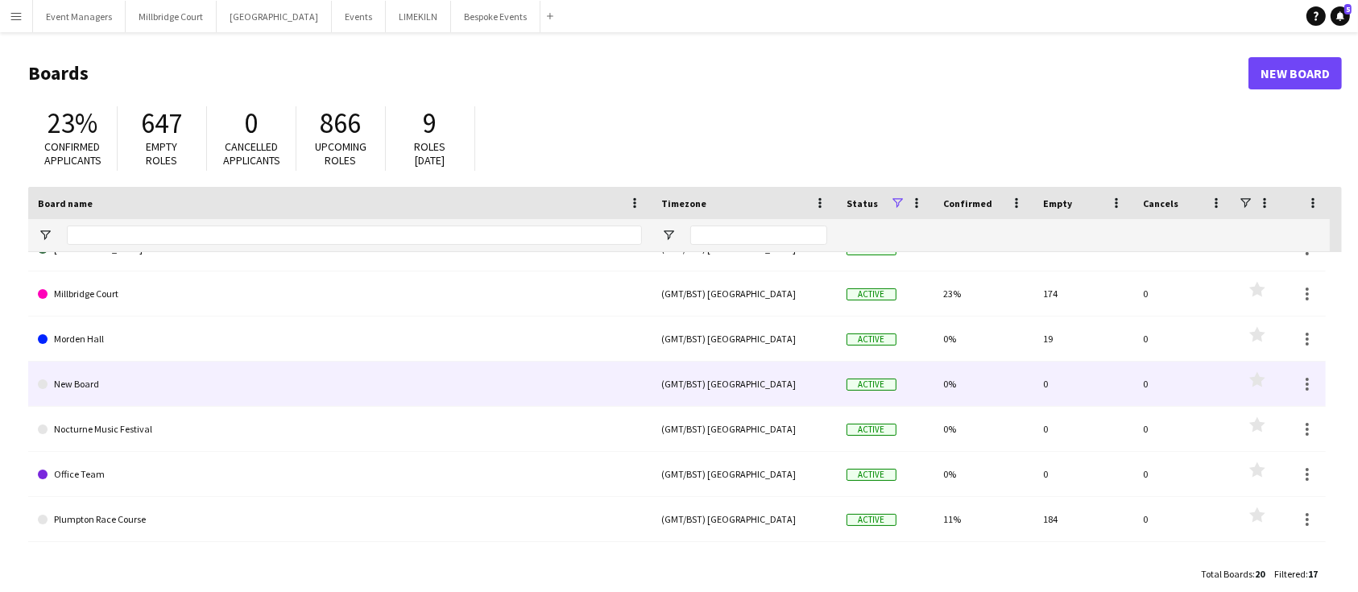
scroll to position [21, 0]
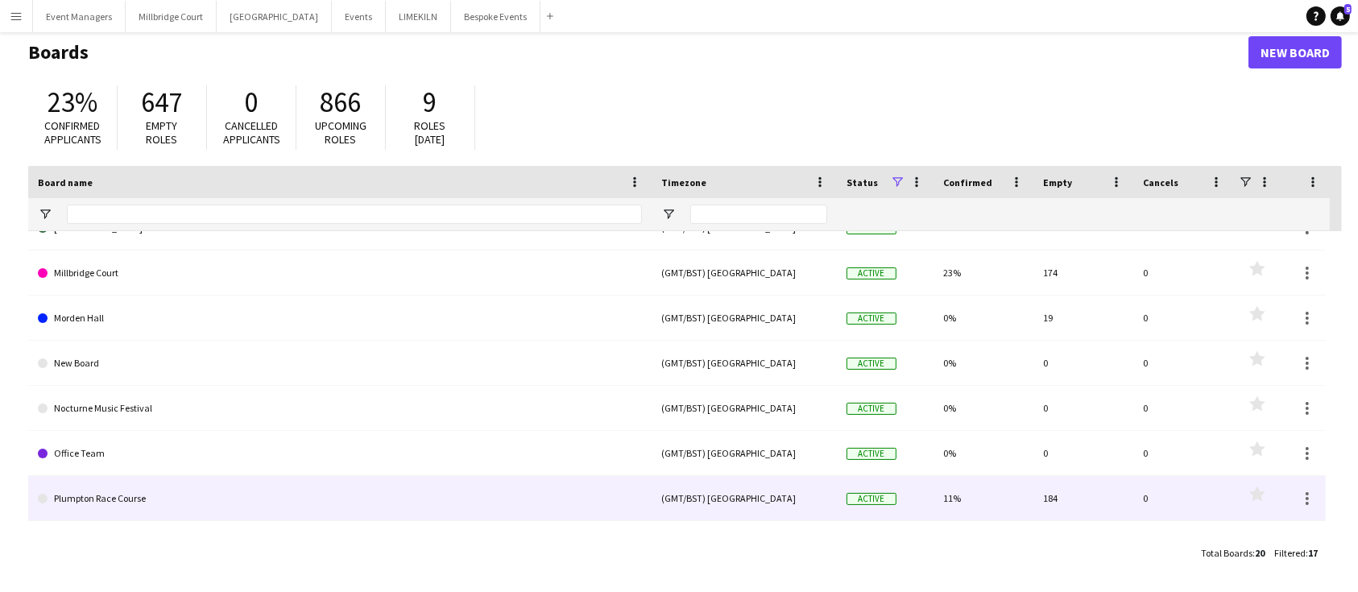
click at [309, 497] on link "Plumpton Race Course" at bounding box center [340, 498] width 604 height 45
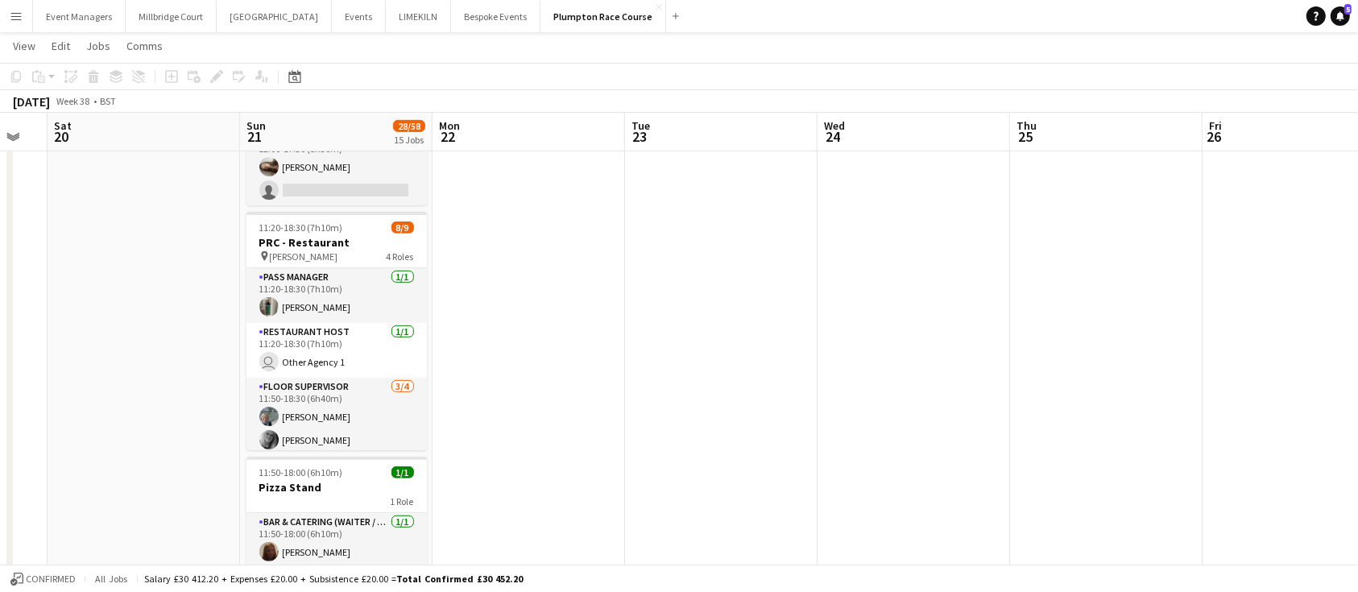
scroll to position [886, 0]
click at [332, 24] on button "Events Close" at bounding box center [359, 16] width 54 height 31
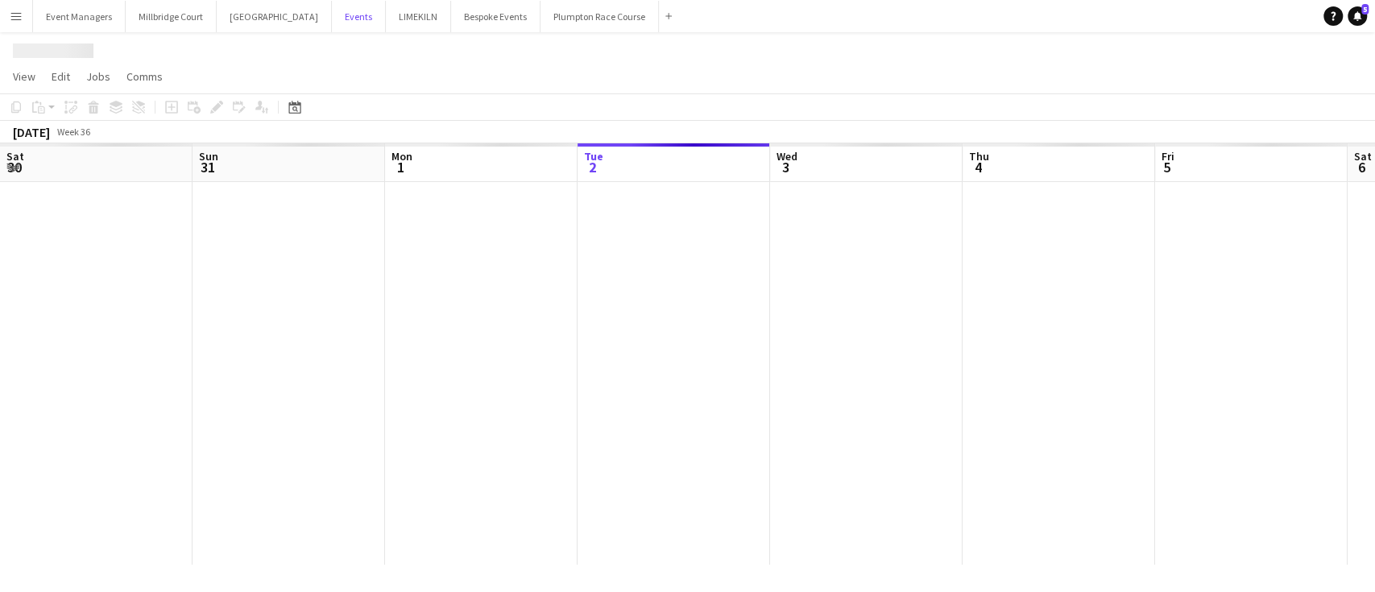
scroll to position [0, 385]
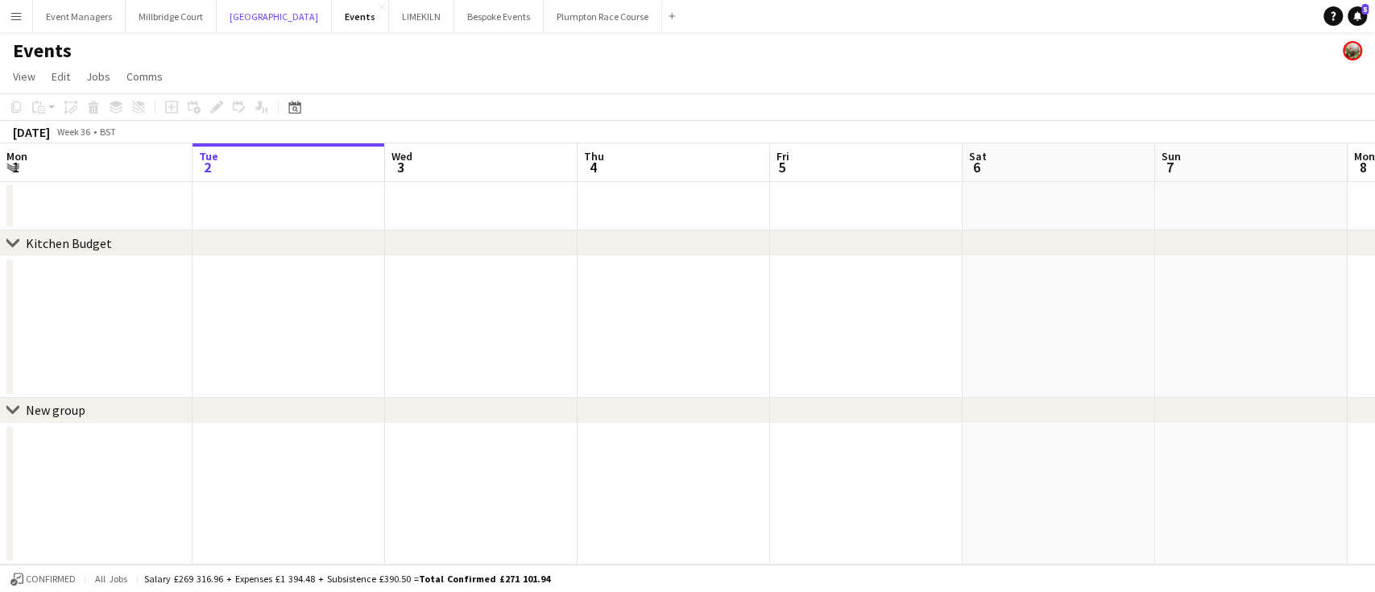
click at [222, 29] on button "[GEOGRAPHIC_DATA] Close" at bounding box center [274, 16] width 115 height 31
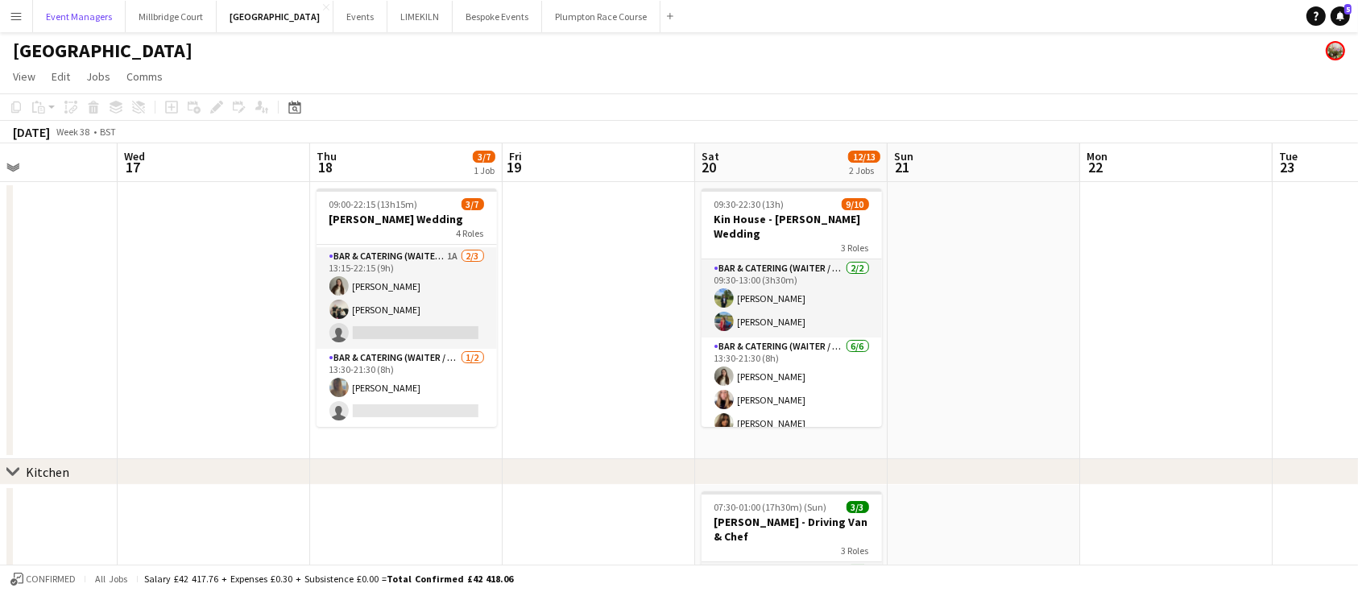
click at [77, 18] on button "Event Managers Close" at bounding box center [79, 16] width 93 height 31
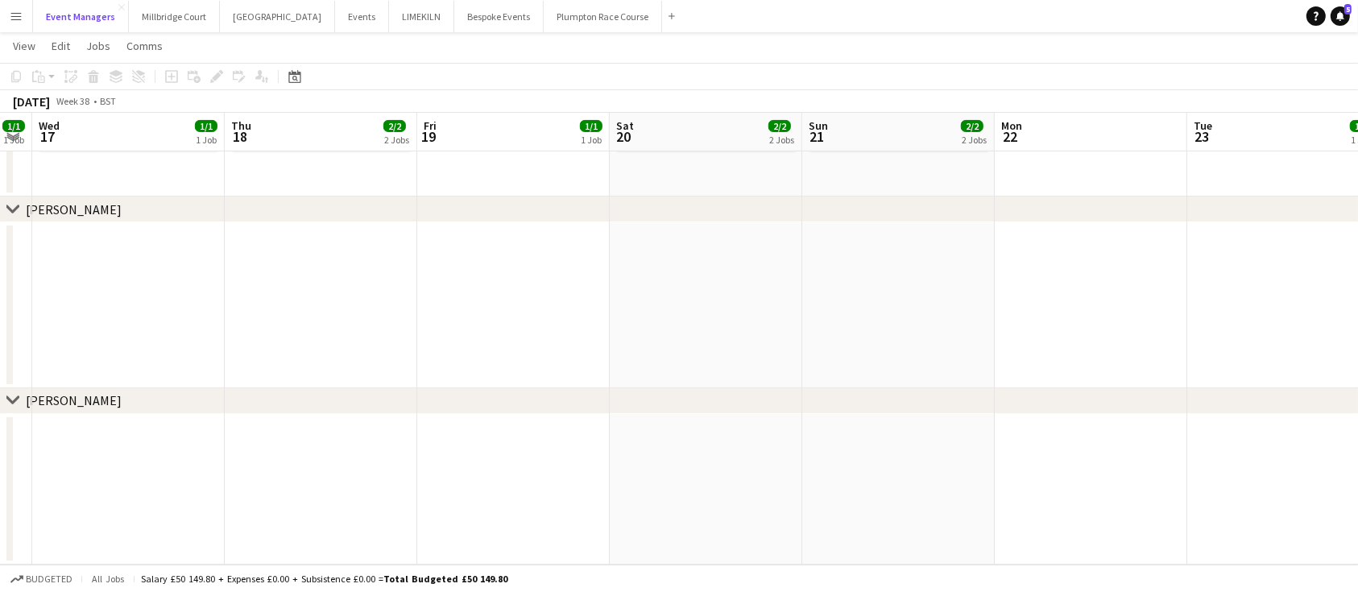
scroll to position [0, 719]
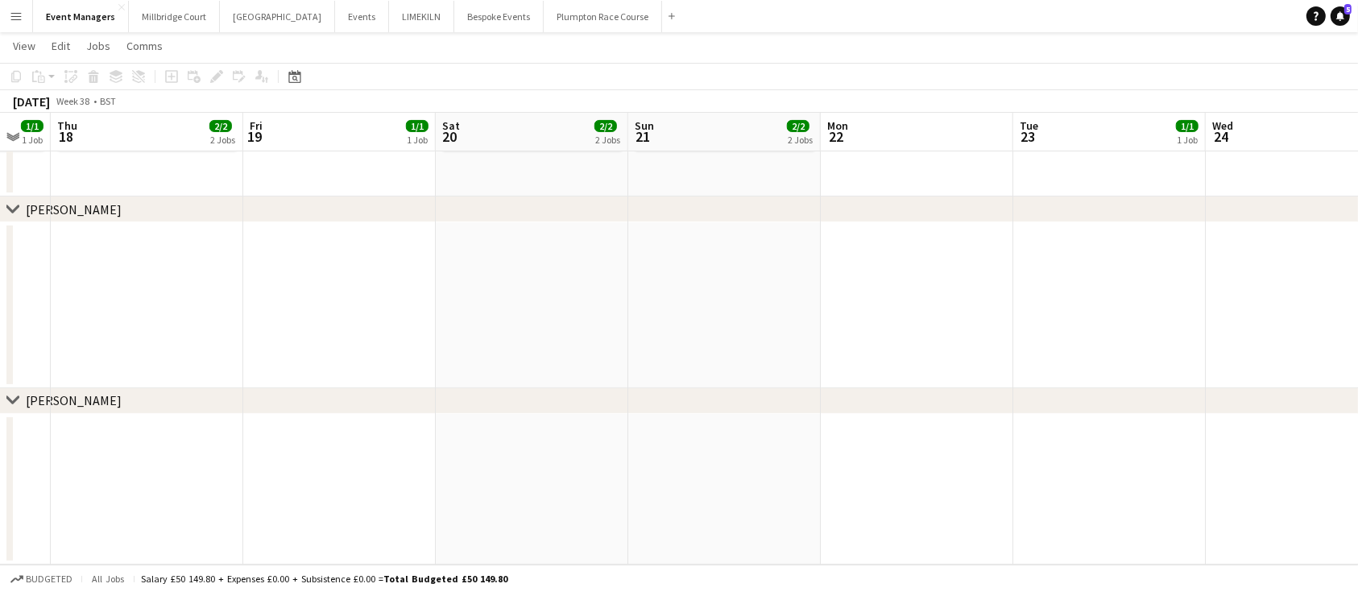
click at [693, 280] on app-date-cell at bounding box center [724, 305] width 193 height 166
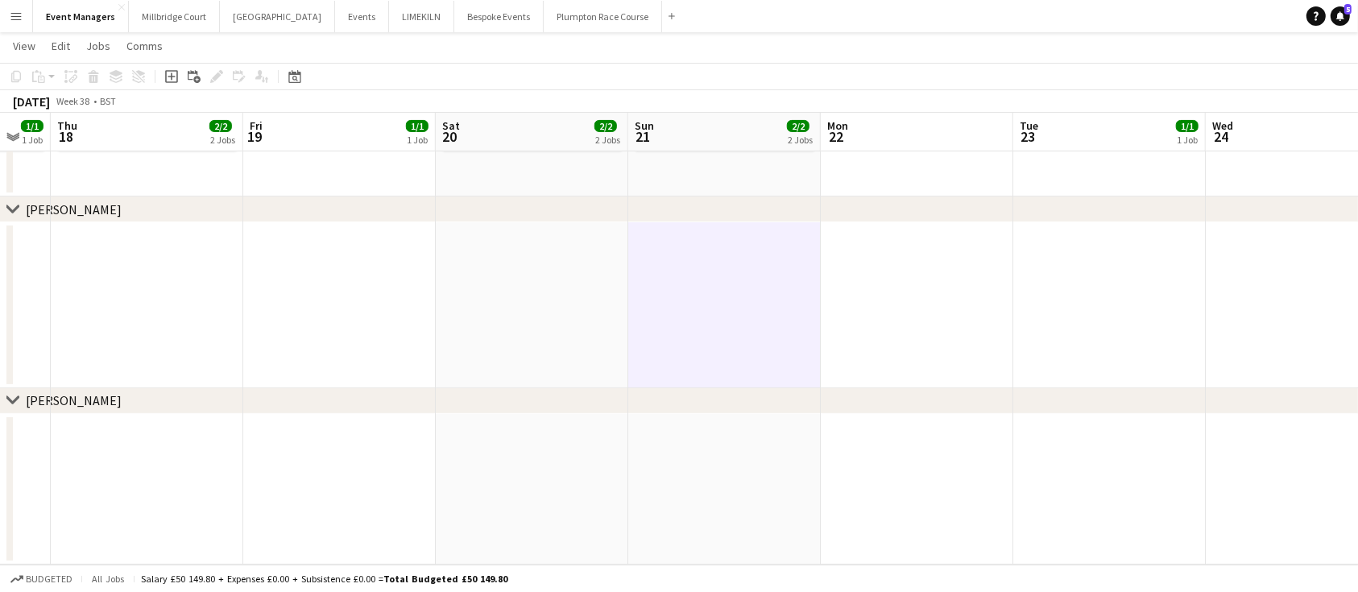
click at [172, 81] on icon at bounding box center [171, 76] width 13 height 13
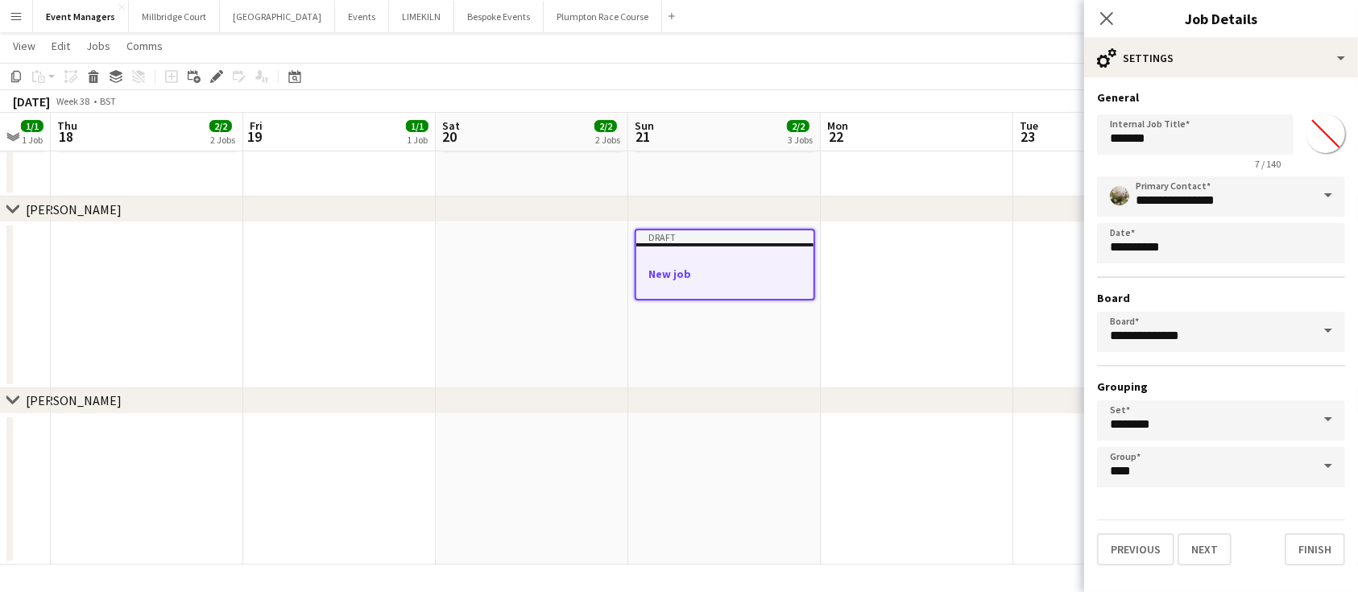
click at [1200, 156] on app-form-group "Internal Job Title ******* 7 / 140" at bounding box center [1195, 142] width 197 height 56
drag, startPoint x: 1192, startPoint y: 147, endPoint x: 843, endPoint y: 125, distance: 350.3
click at [843, 125] on body "Menu Boards Boards Boards All jobs Status Workforce Workforce My Workforce Recr…" at bounding box center [679, 126] width 1358 height 931
type input "********"
click at [1218, 546] on button "Next" at bounding box center [1205, 549] width 54 height 32
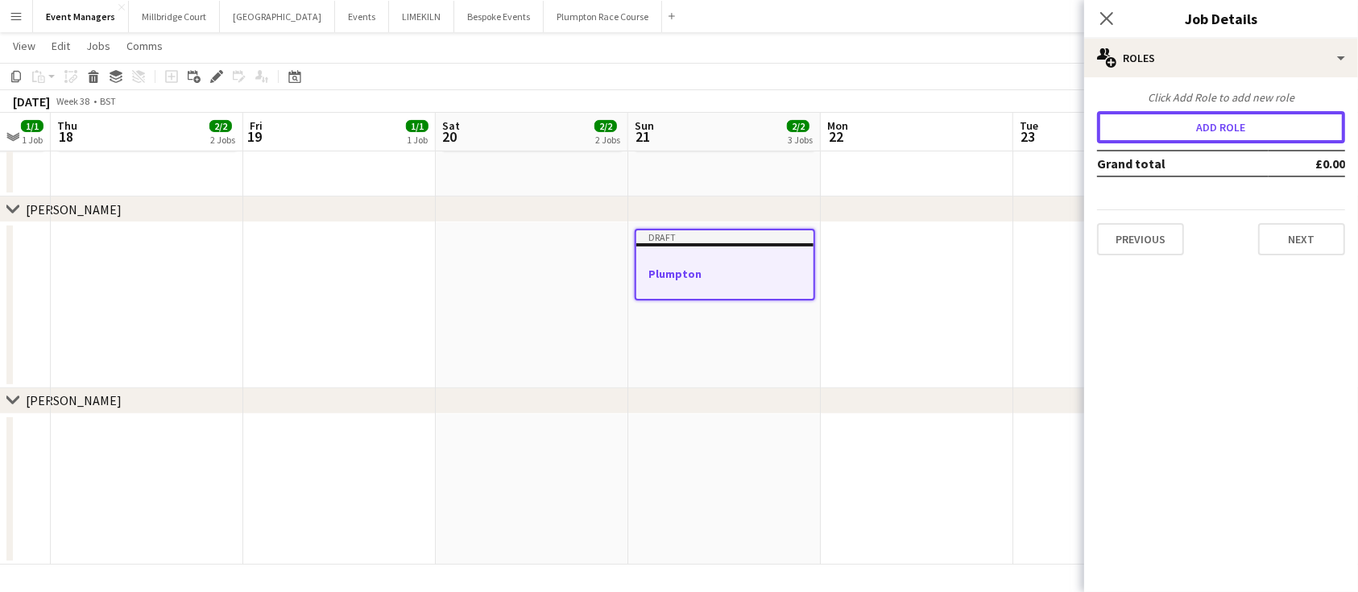
click at [1185, 133] on button "Add role" at bounding box center [1221, 127] width 248 height 32
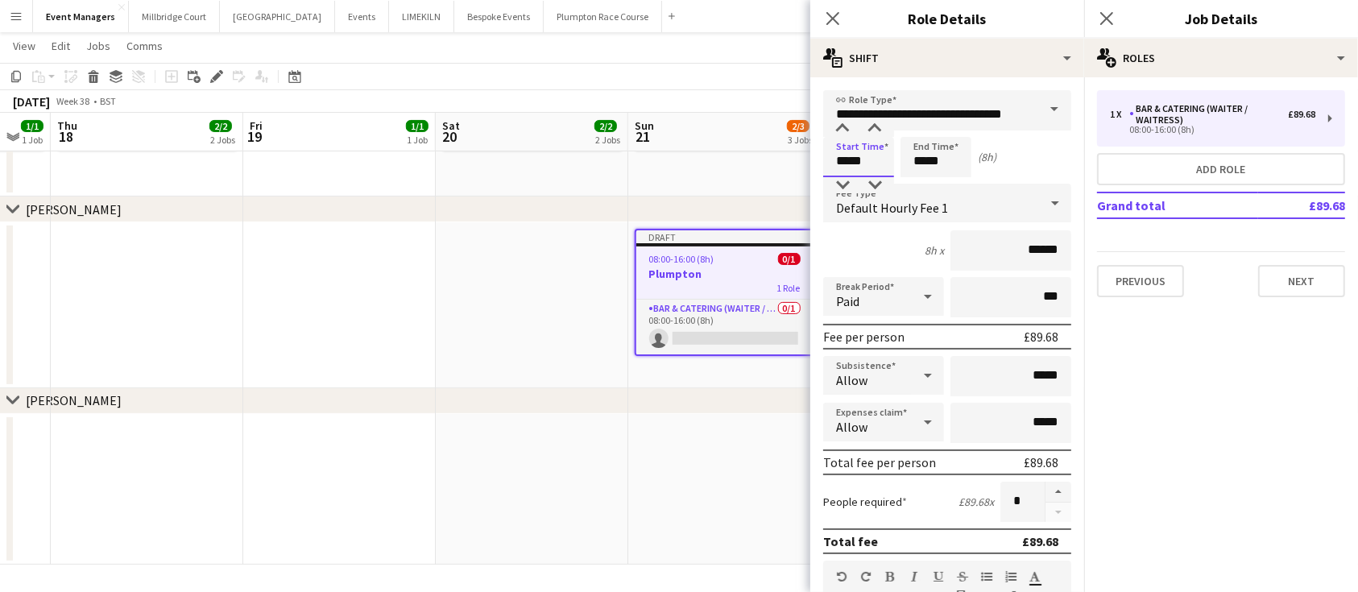
drag, startPoint x: 838, startPoint y: 160, endPoint x: 730, endPoint y: 150, distance: 108.4
click at [730, 150] on body "Menu Boards Boards Boards All jobs Status Workforce Workforce My Workforce Recr…" at bounding box center [679, 126] width 1358 height 931
type input "*****"
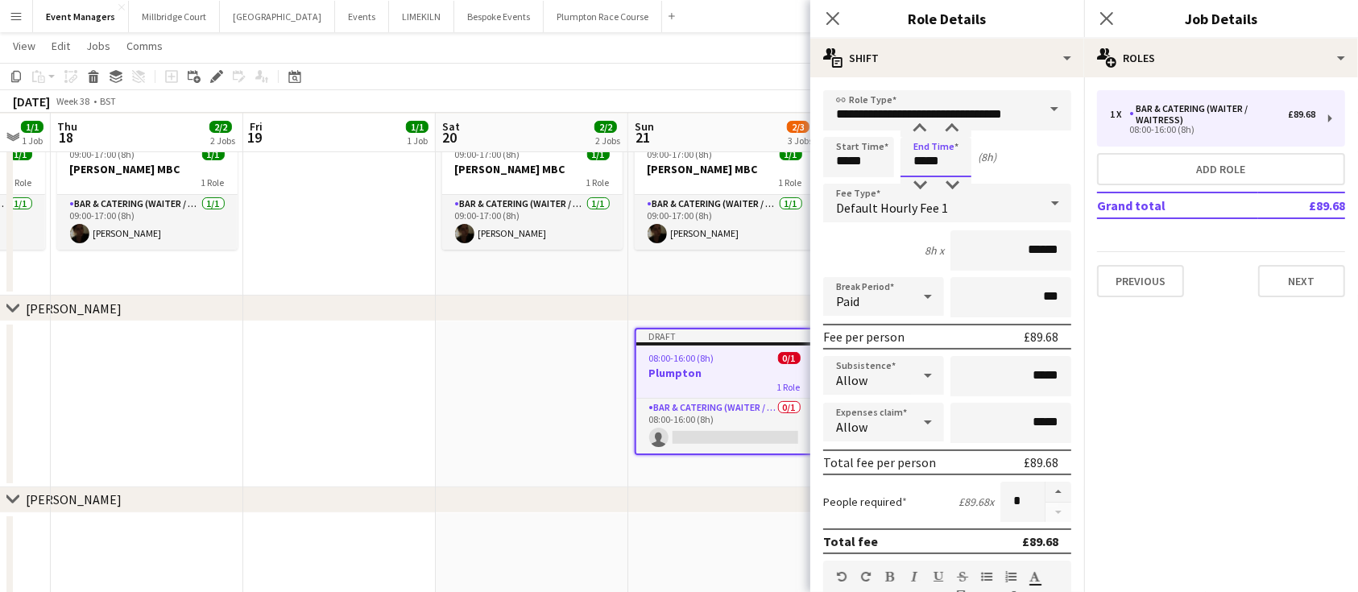
scroll to position [512, 0]
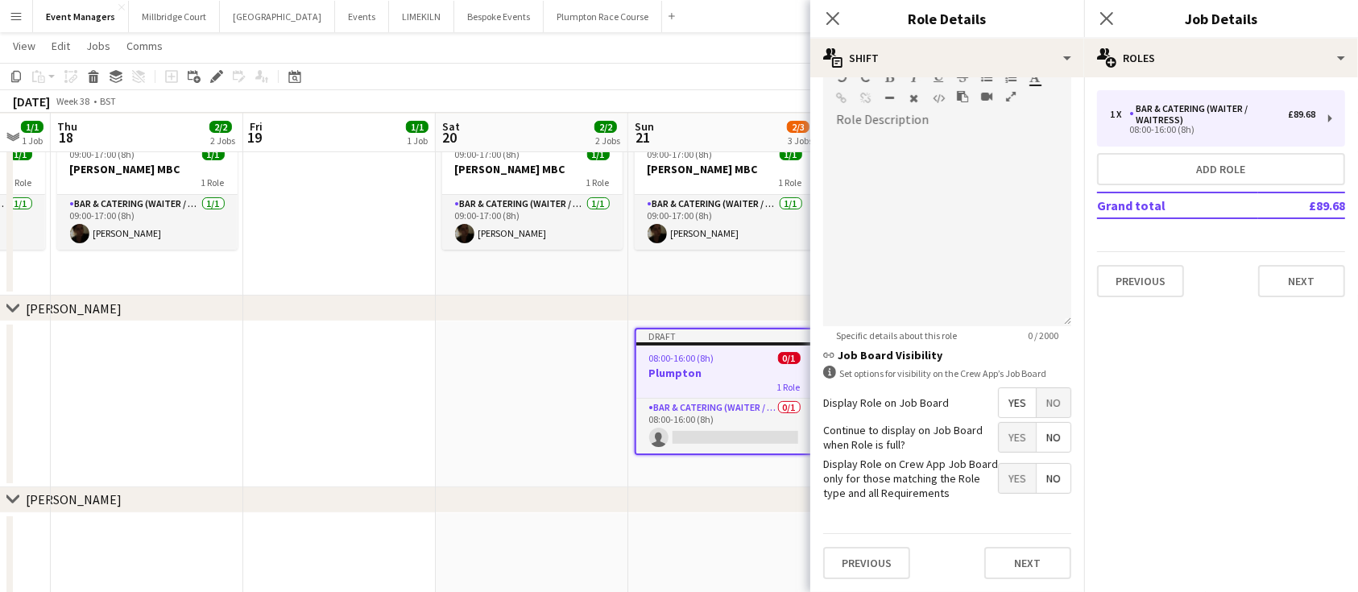
type input "*****"
click at [1025, 560] on button "Next" at bounding box center [1027, 563] width 87 height 32
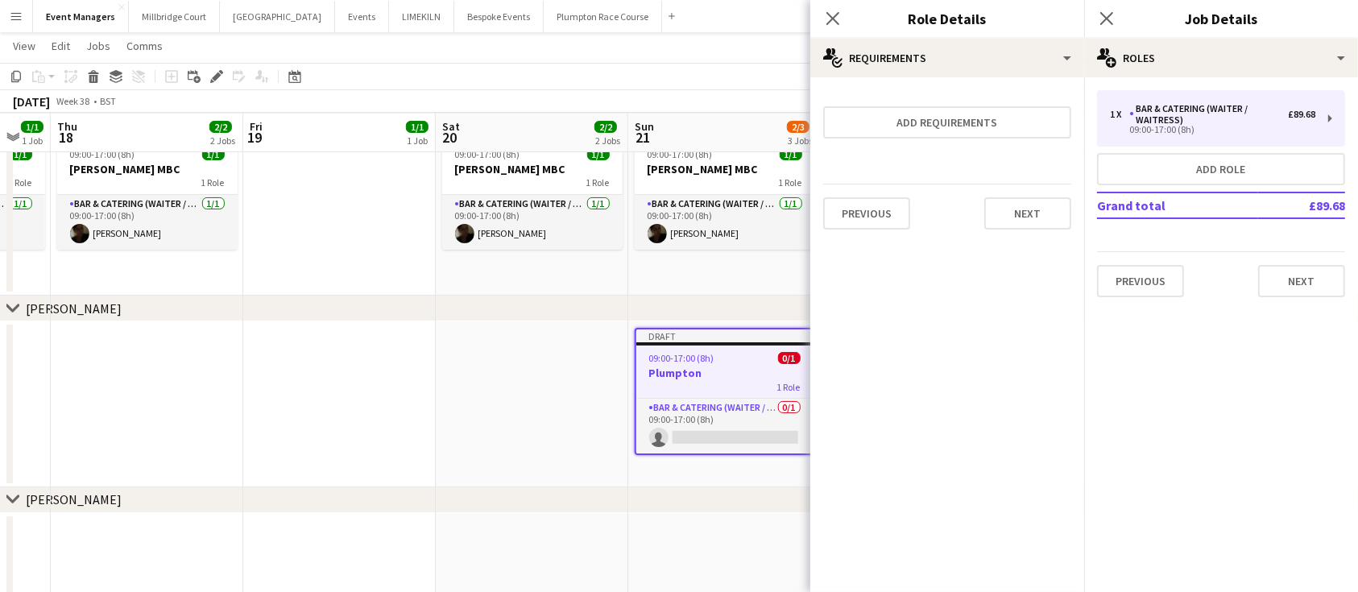
scroll to position [0, 0]
click at [1100, 23] on icon "Close pop-in" at bounding box center [1106, 18] width 13 height 13
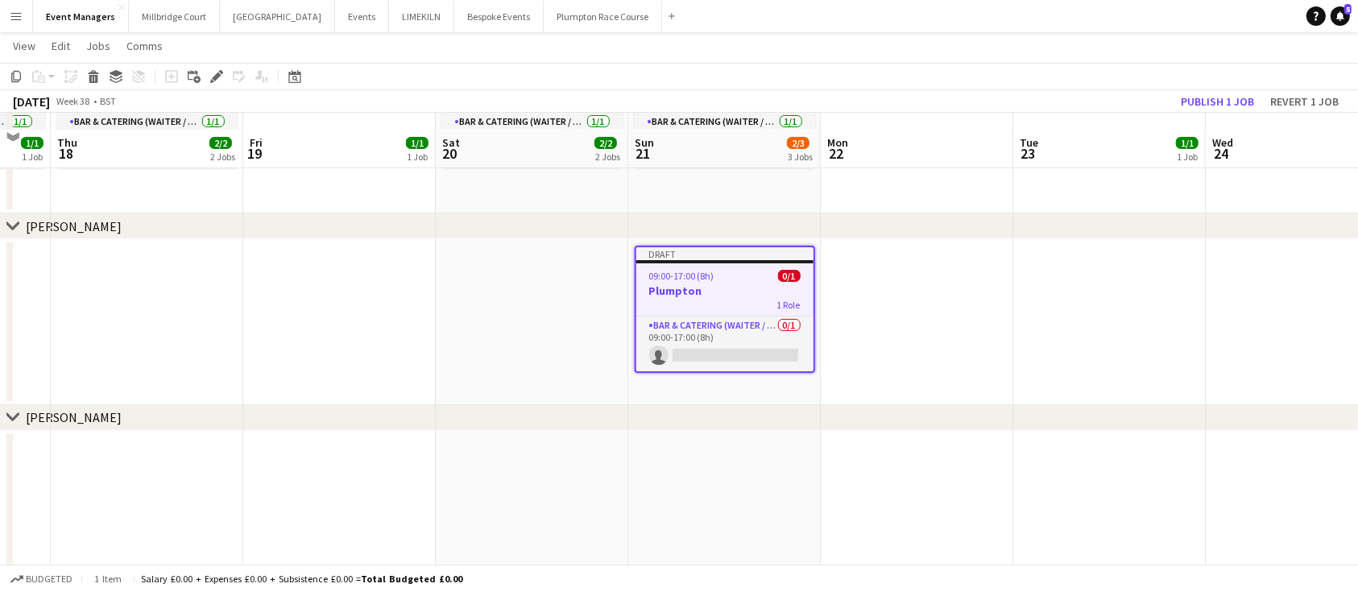
scroll to position [339, 0]
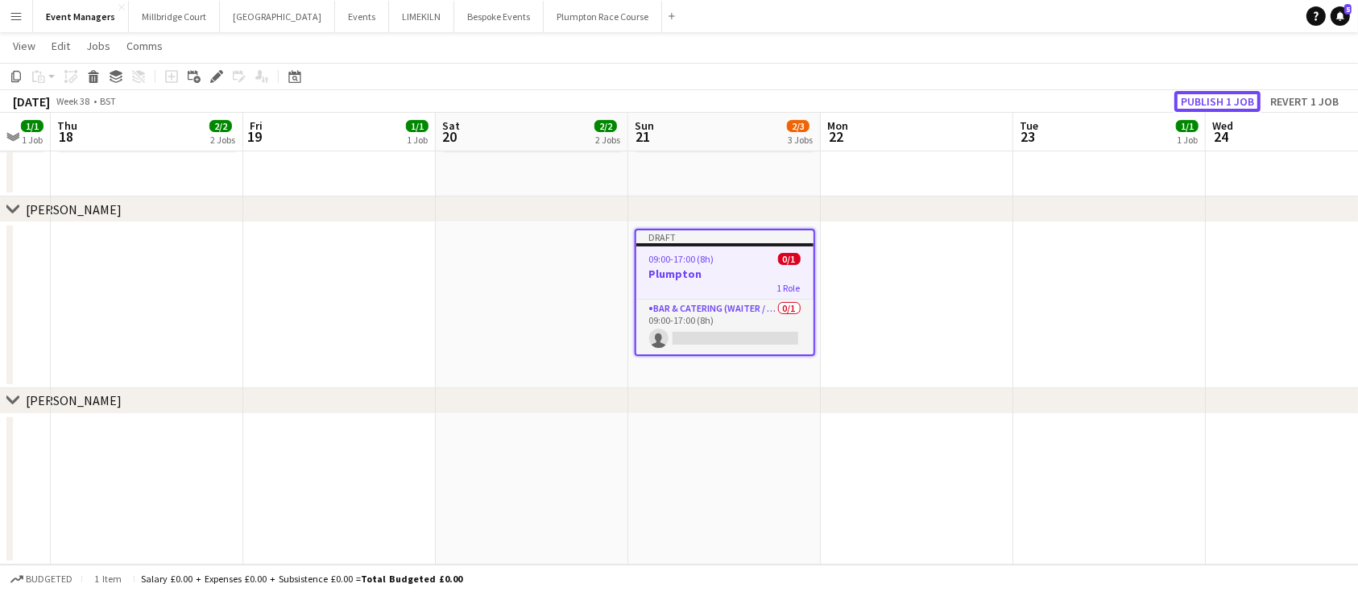
click at [1214, 100] on button "Publish 1 job" at bounding box center [1218, 101] width 86 height 21
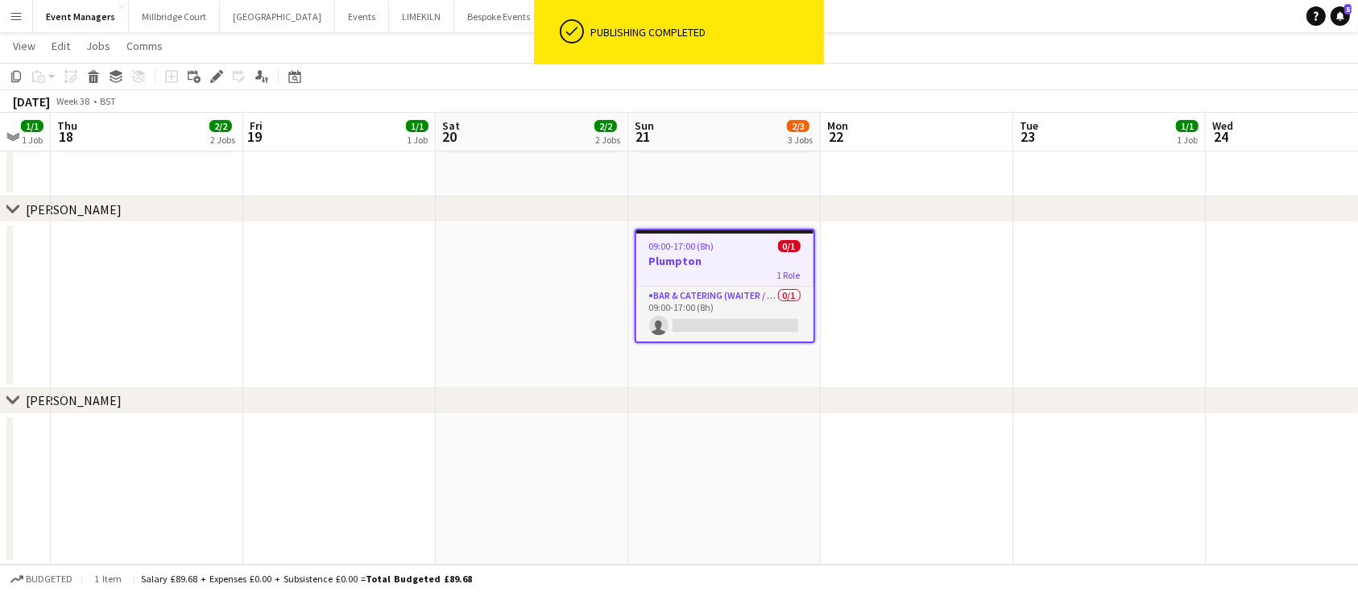
click at [904, 56] on app-page-menu "View Day view expanded Day view collapsed Month view Date picker Jump to [DATE]…" at bounding box center [679, 47] width 1358 height 31
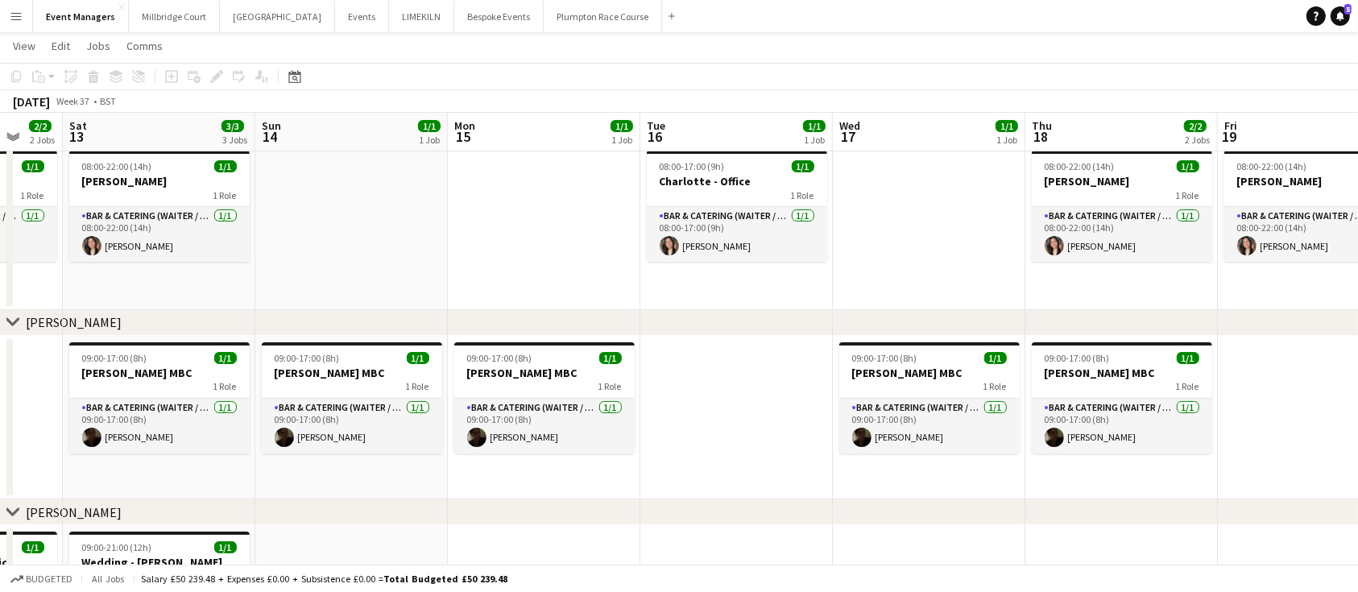
scroll to position [0, 0]
